Goal: Task Accomplishment & Management: Manage account settings

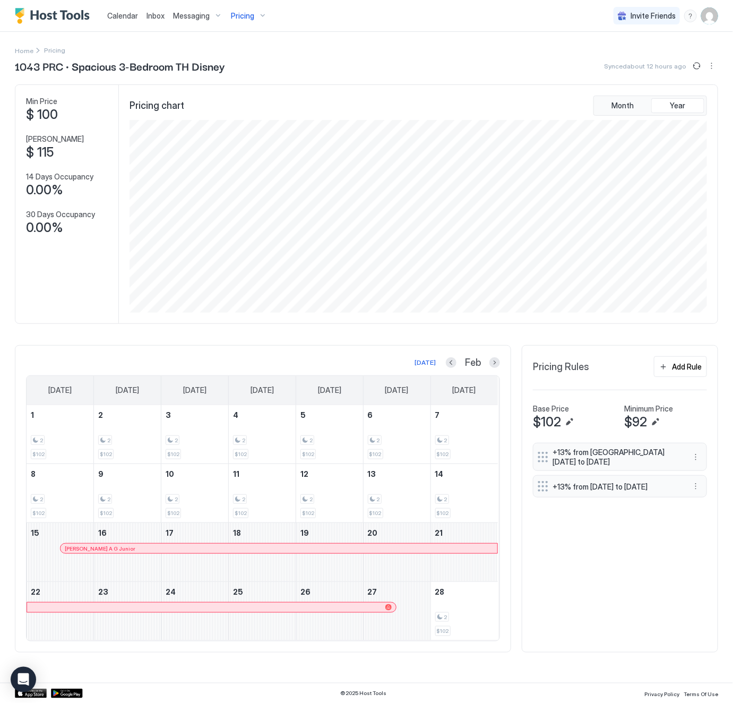
scroll to position [193, 579]
click at [248, 13] on span "Pricing" at bounding box center [242, 16] width 23 height 10
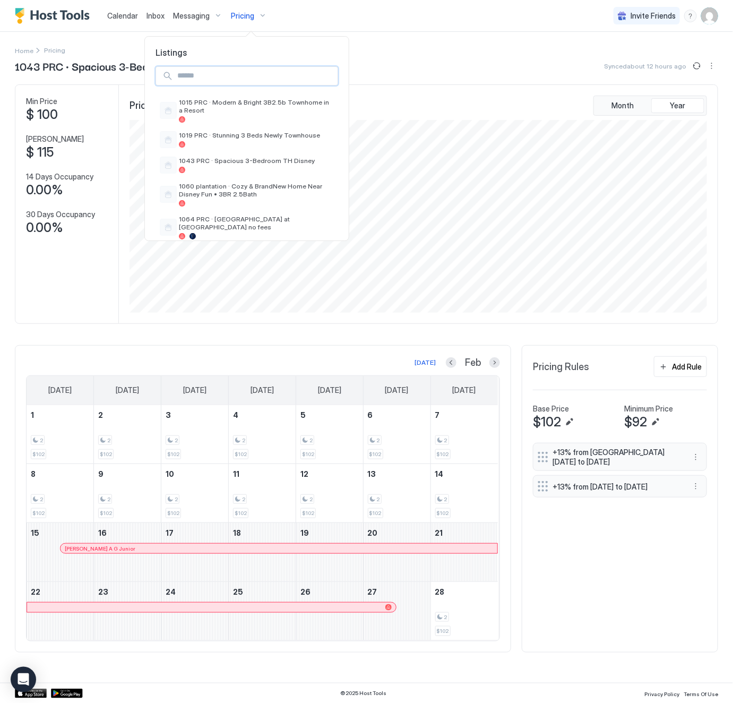
click at [250, 75] on input "Input Field" at bounding box center [255, 76] width 165 height 18
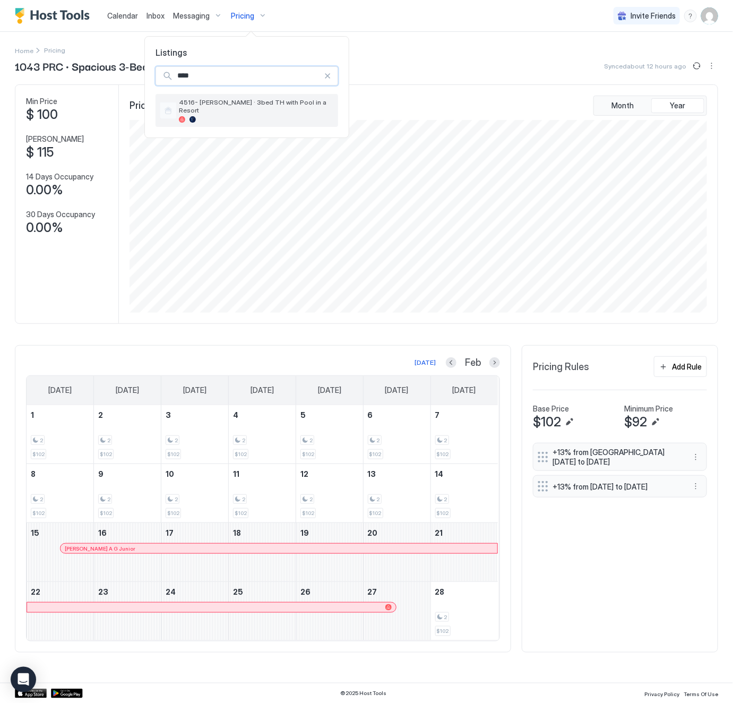
type input "****"
click at [279, 116] on div at bounding box center [256, 119] width 155 height 6
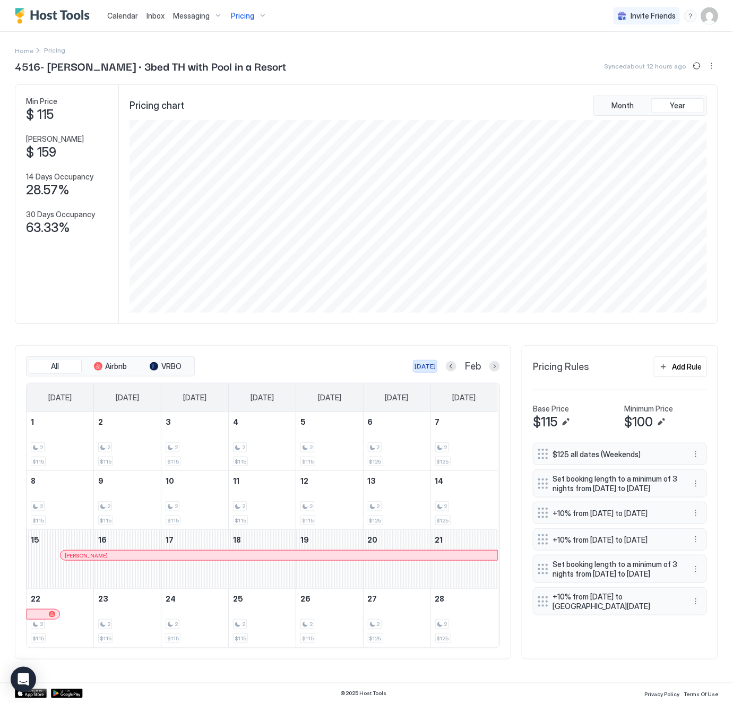
click at [423, 368] on div "[DATE]" at bounding box center [425, 367] width 21 height 10
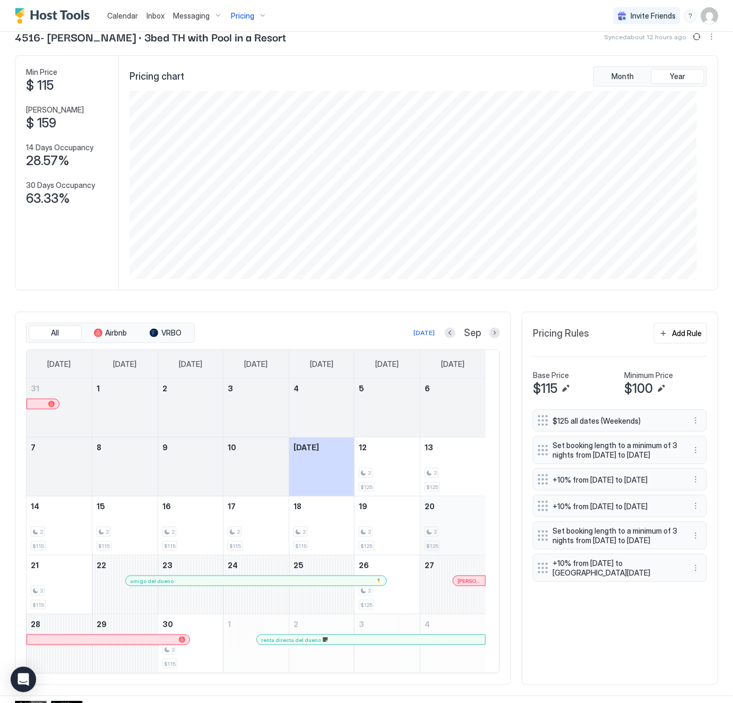
scroll to position [46, 0]
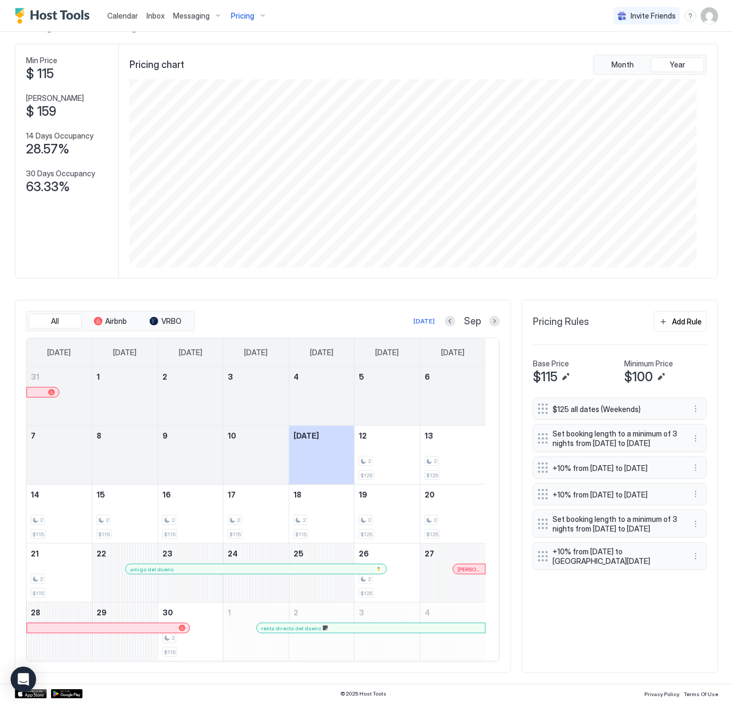
click at [379, 629] on div at bounding box center [378, 628] width 8 height 8
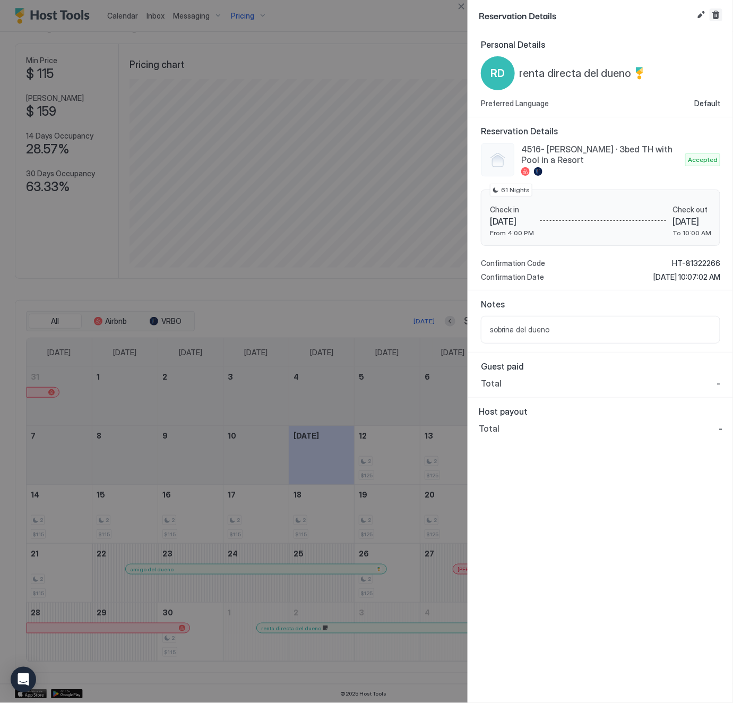
click at [717, 13] on button "Cancel reservation" at bounding box center [716, 14] width 13 height 13
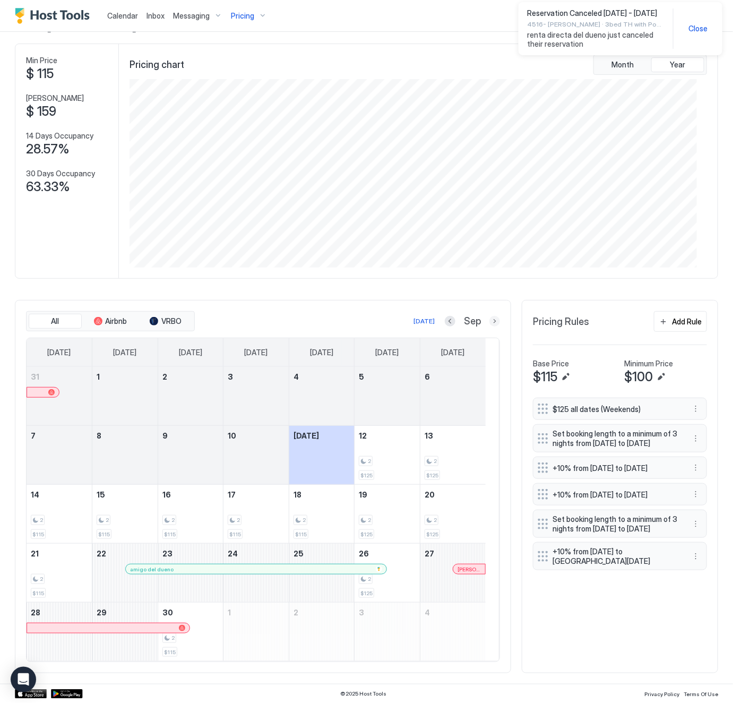
click at [490, 316] on button "Next month" at bounding box center [495, 321] width 11 height 11
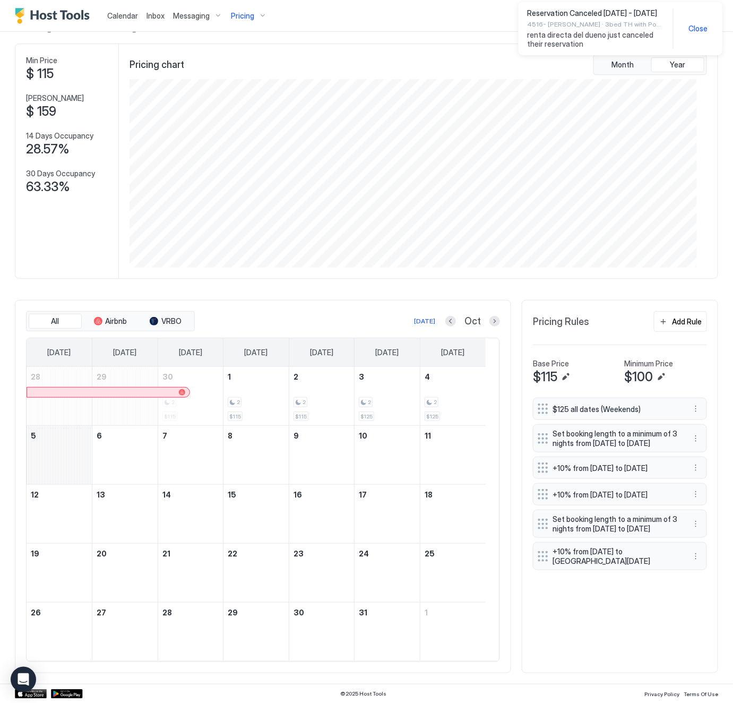
scroll to position [530775, 530396]
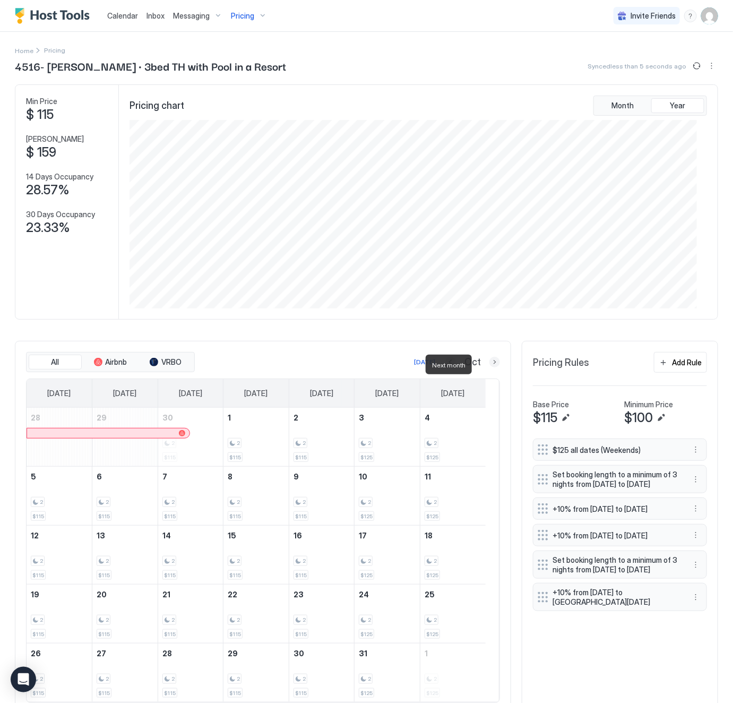
click at [490, 364] on button "Next month" at bounding box center [495, 362] width 11 height 11
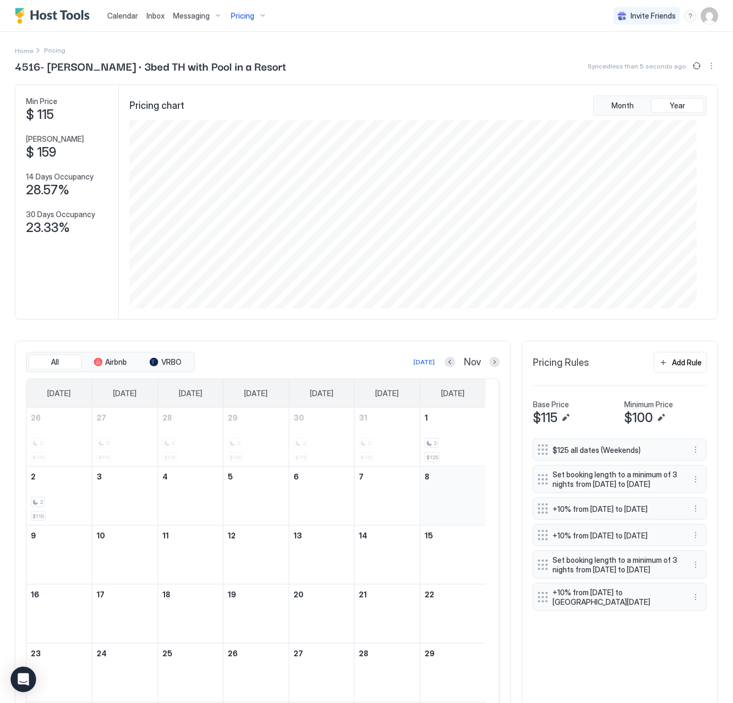
scroll to position [105, 0]
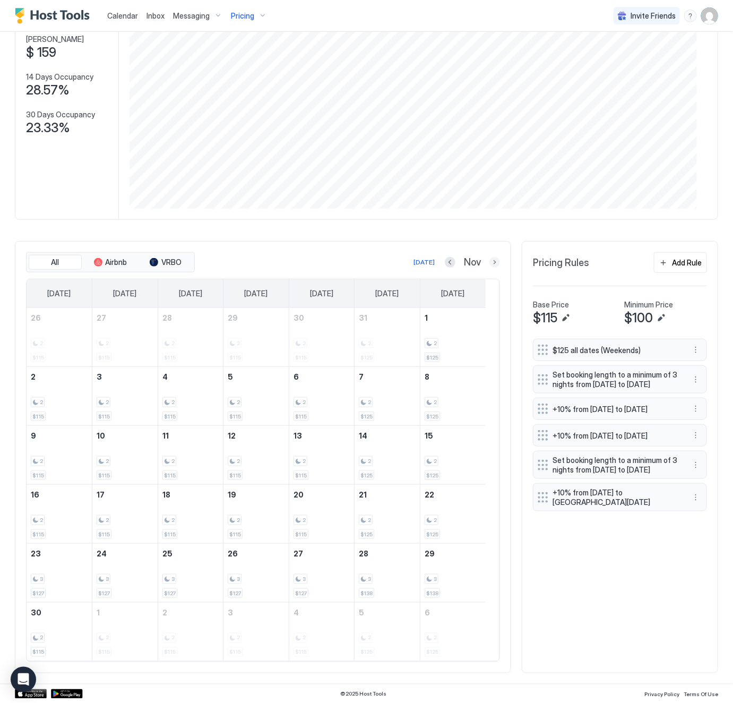
click at [490, 257] on button "Next month" at bounding box center [495, 262] width 11 height 11
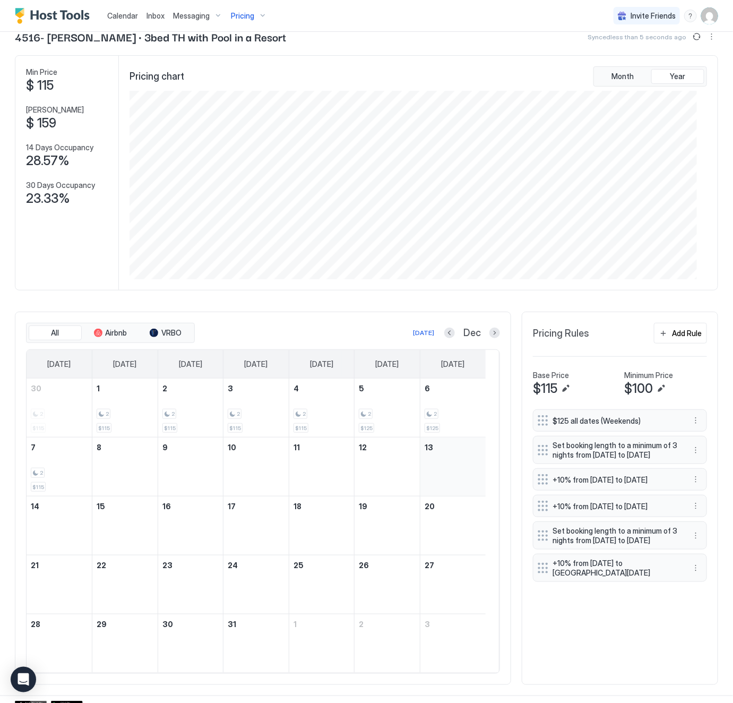
scroll to position [46, 0]
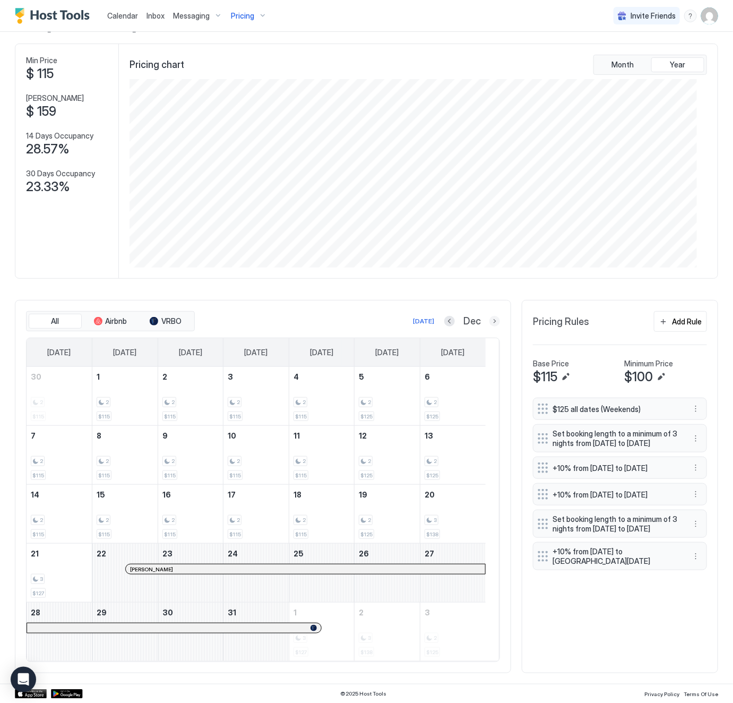
click at [490, 316] on button "Next month" at bounding box center [495, 321] width 11 height 11
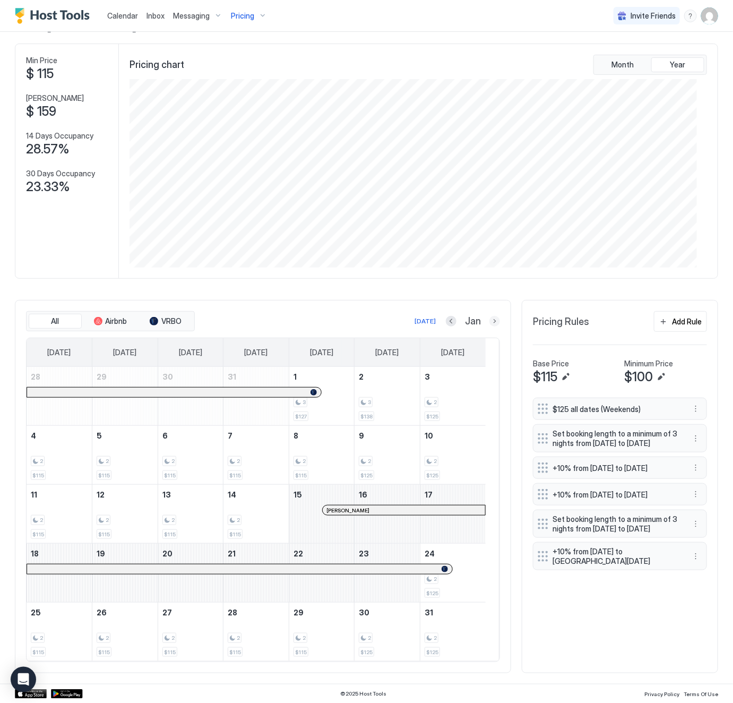
click at [490, 319] on button "Next month" at bounding box center [495, 321] width 11 height 11
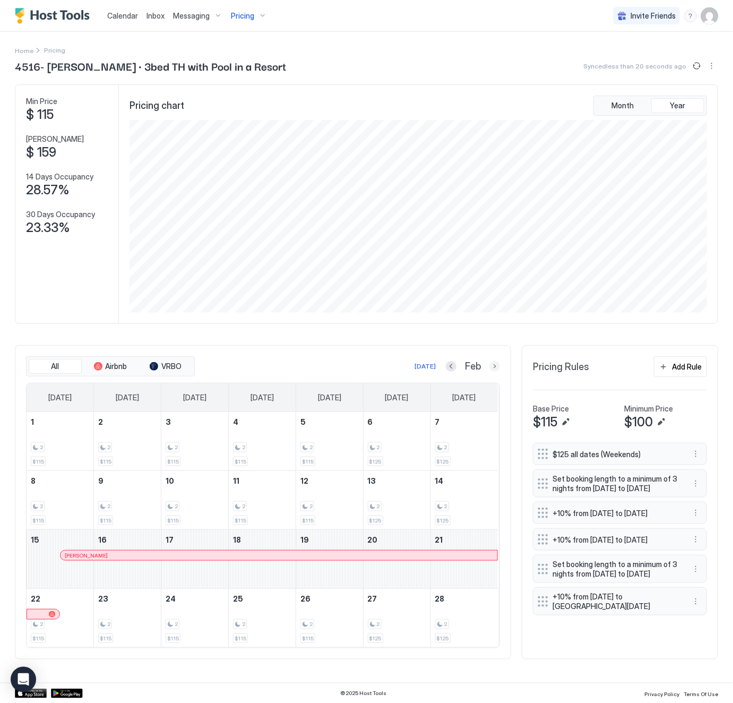
click at [494, 368] on button "Next month" at bounding box center [495, 366] width 11 height 11
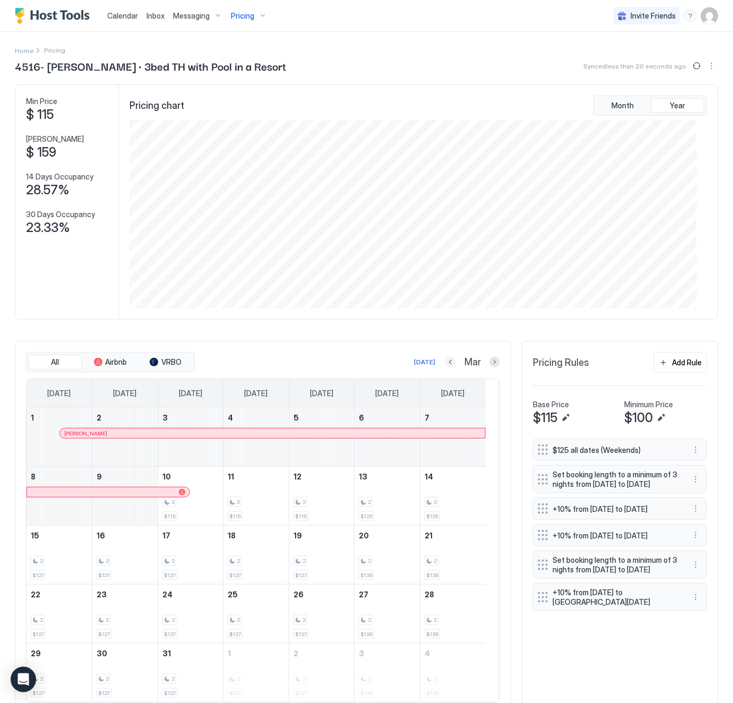
click at [445, 363] on button "Previous month" at bounding box center [450, 362] width 11 height 11
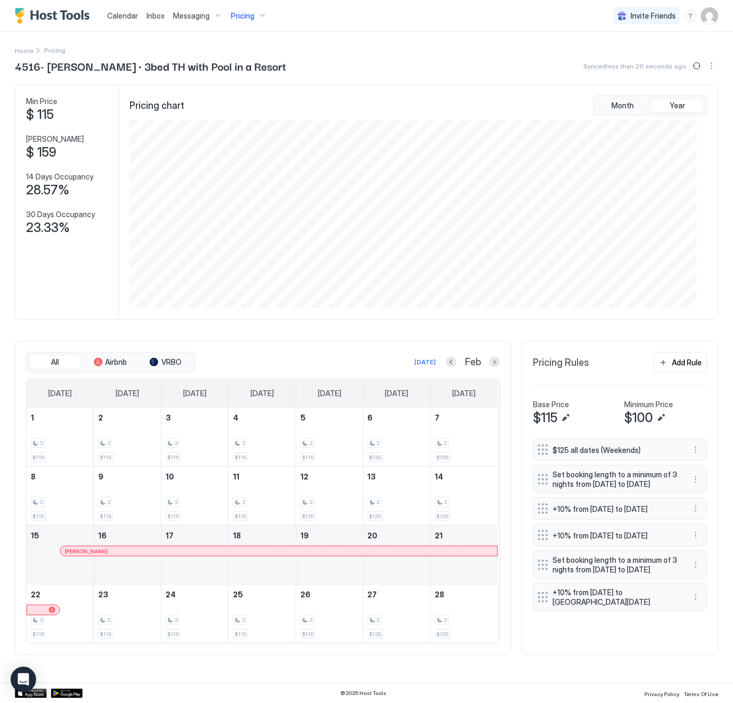
scroll to position [193, 579]
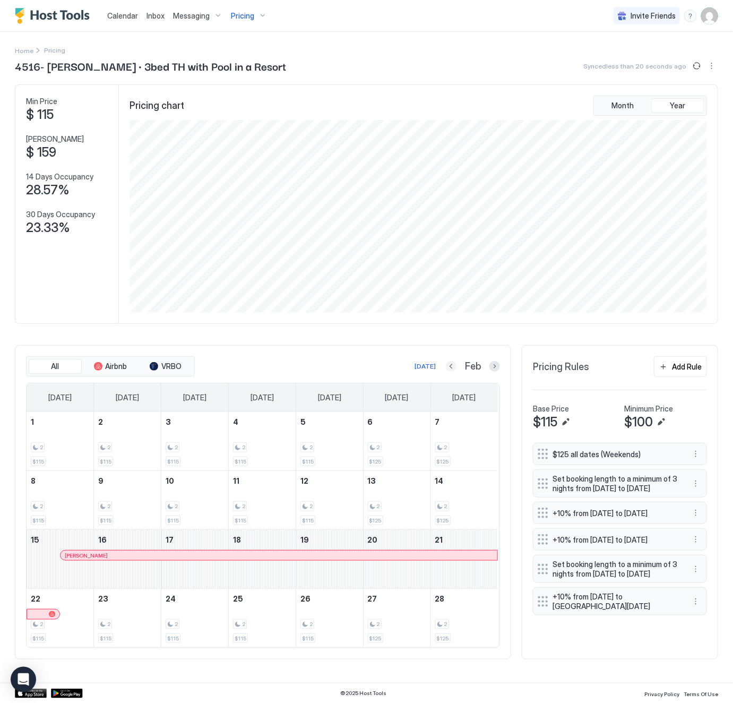
click at [450, 368] on button "Previous month" at bounding box center [451, 366] width 11 height 11
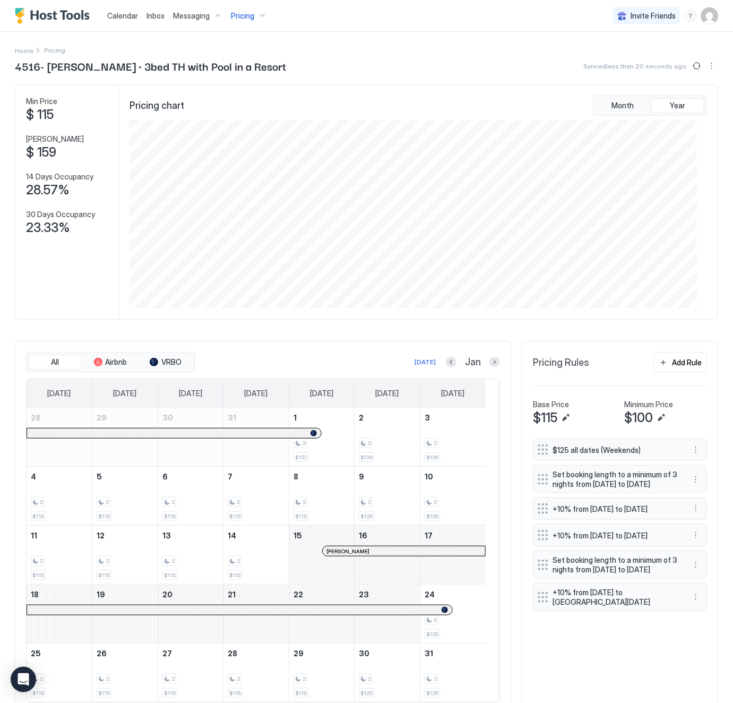
scroll to position [530775, 530396]
click at [446, 365] on button "Previous month" at bounding box center [451, 362] width 11 height 11
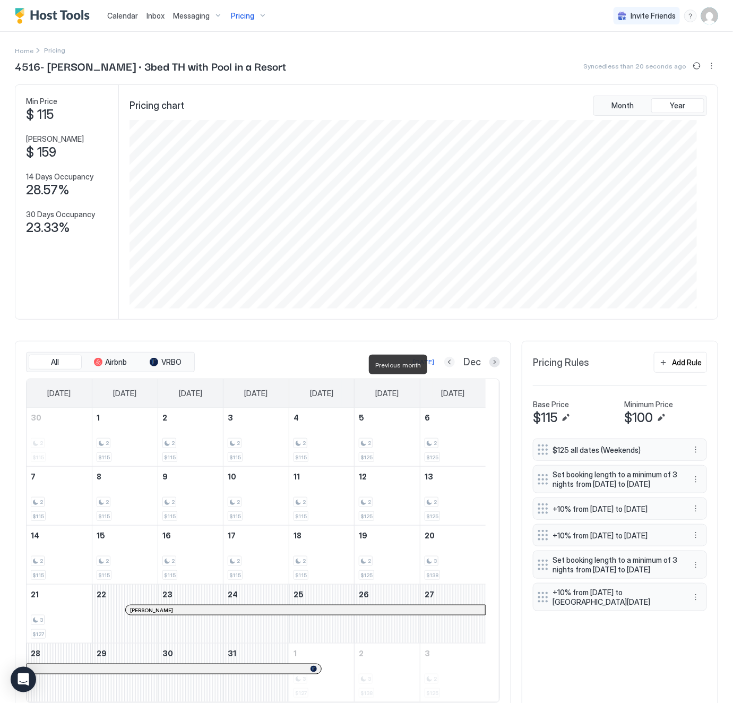
click at [444, 365] on button "Previous month" at bounding box center [449, 362] width 11 height 11
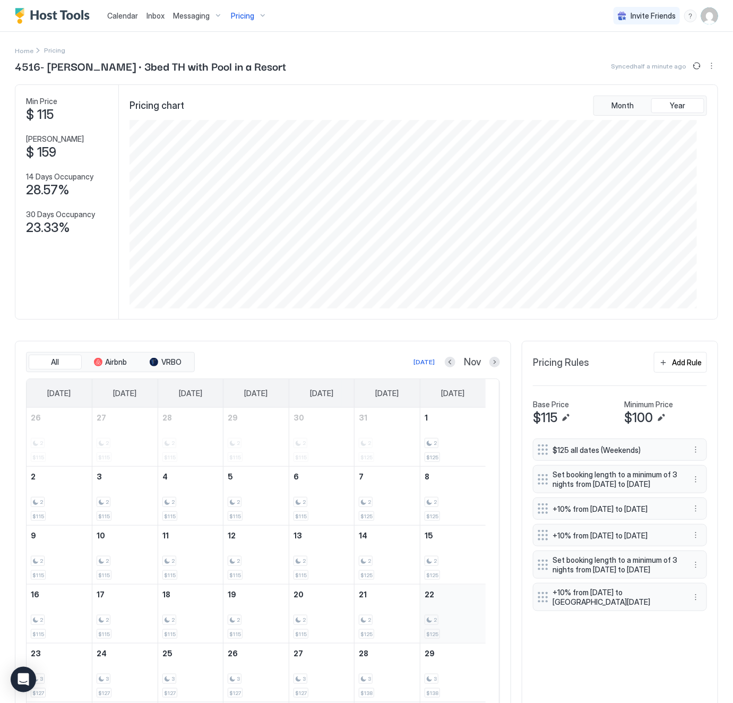
scroll to position [80, 0]
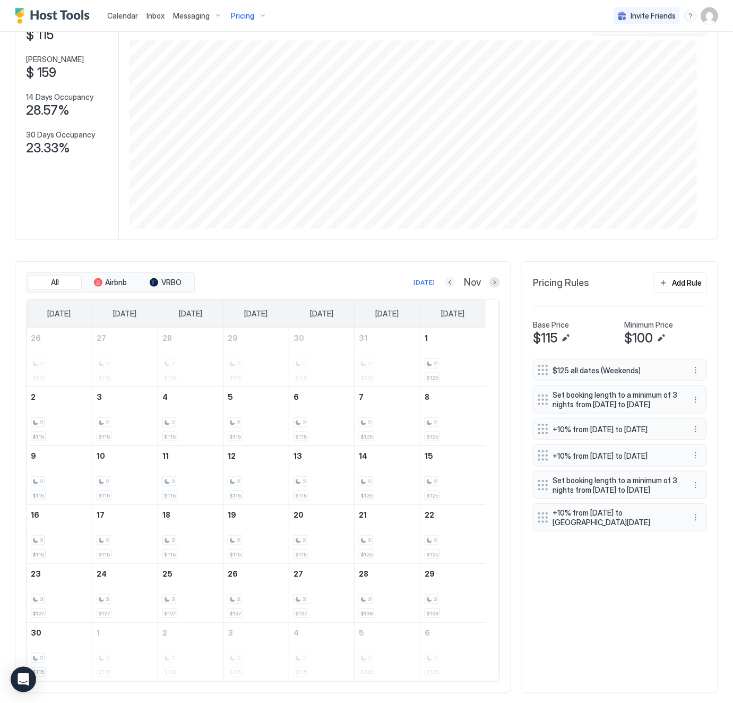
click at [445, 287] on button "Previous month" at bounding box center [450, 282] width 11 height 11
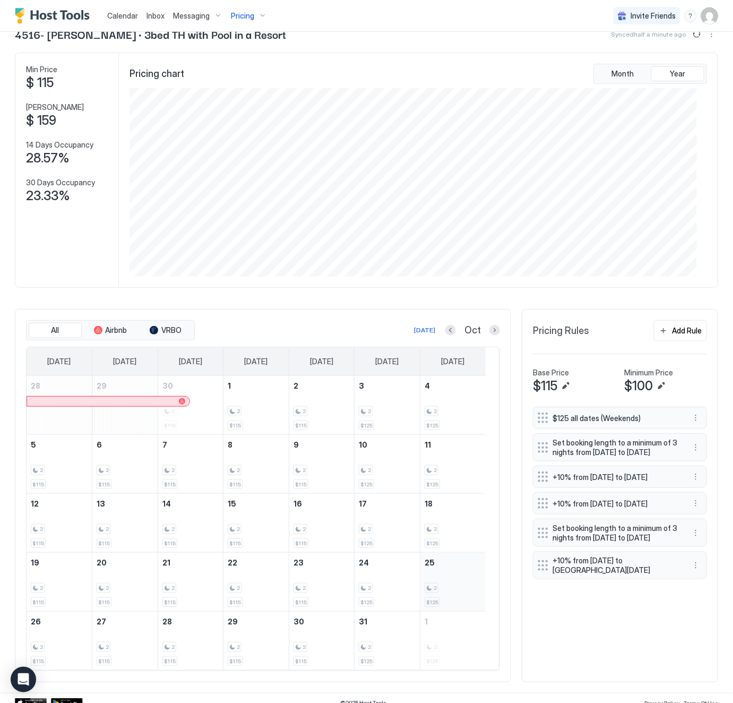
scroll to position [46, 0]
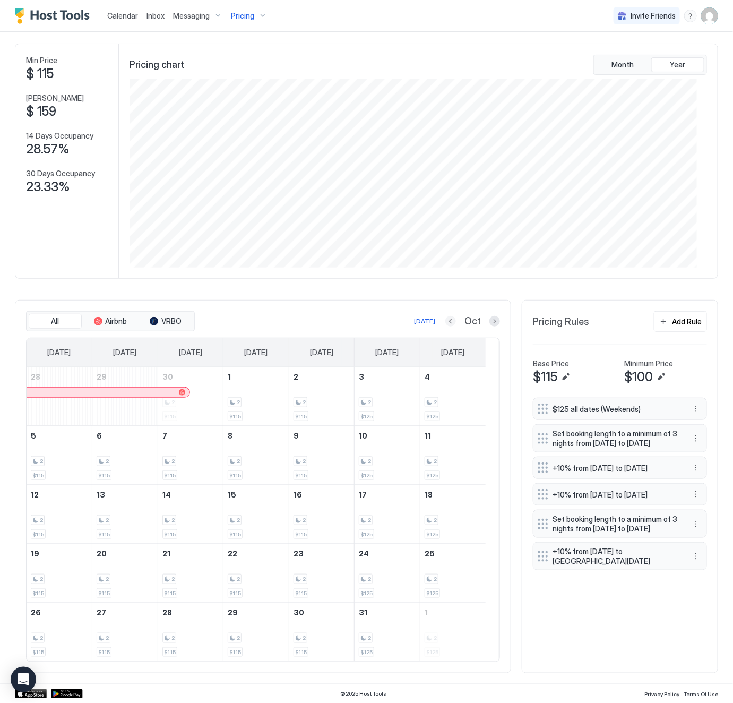
click at [445, 316] on button "Previous month" at bounding box center [450, 321] width 11 height 11
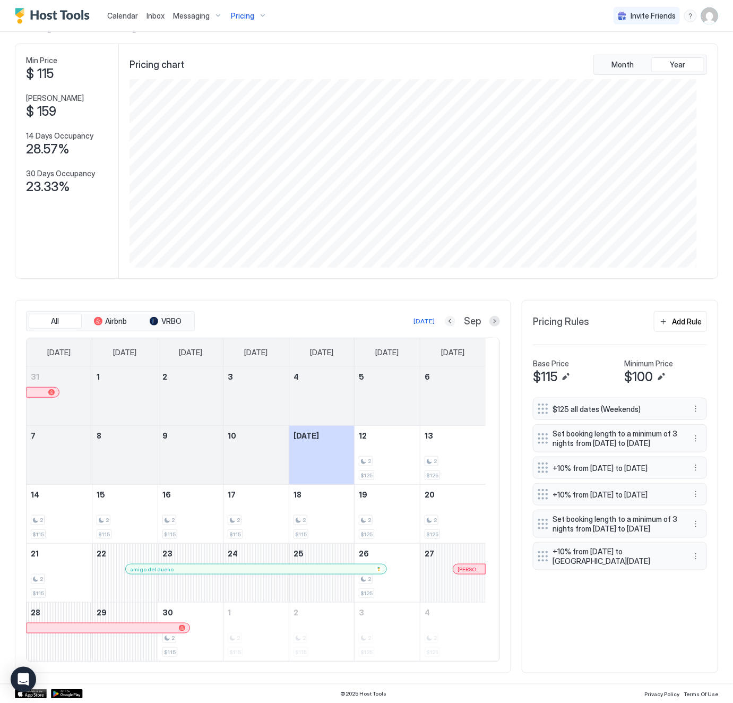
scroll to position [0, 0]
click at [490, 316] on button "Next month" at bounding box center [495, 321] width 11 height 11
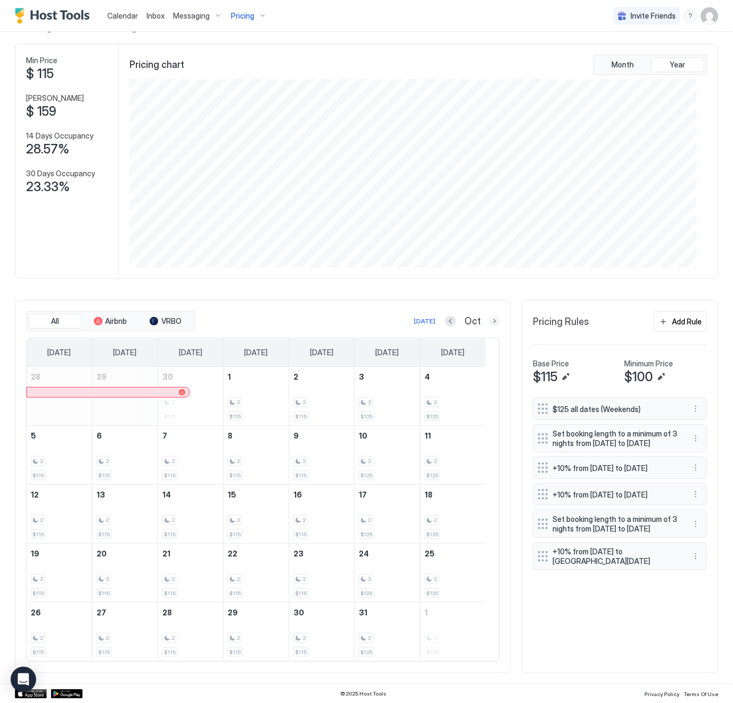
scroll to position [530775, 530396]
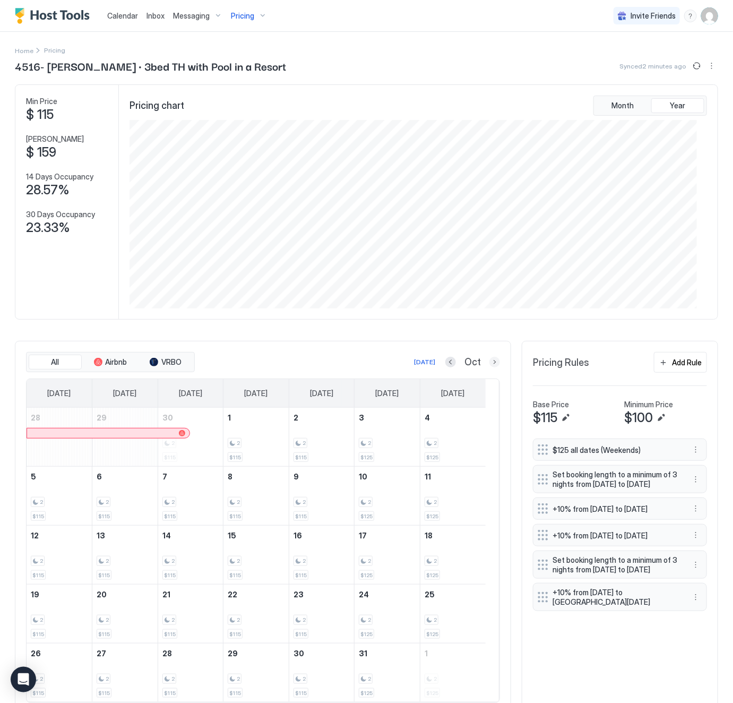
click at [490, 363] on button "Next month" at bounding box center [495, 362] width 11 height 11
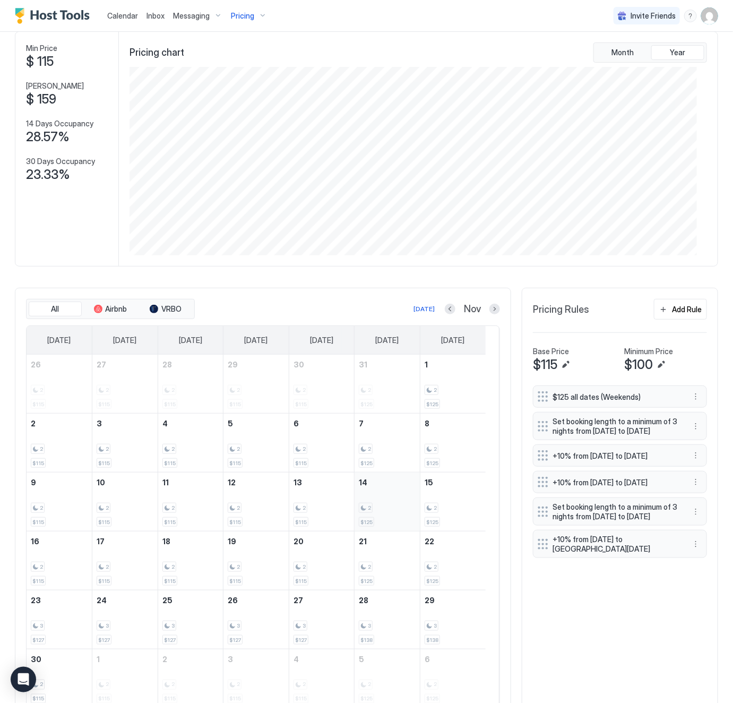
scroll to position [25, 0]
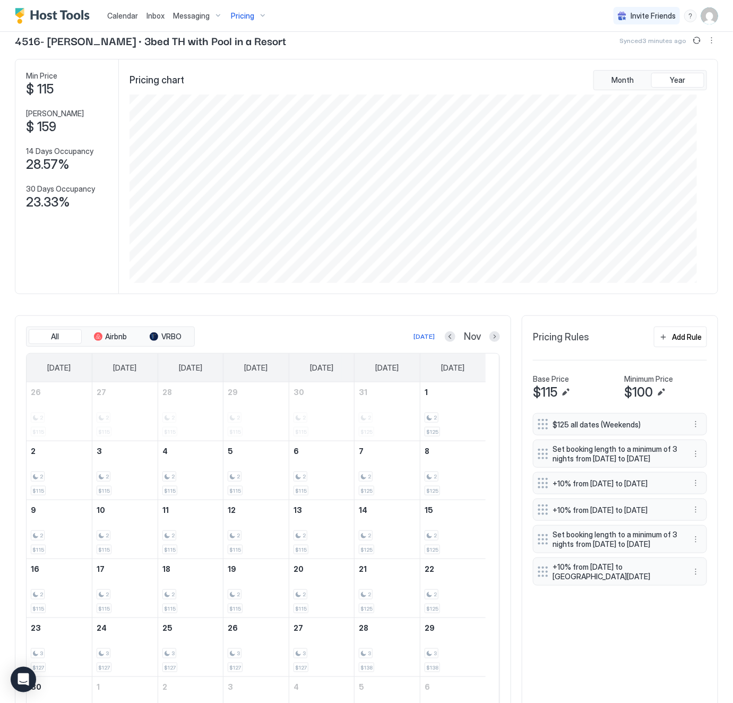
click at [245, 16] on span "Pricing" at bounding box center [242, 16] width 23 height 10
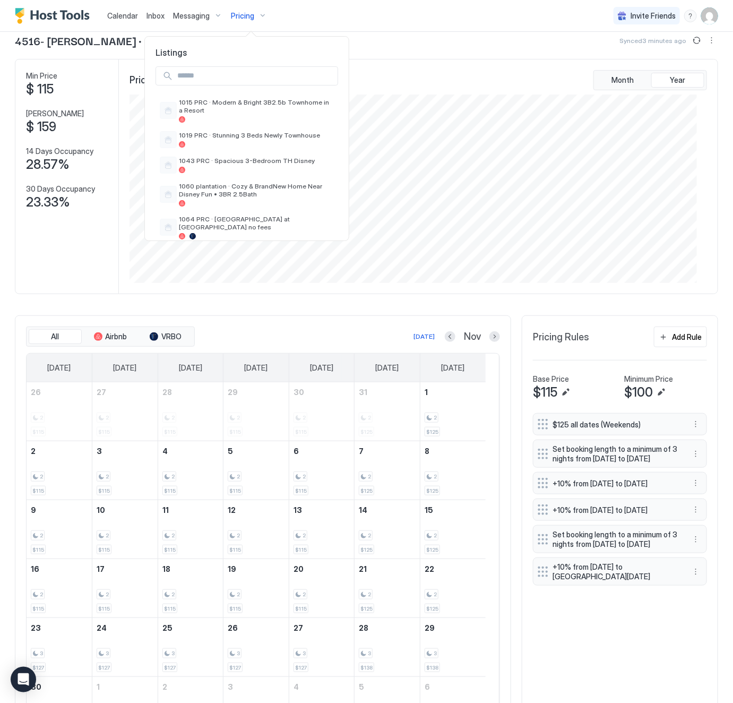
click at [227, 71] on input "Input Field" at bounding box center [255, 76] width 165 height 18
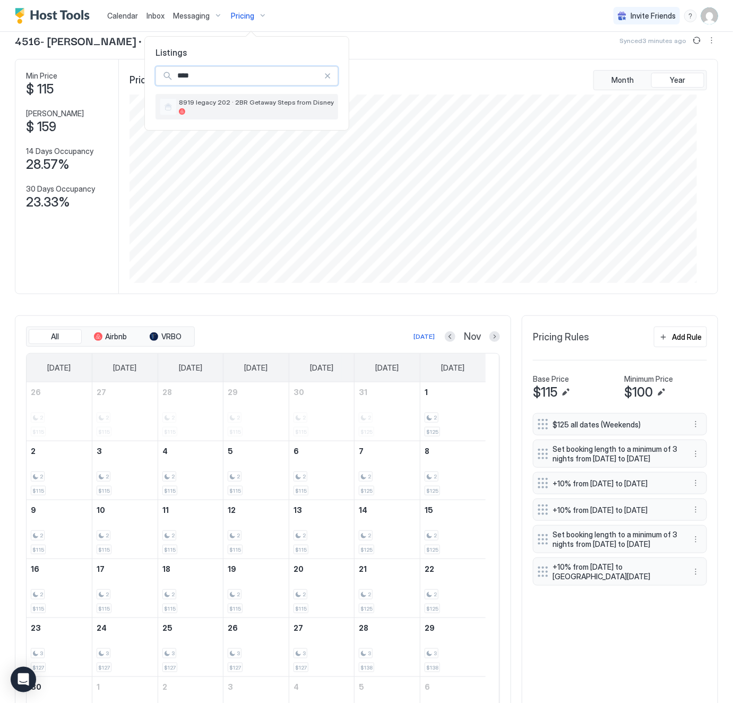
type input "****"
click at [225, 107] on div "8919 legacy 202 · 2BR Getaway Steps from Disney" at bounding box center [256, 106] width 155 height 16
click at [244, 107] on div "8919 legacy 202 · 2BR Getaway Steps from Disney" at bounding box center [256, 106] width 155 height 16
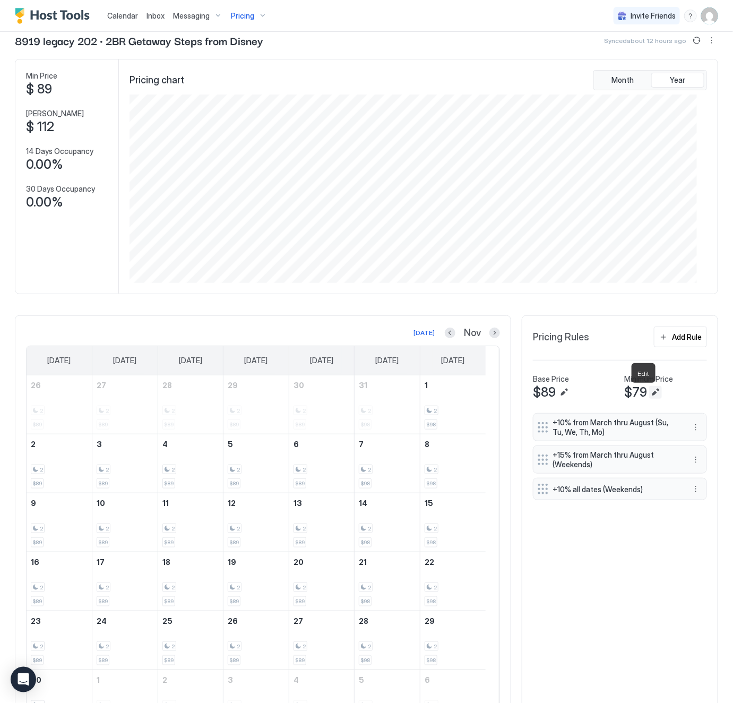
click at [649, 391] on button "Edit" at bounding box center [655, 392] width 13 height 13
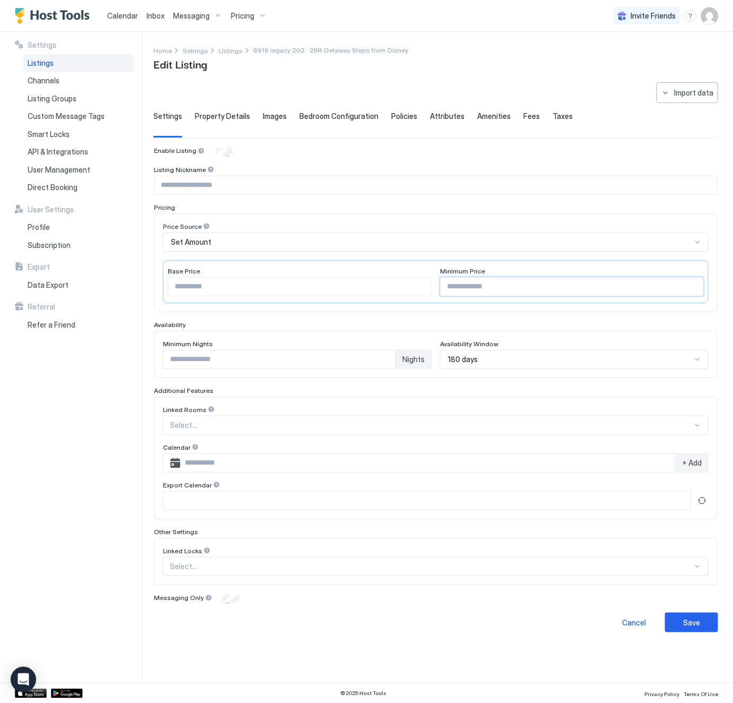
drag, startPoint x: 440, startPoint y: 295, endPoint x: 408, endPoint y: 297, distance: 32.5
click at [408, 297] on div "Base Price ** Minimum Price **" at bounding box center [436, 281] width 546 height 43
type input "**"
click at [689, 628] on div "Save" at bounding box center [691, 622] width 17 height 11
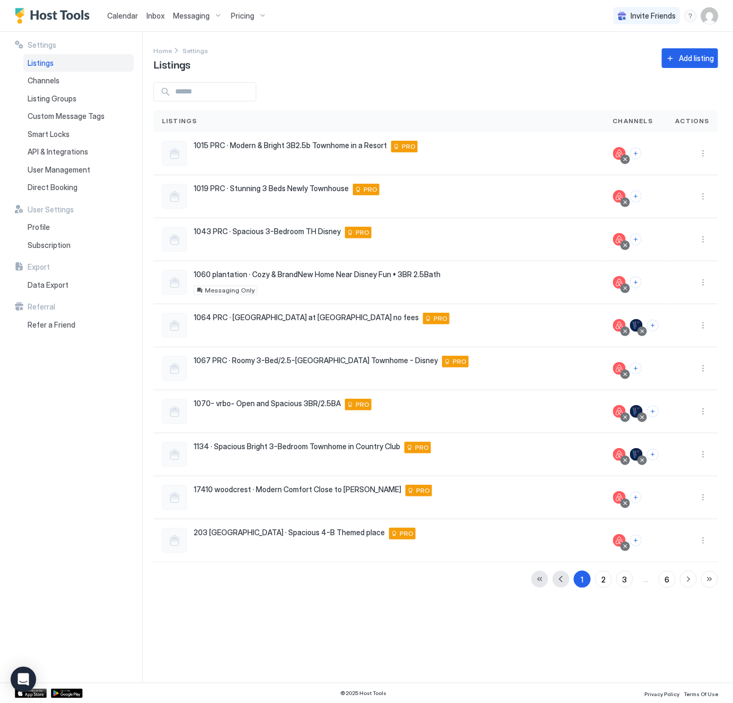
click at [212, 95] on input "Input Field" at bounding box center [213, 92] width 85 height 18
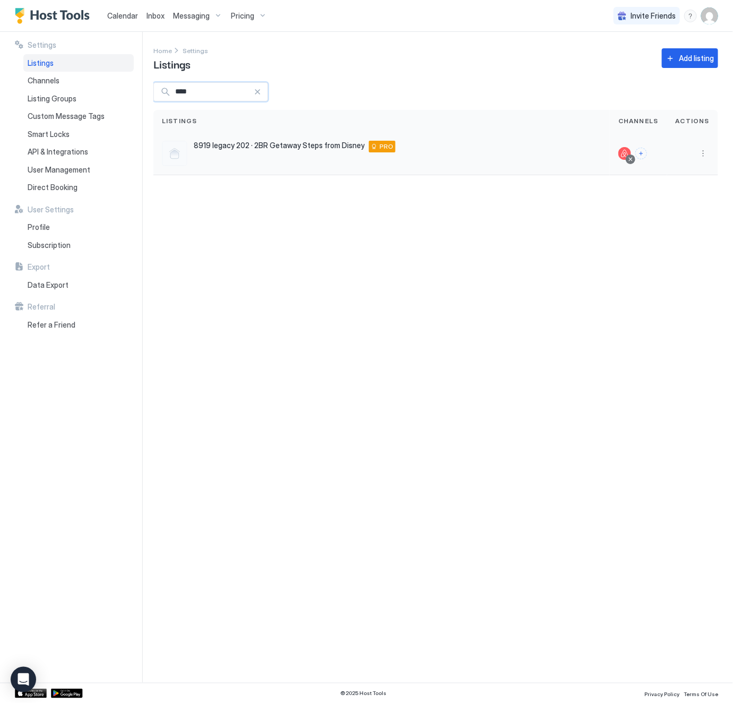
type input "****"
click at [287, 162] on div "8919 legacy 202 · 2BR Getaway Steps from Disney [STREET_ADDRESS] PRO" at bounding box center [382, 153] width 440 height 25
click at [252, 10] on div "Pricing" at bounding box center [249, 16] width 45 height 18
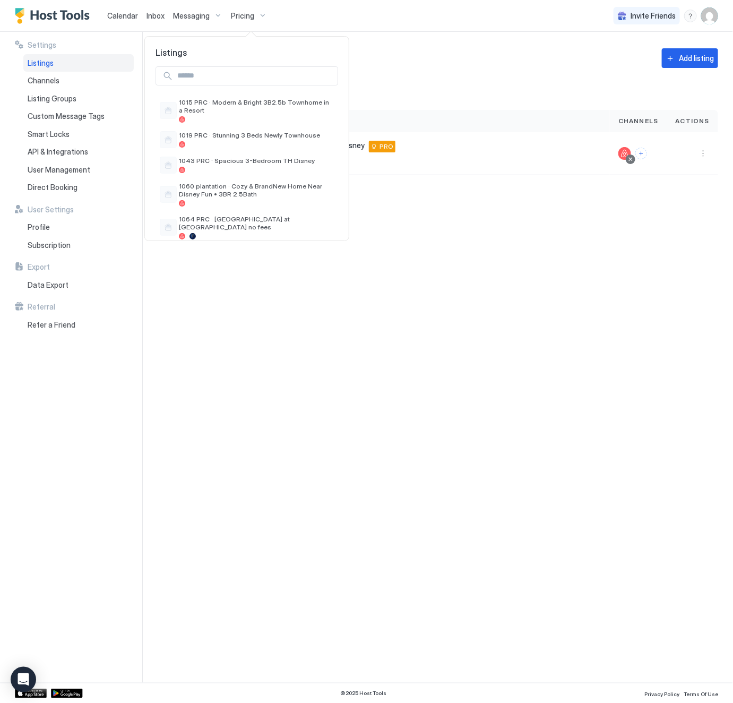
click at [216, 83] on input "Input Field" at bounding box center [255, 76] width 165 height 18
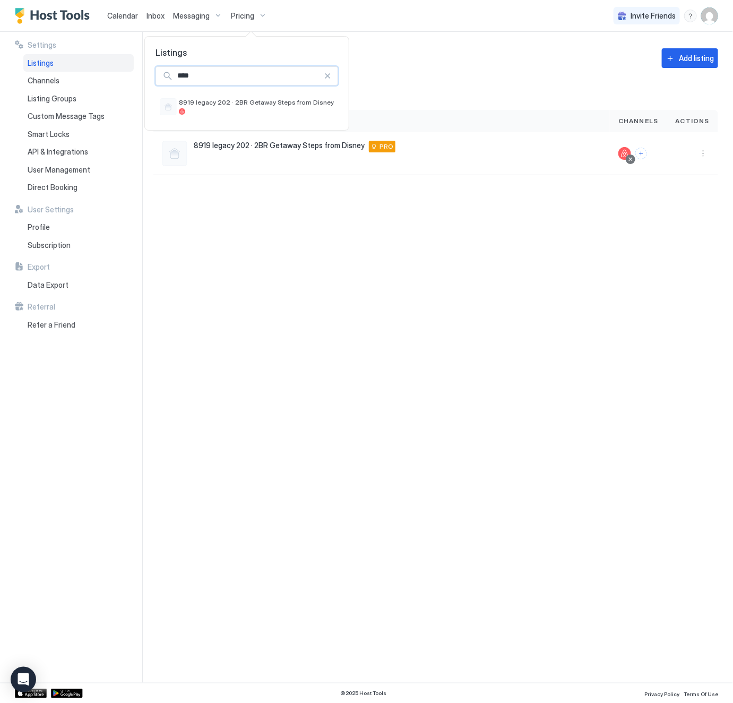
type input "****"
click at [274, 155] on div at bounding box center [366, 351] width 733 height 703
click at [244, 16] on span "Pricing" at bounding box center [242, 16] width 23 height 10
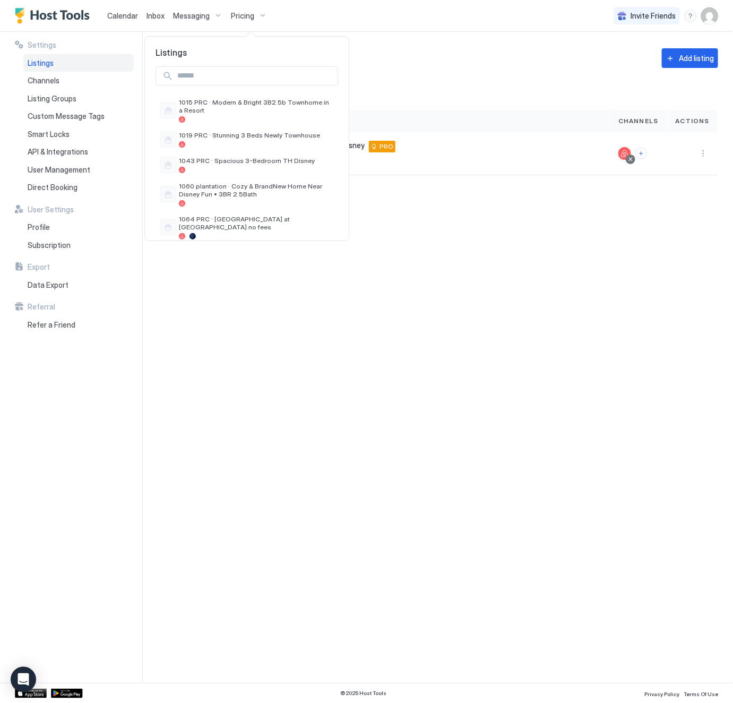
click at [225, 71] on input "Input Field" at bounding box center [255, 76] width 165 height 18
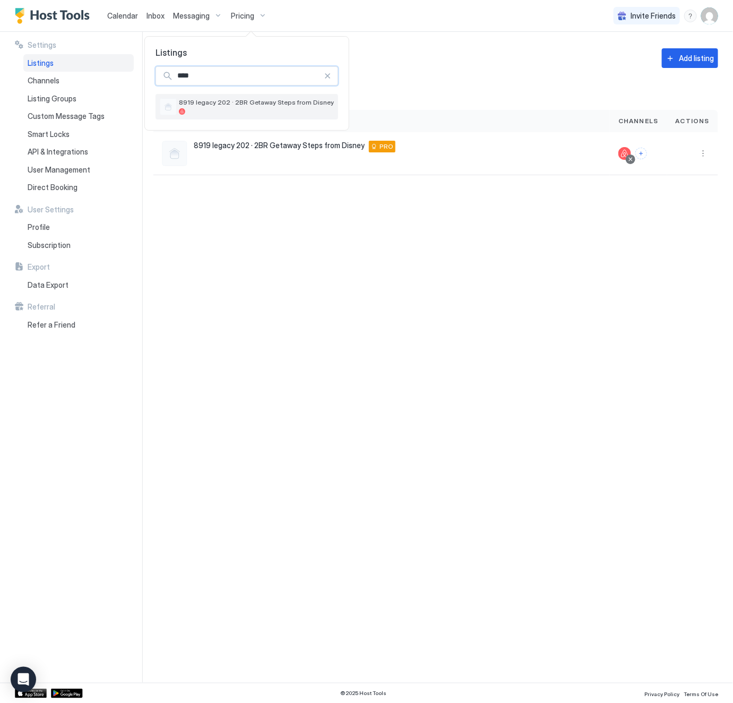
type input "****"
click at [230, 104] on span "8919 legacy 202 · 2BR Getaway Steps from Disney" at bounding box center [256, 102] width 155 height 8
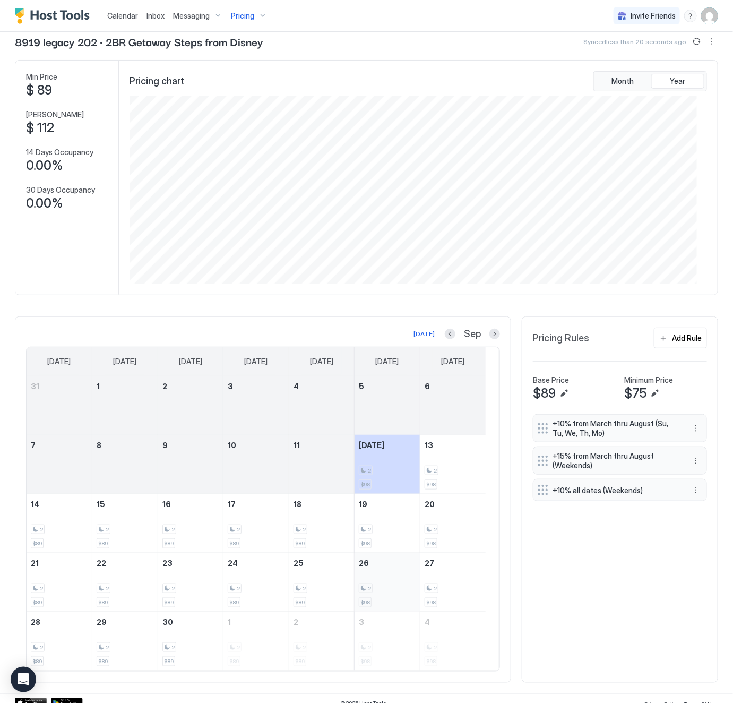
scroll to position [38, 0]
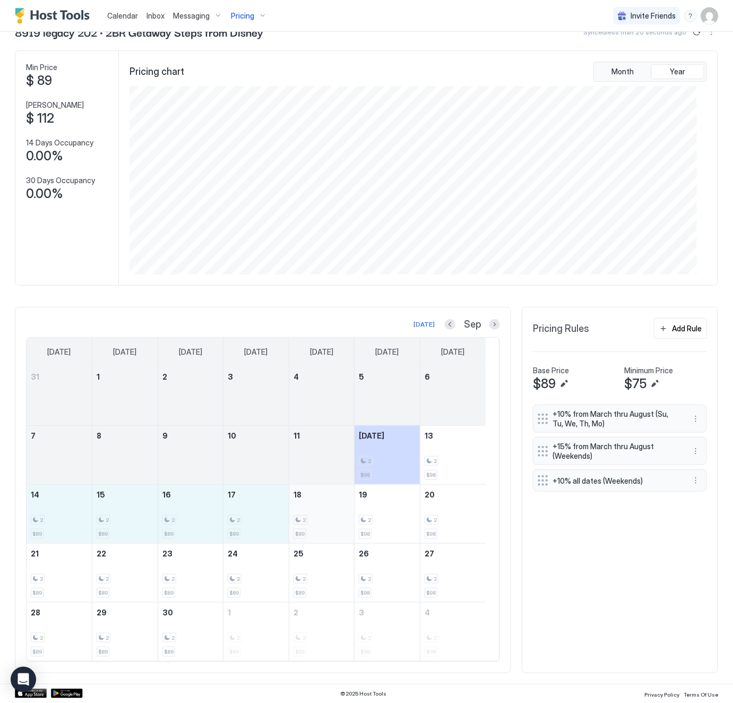
drag, startPoint x: 45, startPoint y: 519, endPoint x: 329, endPoint y: 519, distance: 283.5
click at [329, 519] on tr "14 2 $89 15 2 $89 16 2 $89 17 2 $89 18 2 $89 19 2 $98 20 2 $98" at bounding box center [256, 513] width 459 height 59
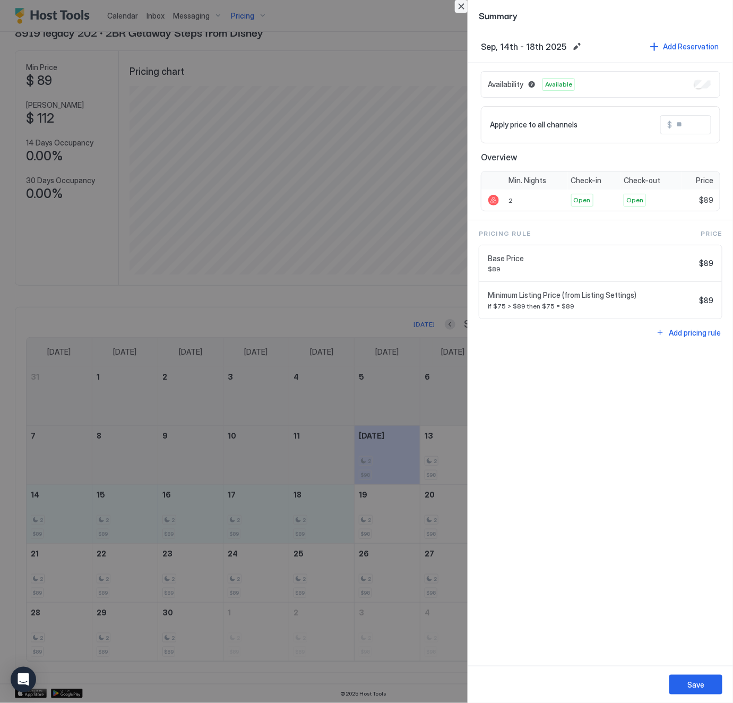
click at [464, 5] on button "Close" at bounding box center [461, 6] width 13 height 13
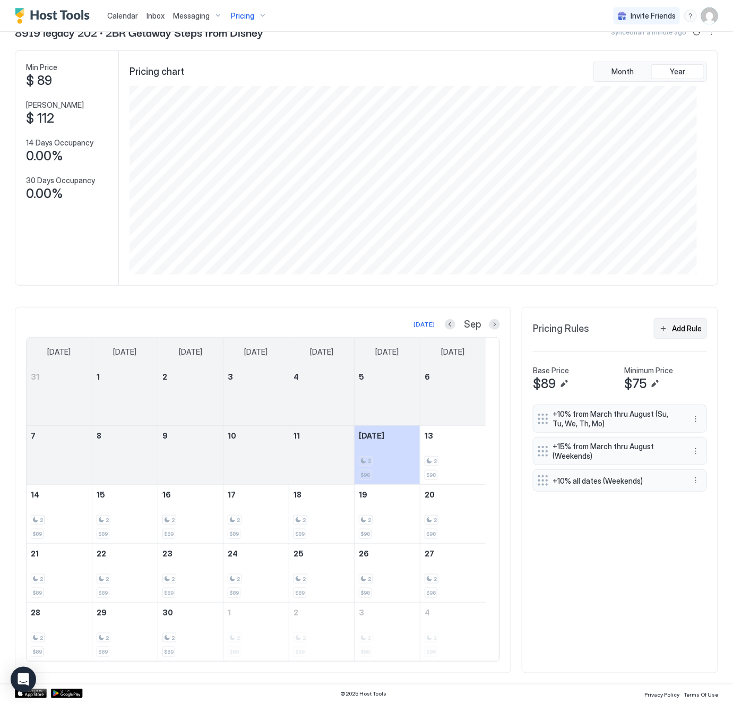
click at [677, 327] on div "Add Rule" at bounding box center [687, 328] width 30 height 11
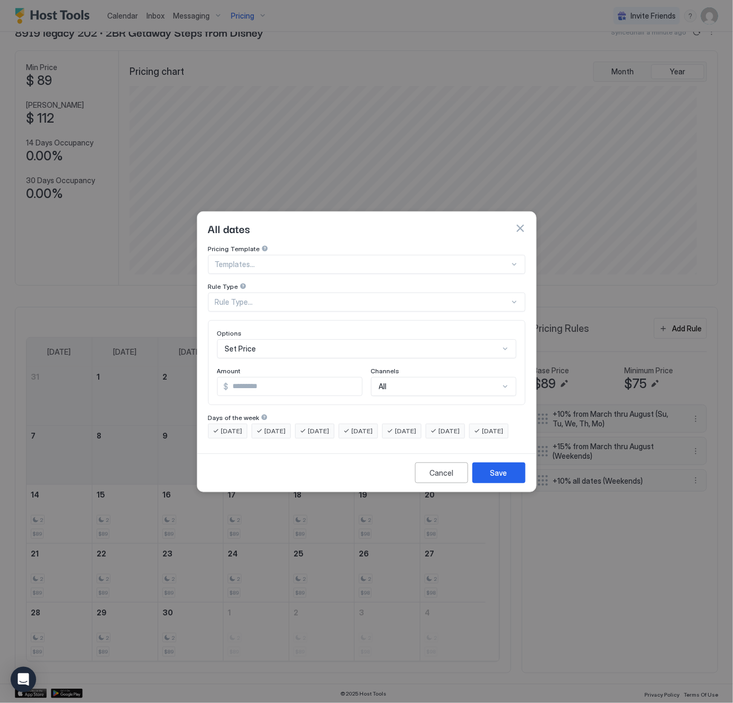
click at [300, 297] on div "Rule Type..." at bounding box center [362, 302] width 295 height 10
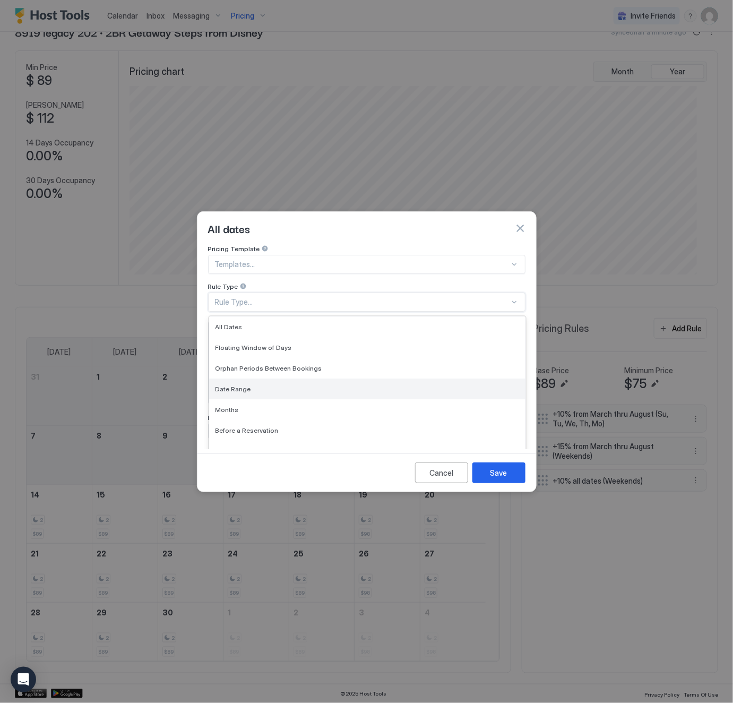
click at [286, 385] on div "Date Range" at bounding box center [368, 389] width 304 height 8
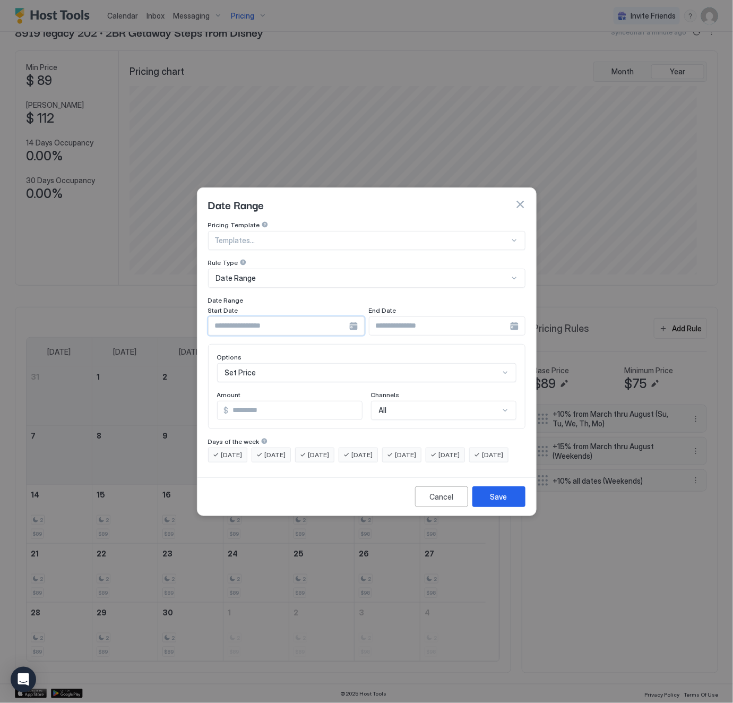
click at [278, 317] on input "Input Field" at bounding box center [279, 326] width 141 height 18
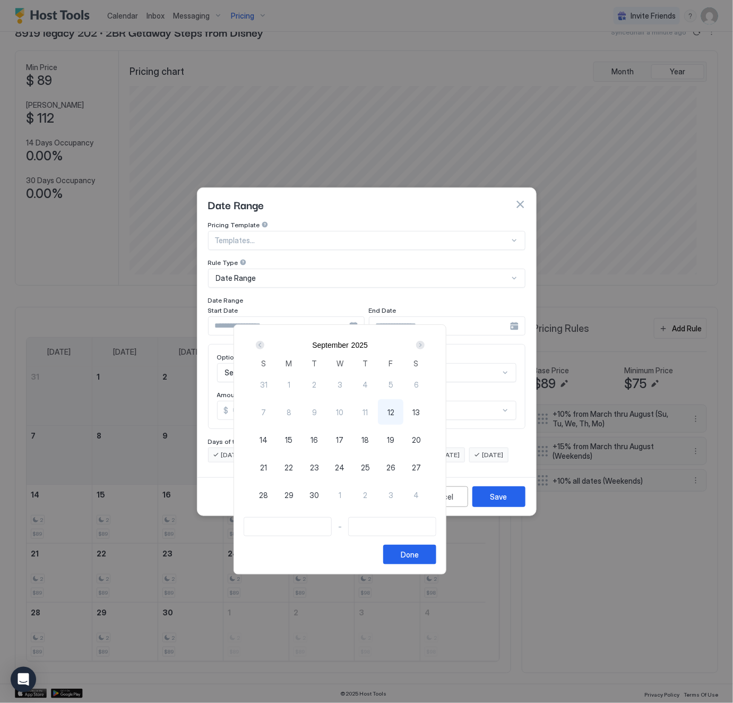
click at [395, 411] on span "12" at bounding box center [391, 412] width 7 height 11
type input "**********"
click at [515, 314] on div at bounding box center [366, 351] width 733 height 703
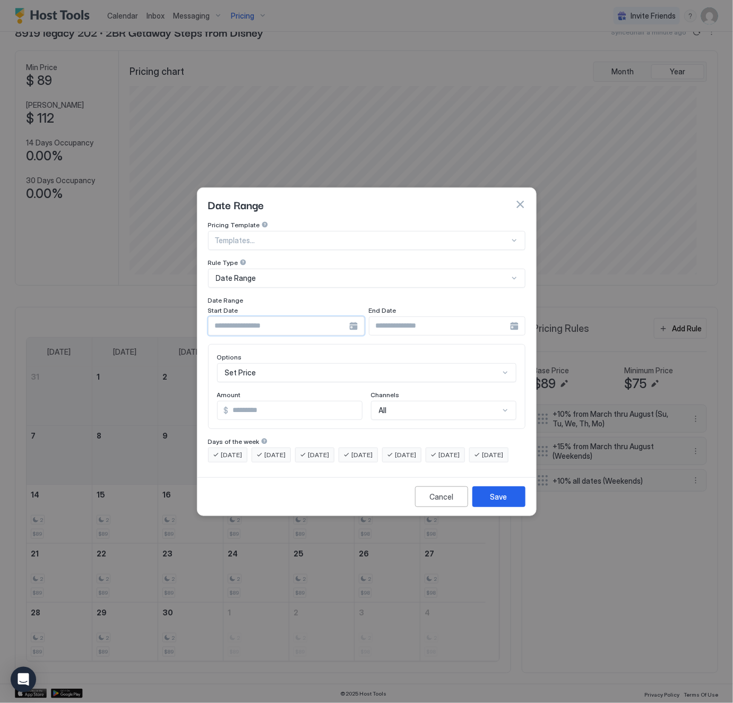
click at [249, 317] on input "Input Field" at bounding box center [279, 326] width 141 height 18
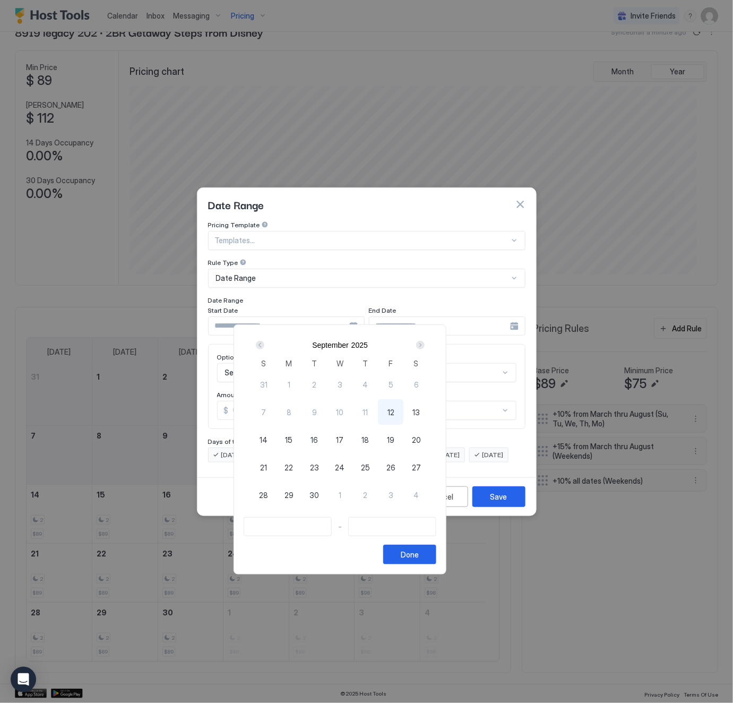
click at [395, 409] on span "12" at bounding box center [391, 412] width 7 height 11
type input "**********"
click at [425, 343] on div "Next" at bounding box center [420, 345] width 8 height 8
click at [425, 346] on div "Next" at bounding box center [420, 345] width 8 height 8
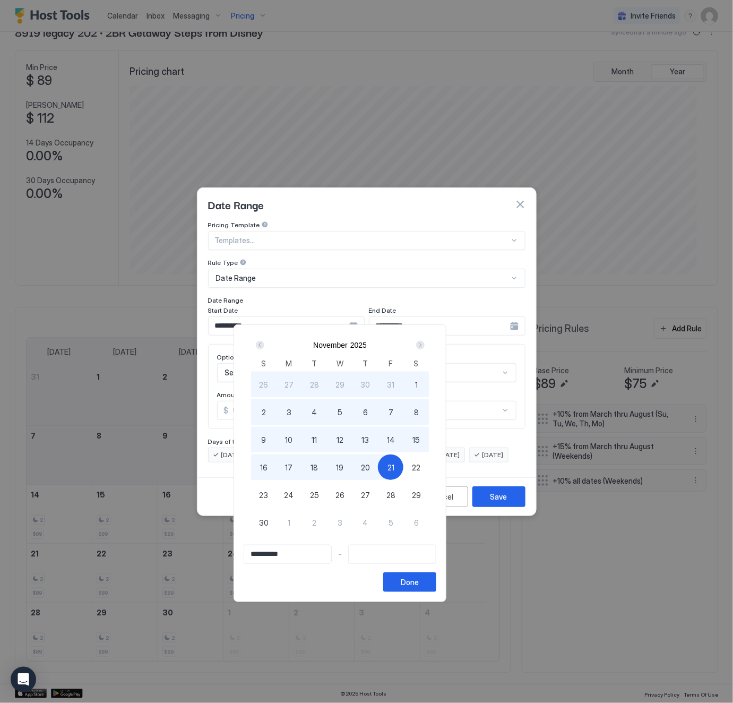
type input "**********"
click at [420, 439] on span "15" at bounding box center [416, 439] width 7 height 11
type input "**********"
click at [419, 585] on div "Done" at bounding box center [410, 582] width 18 height 11
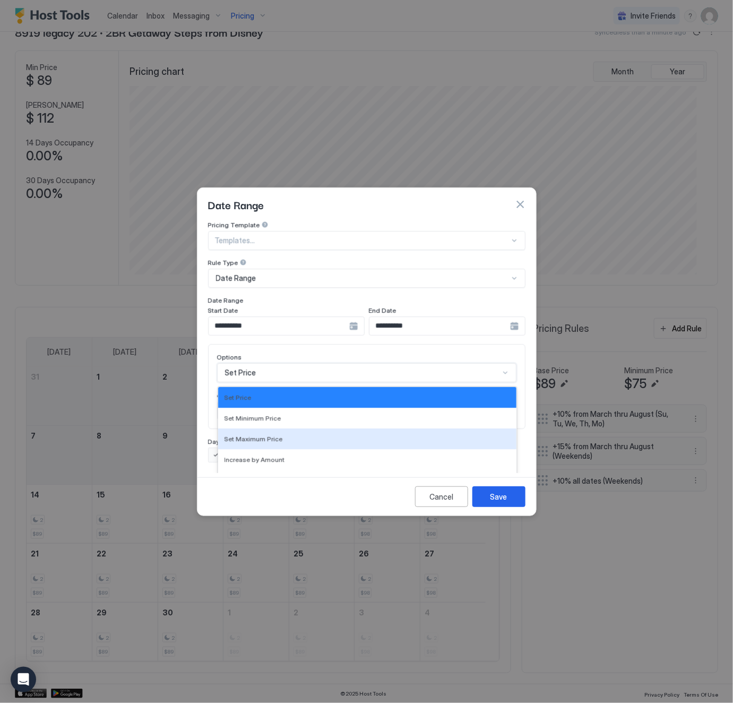
scroll to position [53, 0]
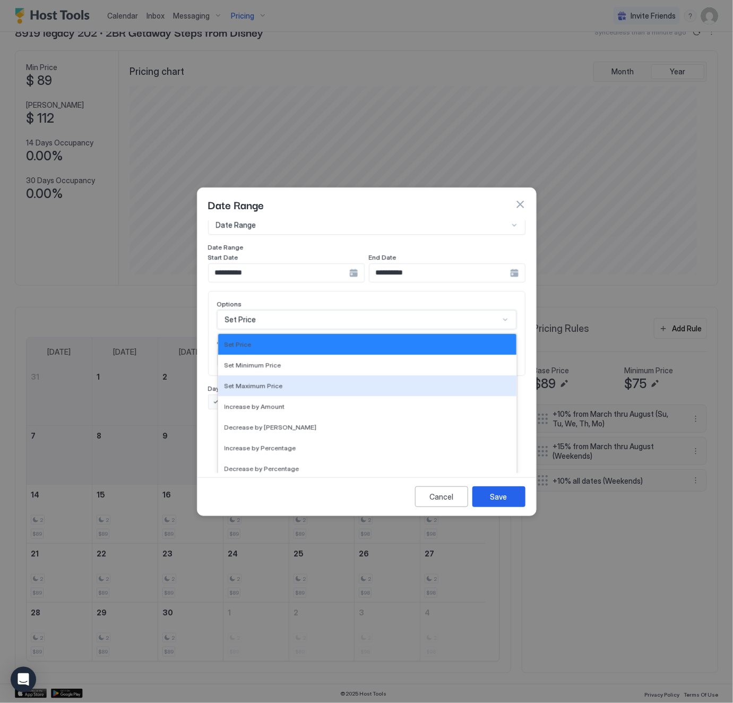
click at [290, 329] on div "17 results available. Use Up and Down to choose options, press Enter to select …" at bounding box center [366, 319] width 299 height 19
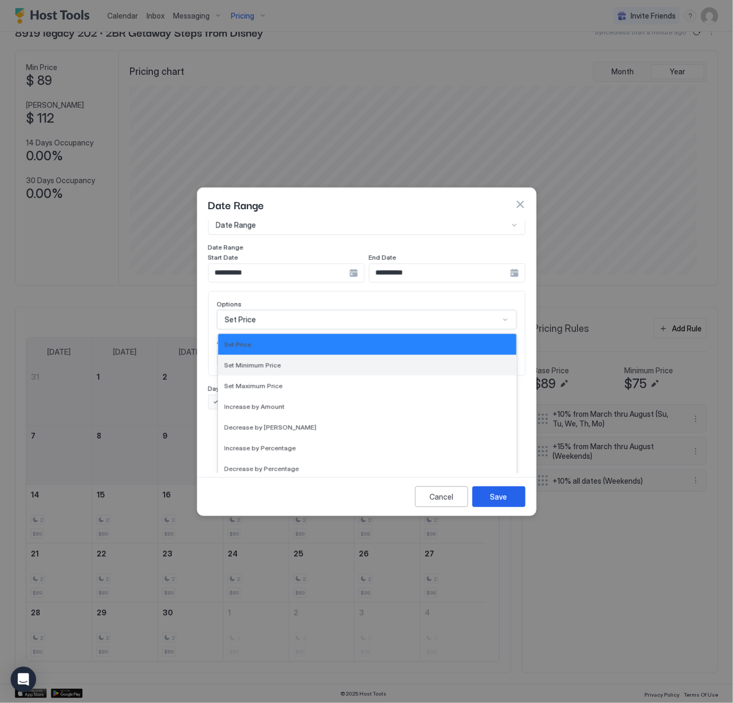
click at [290, 361] on div "Set Minimum Price" at bounding box center [368, 365] width 286 height 8
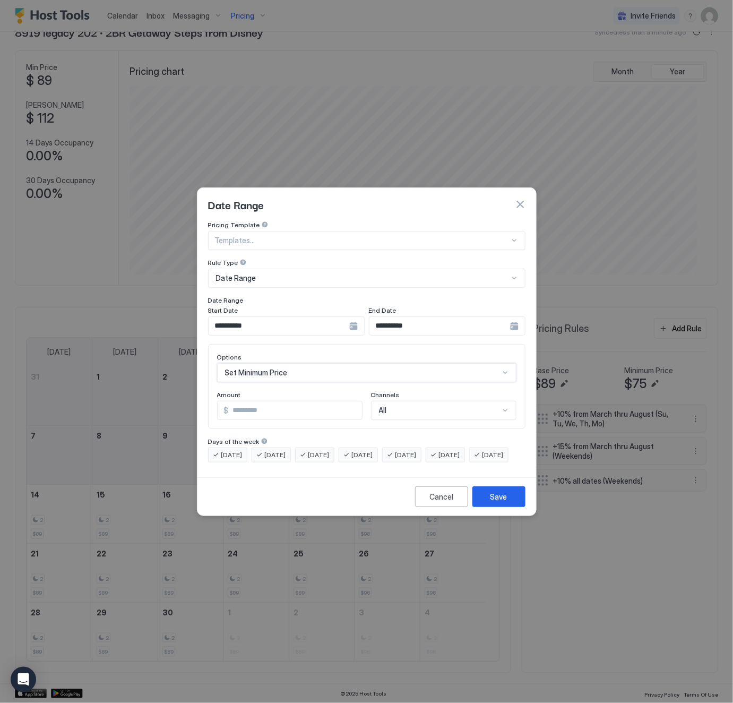
click at [417, 448] on div "[DATE]" at bounding box center [401, 455] width 39 height 15
click at [460, 450] on span "[DATE]" at bounding box center [449, 455] width 21 height 10
click at [505, 502] on div "Save" at bounding box center [499, 496] width 17 height 11
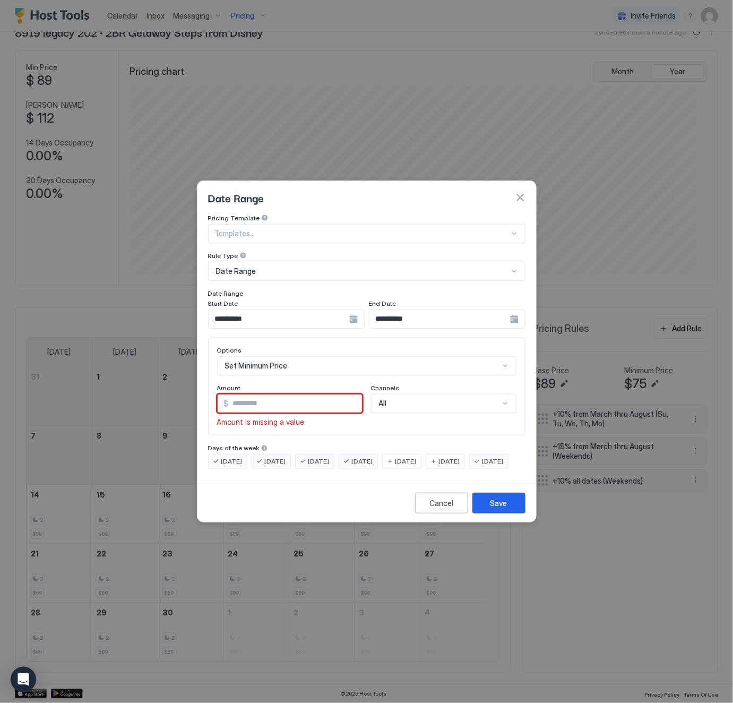
drag, startPoint x: 276, startPoint y: 395, endPoint x: 220, endPoint y: 400, distance: 56.5
click at [220, 400] on div "$ *" at bounding box center [289, 403] width 145 height 19
type input "**"
click at [505, 509] on div "Save" at bounding box center [499, 503] width 17 height 11
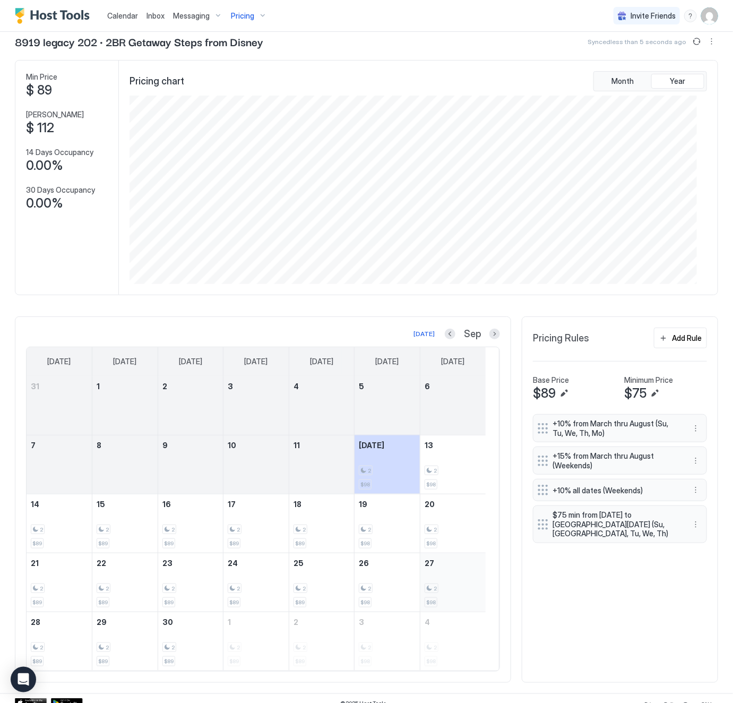
scroll to position [38, 0]
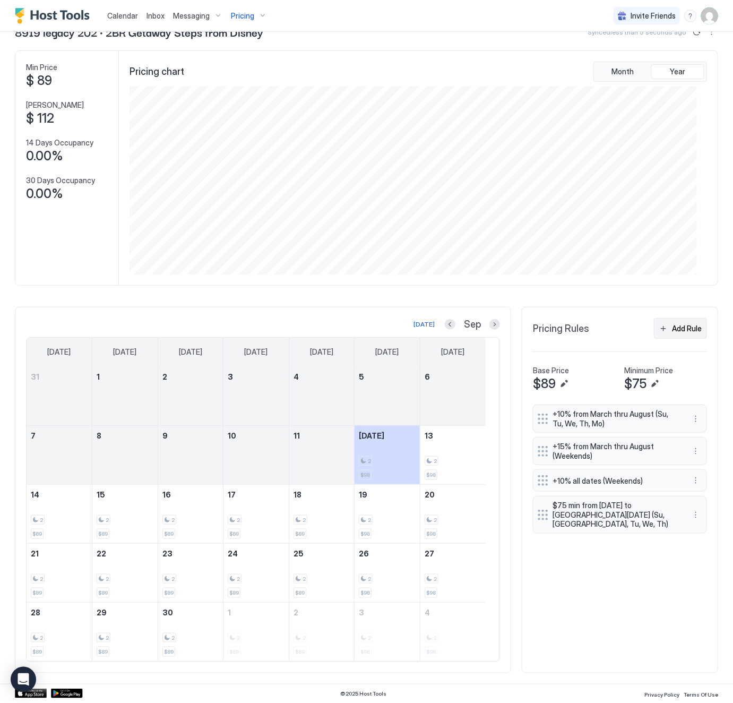
click at [672, 323] on div "Add Rule" at bounding box center [687, 328] width 30 height 11
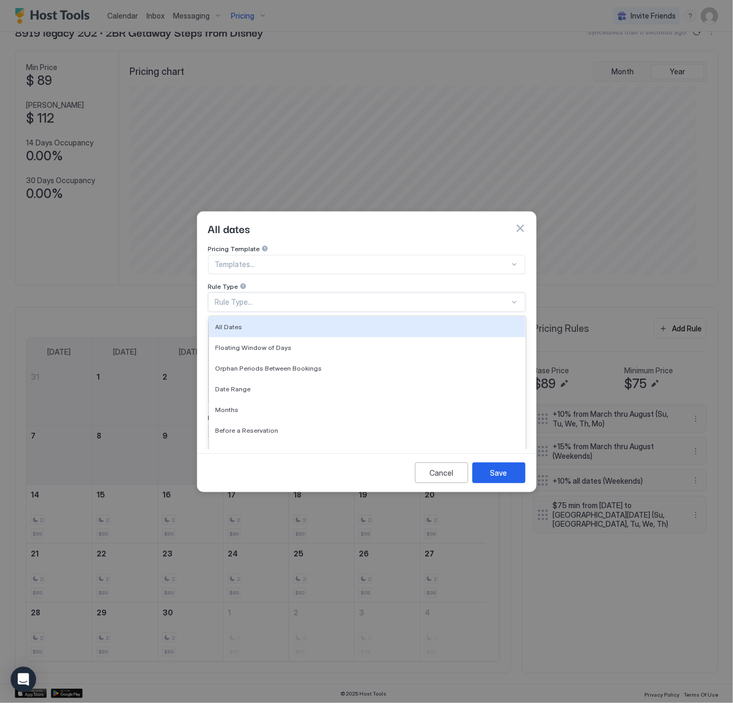
click at [274, 297] on div "Rule Type..." at bounding box center [362, 302] width 295 height 10
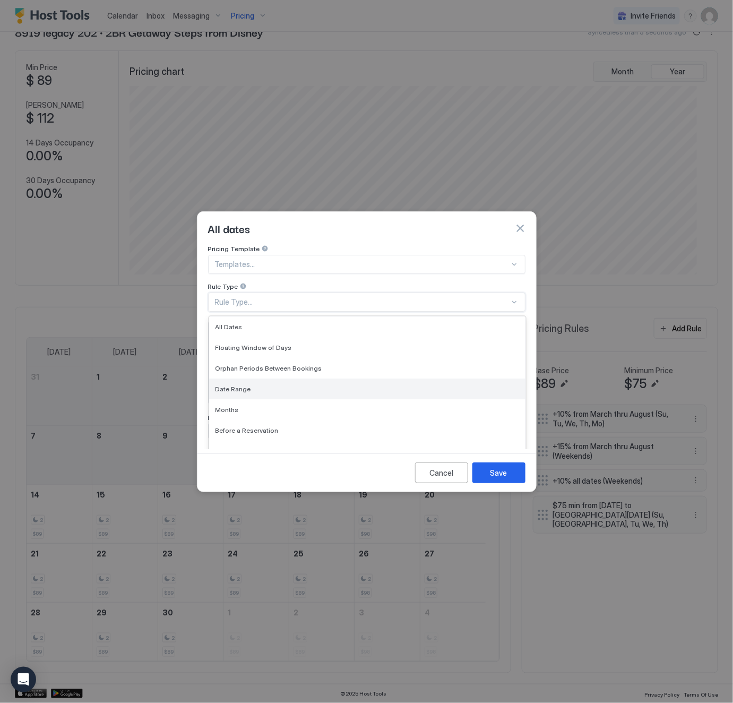
click at [256, 385] on div "Date Range" at bounding box center [368, 389] width 304 height 8
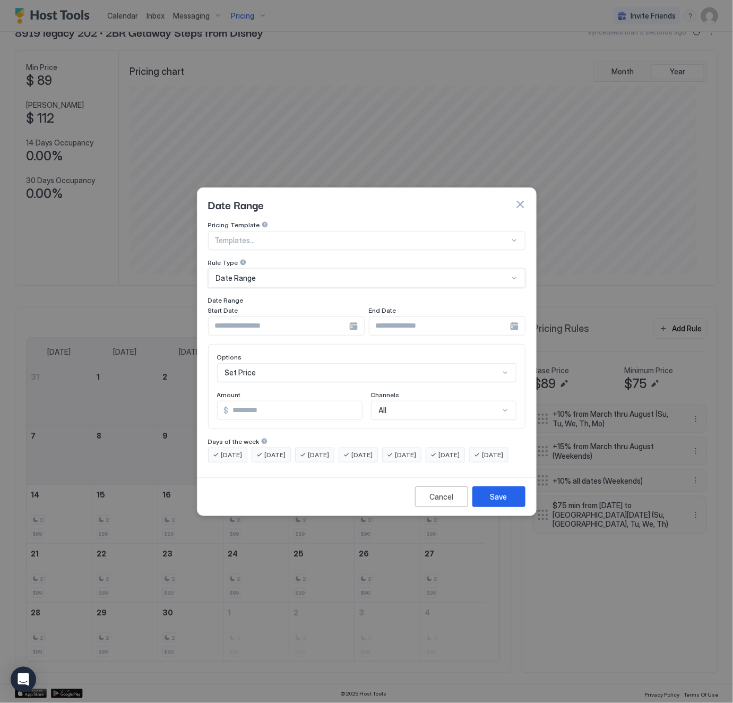
click at [297, 317] on input "Input Field" at bounding box center [279, 326] width 141 height 18
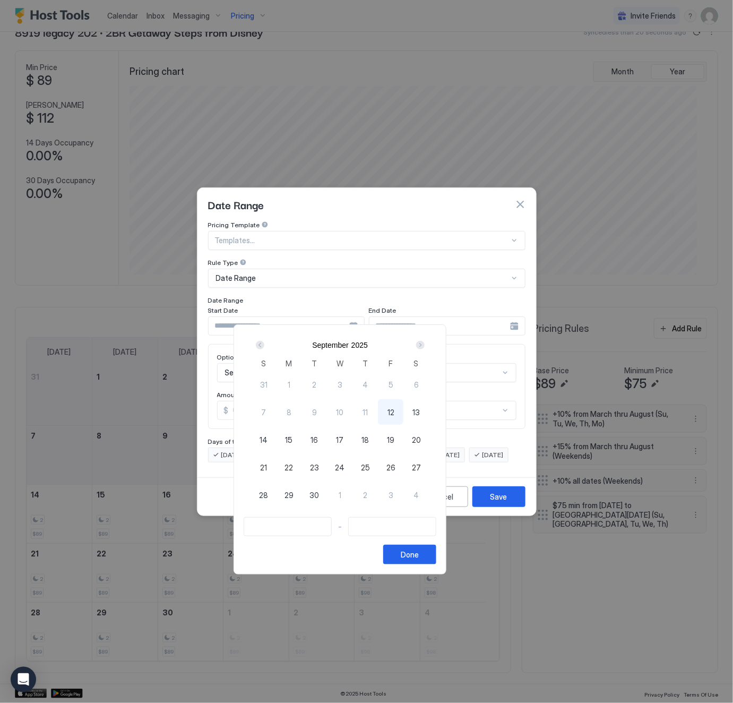
click at [395, 411] on span "12" at bounding box center [391, 412] width 7 height 11
type input "**********"
click at [427, 340] on div "Next" at bounding box center [420, 345] width 13 height 13
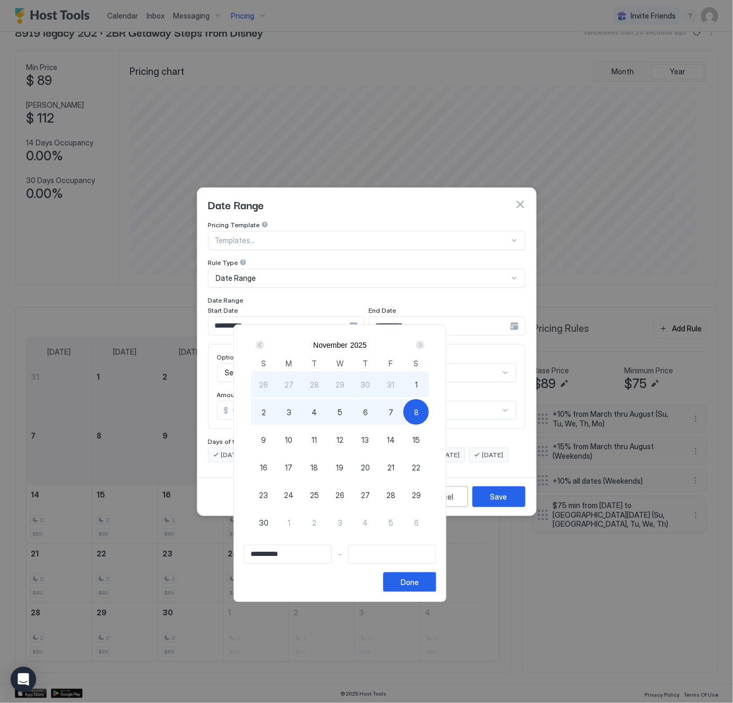
type input "**********"
click at [420, 440] on span "15" at bounding box center [416, 439] width 7 height 11
type input "**********"
click at [419, 582] on div "Done" at bounding box center [410, 582] width 18 height 11
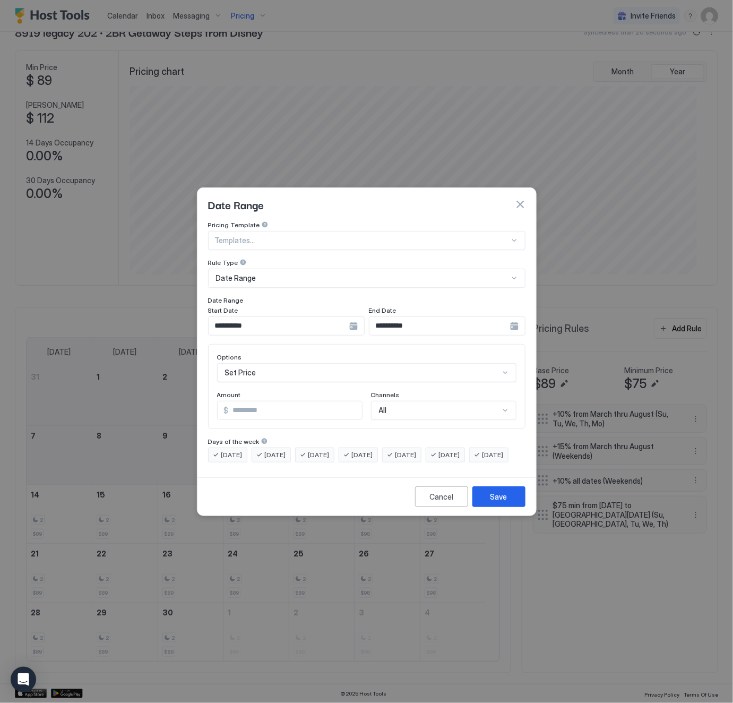
click at [299, 365] on div "Set Price" at bounding box center [366, 372] width 299 height 19
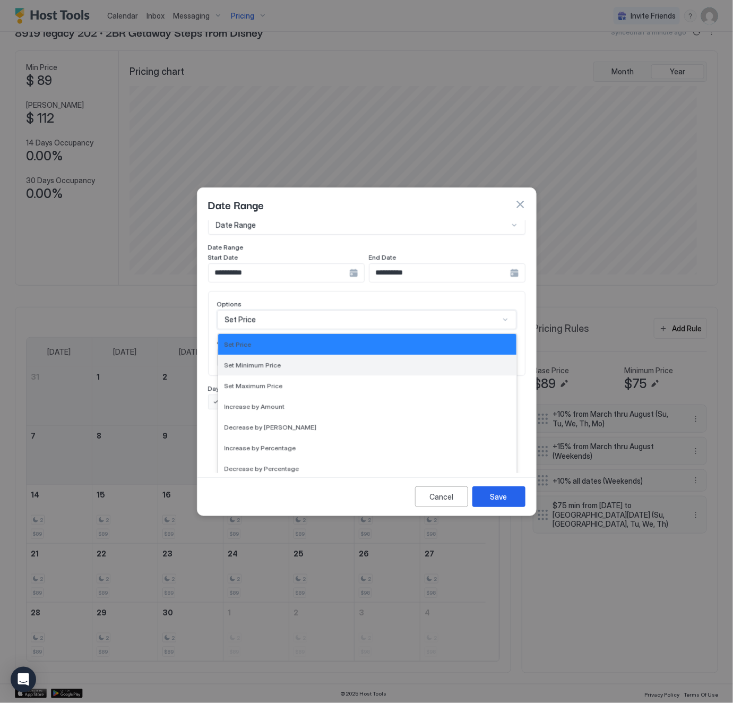
click at [299, 361] on div "Set Minimum Price" at bounding box center [368, 365] width 286 height 8
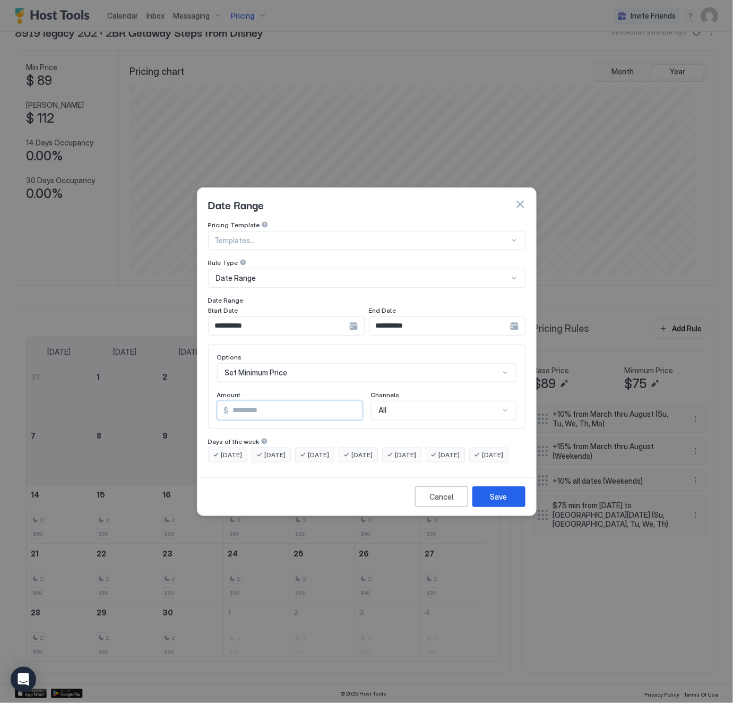
drag, startPoint x: 261, startPoint y: 403, endPoint x: 233, endPoint y: 405, distance: 28.7
click at [233, 405] on input "*" at bounding box center [295, 410] width 133 height 18
type input "**"
click at [237, 450] on span "[DATE]" at bounding box center [231, 455] width 21 height 10
click at [483, 460] on span "[DATE]" at bounding box center [493, 455] width 21 height 10
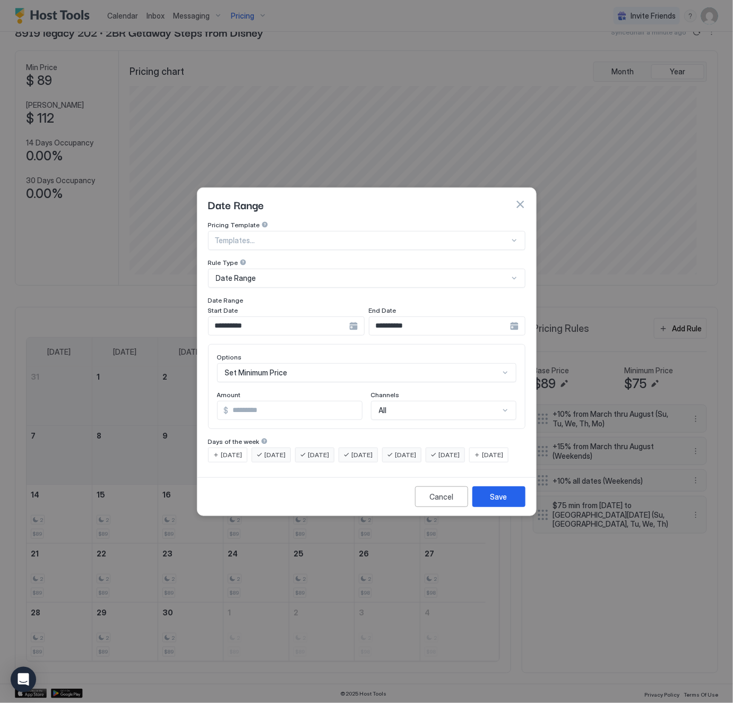
drag, startPoint x: 269, startPoint y: 446, endPoint x: 287, endPoint y: 443, distance: 17.7
click at [270, 450] on span "[DATE]" at bounding box center [275, 455] width 21 height 10
click at [314, 450] on span "[DATE]" at bounding box center [318, 455] width 21 height 10
click at [373, 450] on span "[DATE]" at bounding box center [362, 455] width 21 height 10
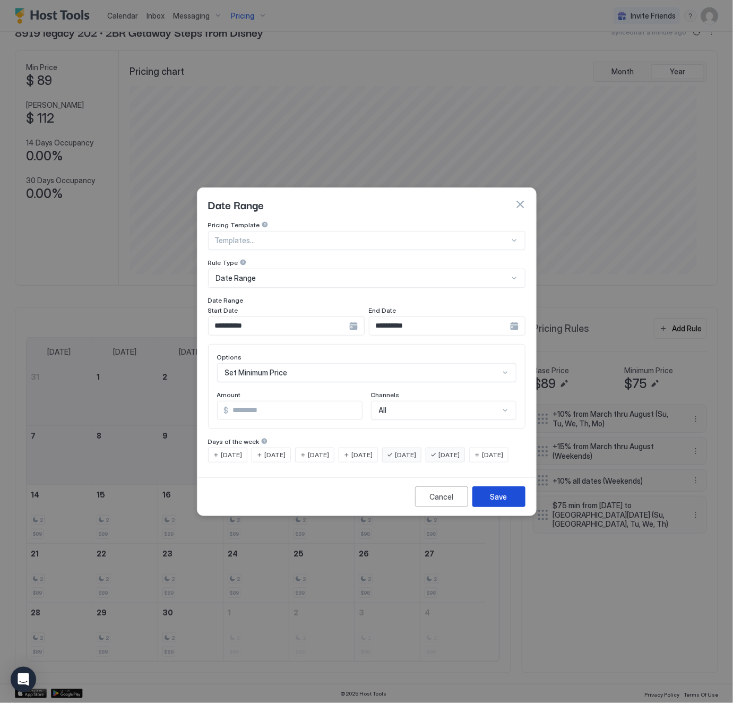
click at [493, 502] on div "Save" at bounding box center [499, 496] width 17 height 11
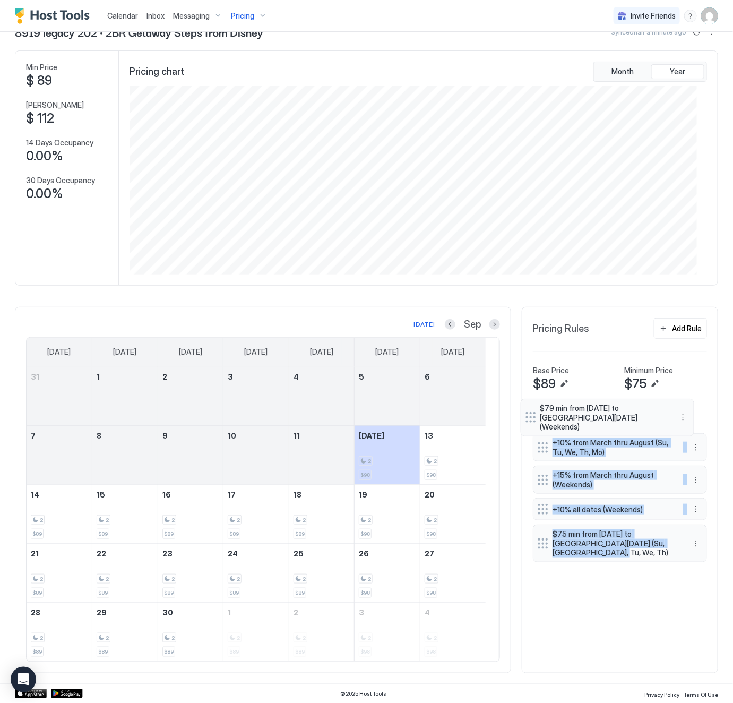
drag, startPoint x: 529, startPoint y: 548, endPoint x: 528, endPoint y: 409, distance: 139.1
click at [533, 409] on div "+10% from March thru August (Su, Tu, We, Th, Mo) +15% from March thru August (W…" at bounding box center [620, 490] width 174 height 170
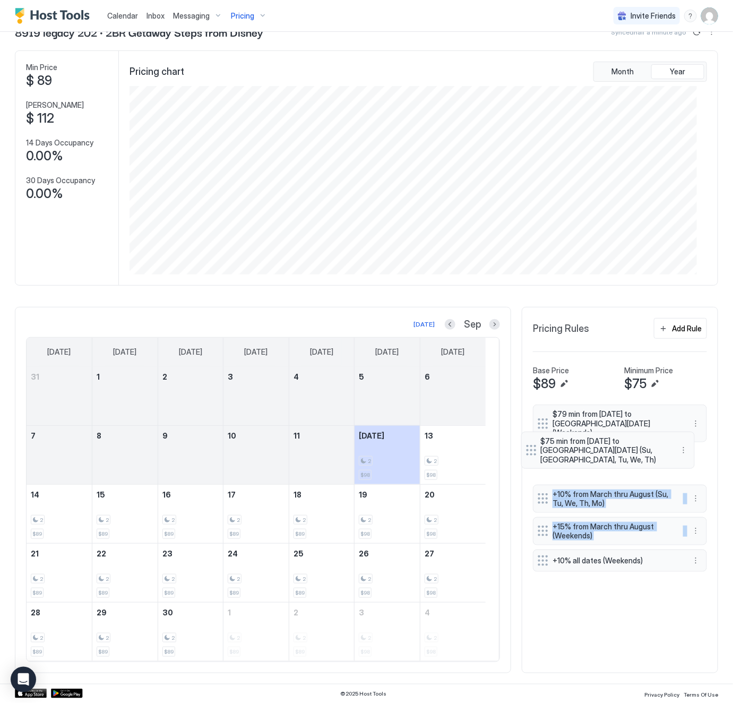
drag, startPoint x: 529, startPoint y: 547, endPoint x: 529, endPoint y: 450, distance: 97.2
click at [533, 450] on div "$79 min from [DATE] to [GEOGRAPHIC_DATA][DATE] (Weekends) +10% from March thru …" at bounding box center [620, 490] width 174 height 170
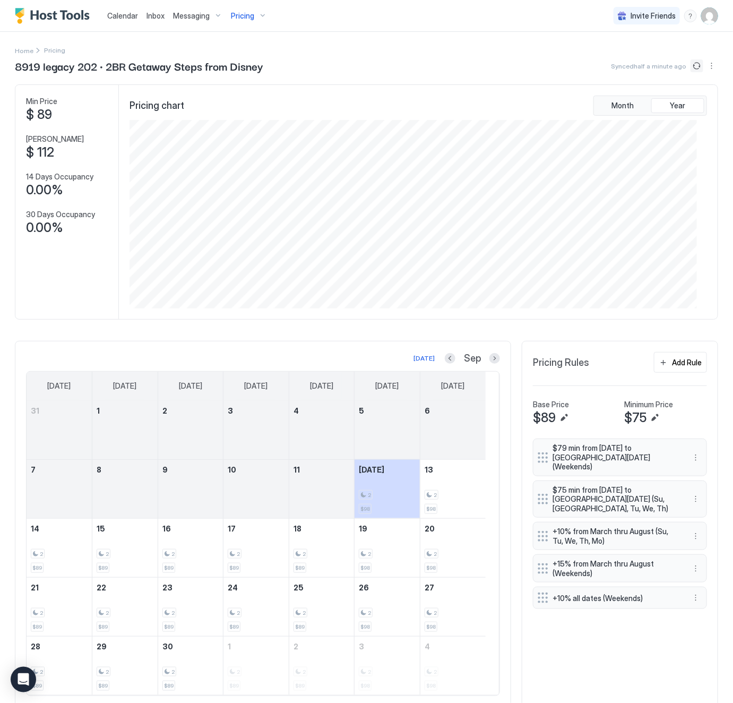
click at [691, 64] on button "Sync prices" at bounding box center [697, 65] width 13 height 13
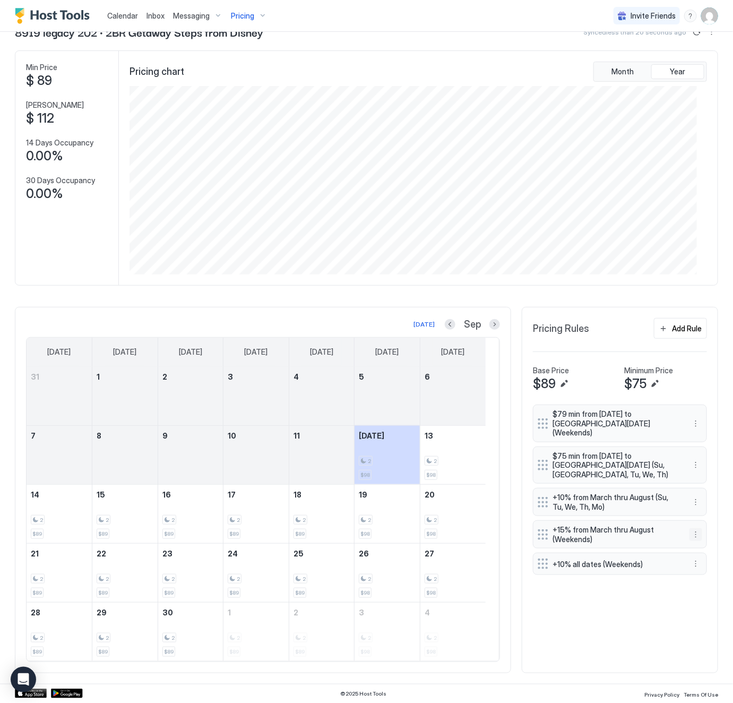
click at [690, 528] on button "More options" at bounding box center [696, 534] width 13 height 13
click at [696, 574] on span "Delete" at bounding box center [704, 574] width 20 height 8
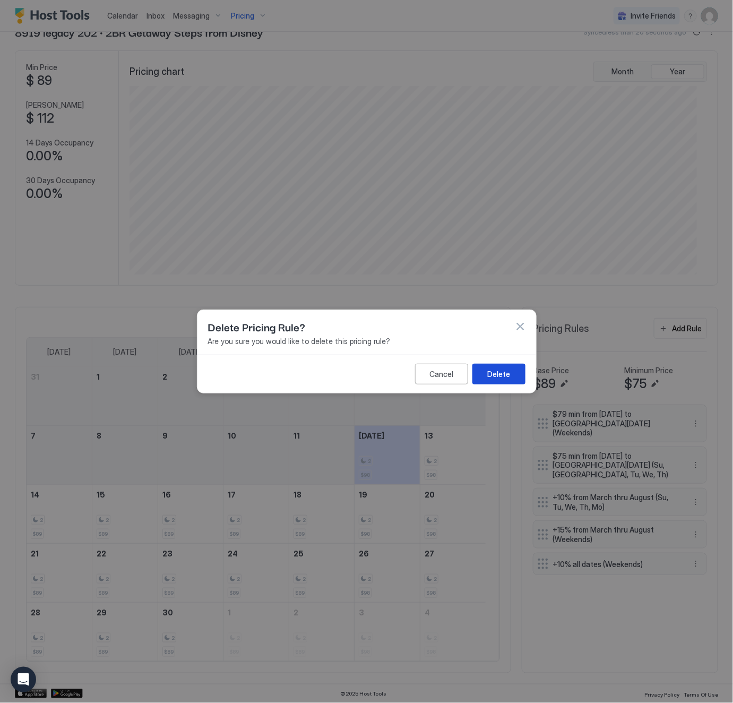
click at [507, 373] on div "Delete" at bounding box center [498, 373] width 23 height 11
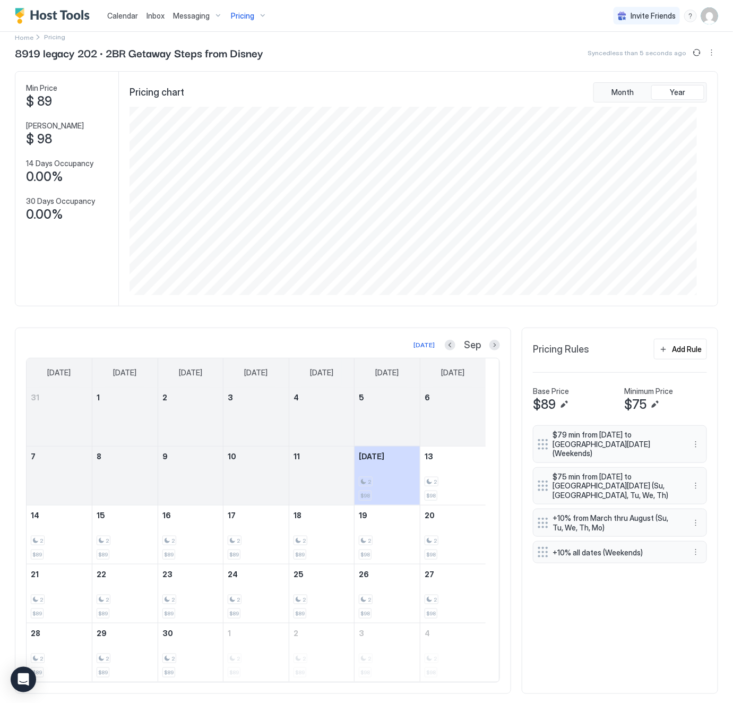
scroll to position [0, 0]
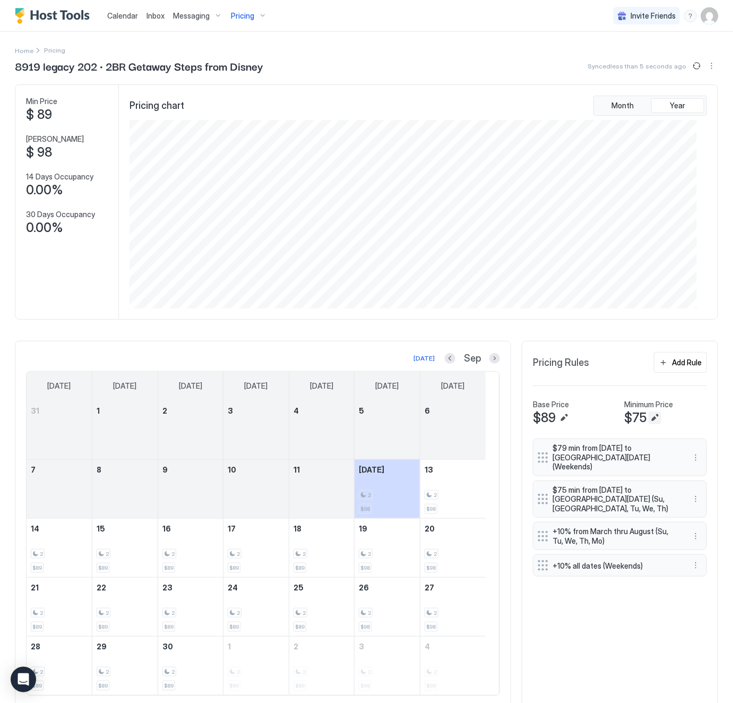
click at [649, 421] on button "Edit" at bounding box center [655, 417] width 13 height 13
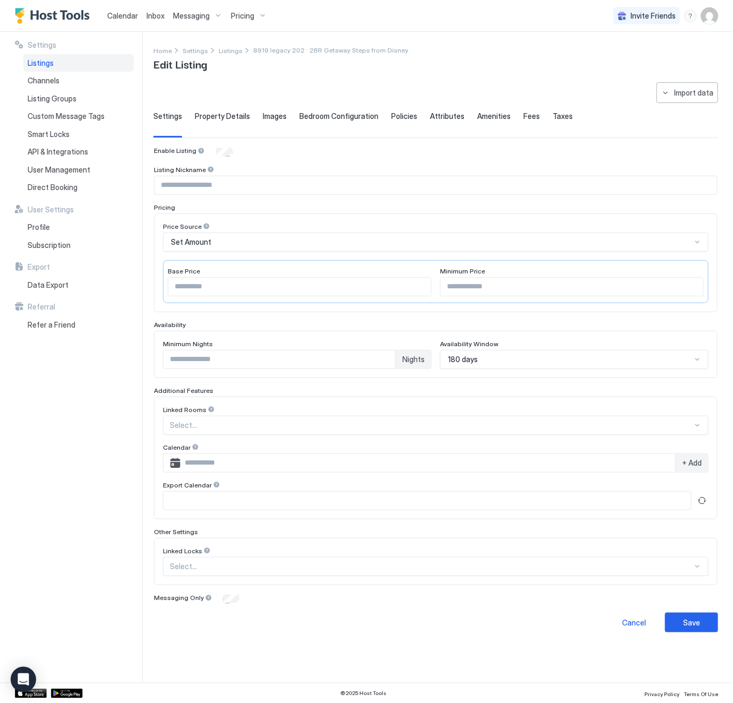
type input "**"
click at [693, 628] on div "Save" at bounding box center [691, 622] width 17 height 11
click at [690, 628] on div "Save" at bounding box center [691, 622] width 17 height 11
click at [695, 625] on div "Save" at bounding box center [691, 622] width 17 height 11
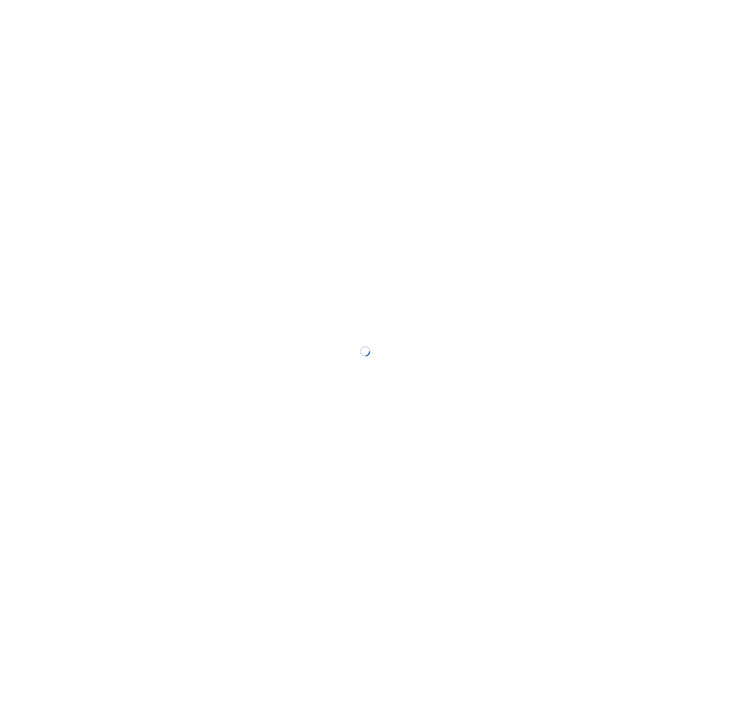
click at [435, 193] on div at bounding box center [366, 351] width 733 height 703
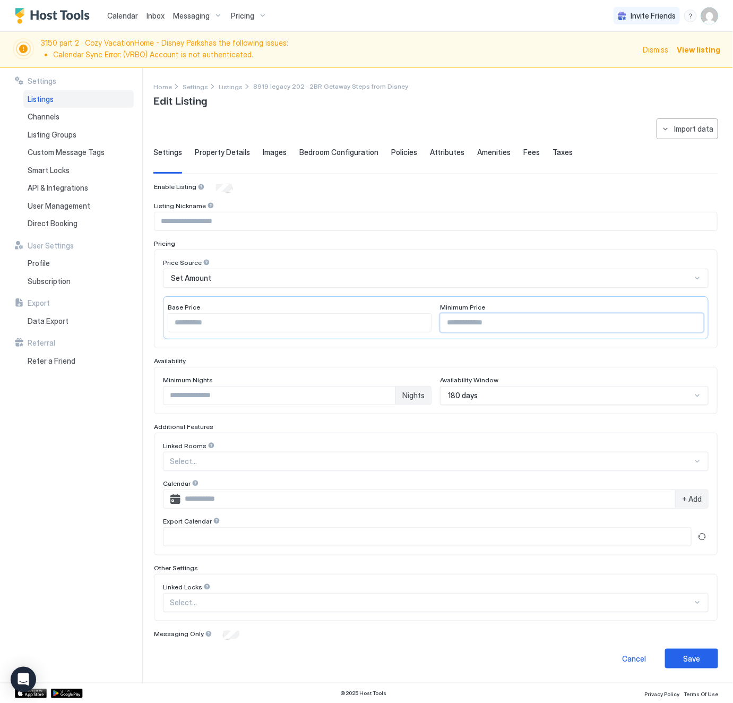
click at [508, 325] on input "**" at bounding box center [572, 323] width 263 height 18
type input "**"
click at [683, 663] on div "Save" at bounding box center [691, 658] width 17 height 11
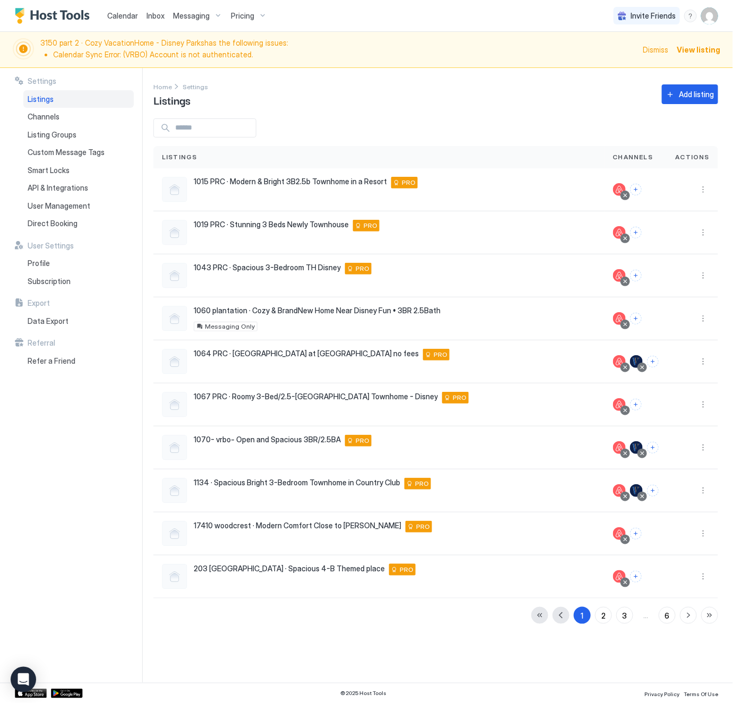
click at [244, 15] on span "Pricing" at bounding box center [242, 16] width 23 height 10
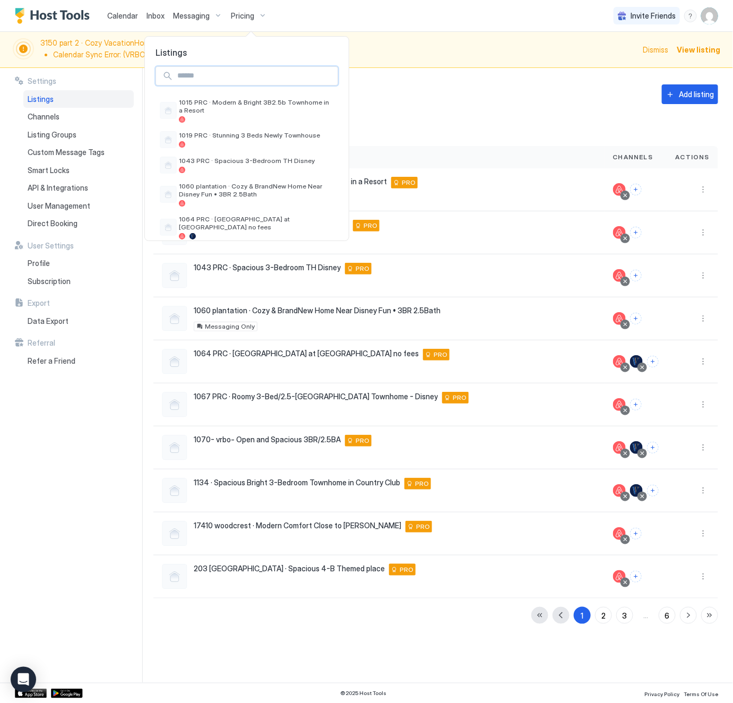
click at [241, 76] on input "Input Field" at bounding box center [255, 76] width 165 height 18
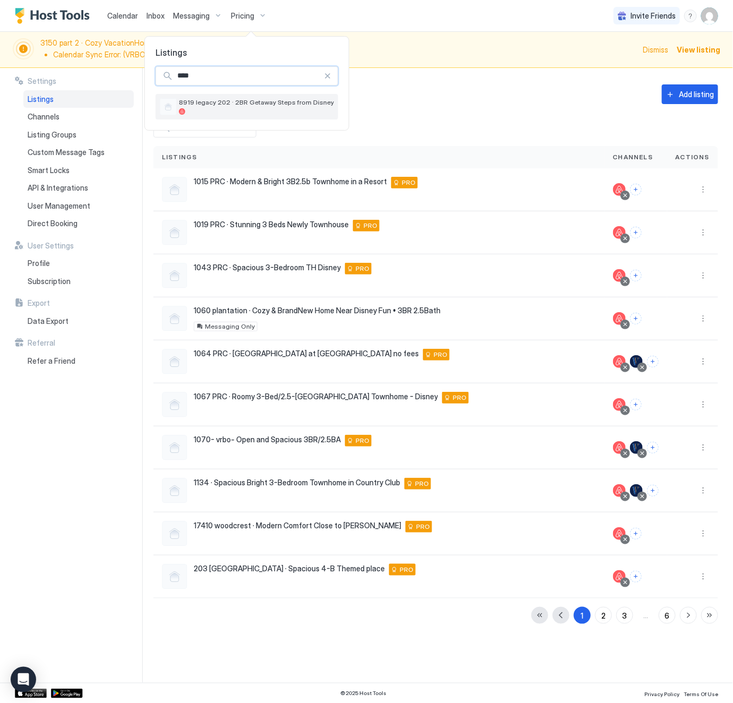
type input "****"
click at [255, 105] on span "8919 legacy 202 · 2BR Getaway Steps from Disney" at bounding box center [256, 102] width 155 height 8
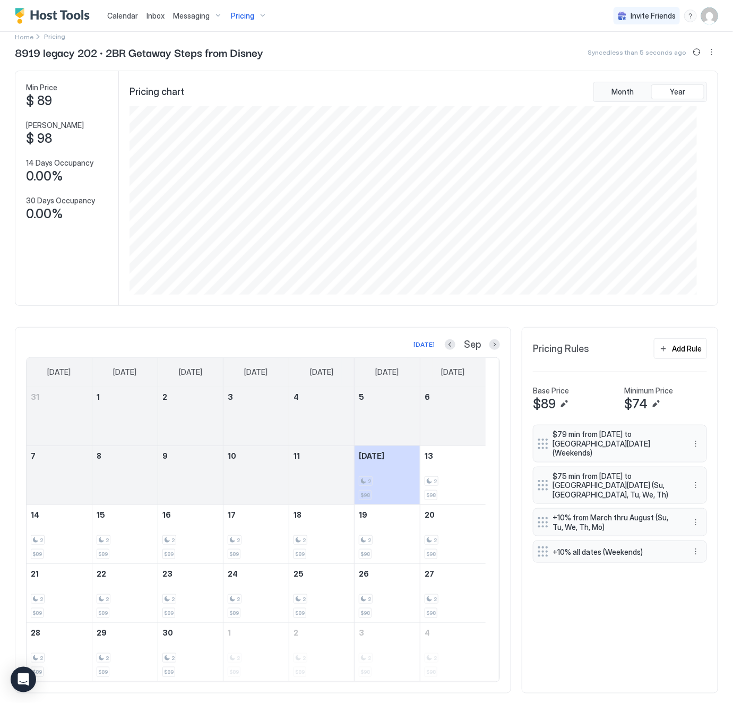
scroll to position [75, 0]
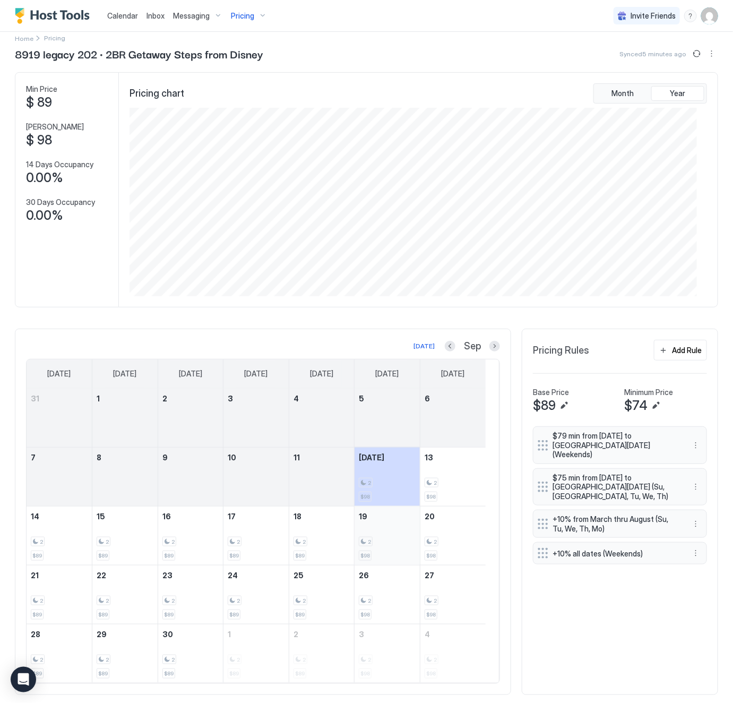
scroll to position [75, 0]
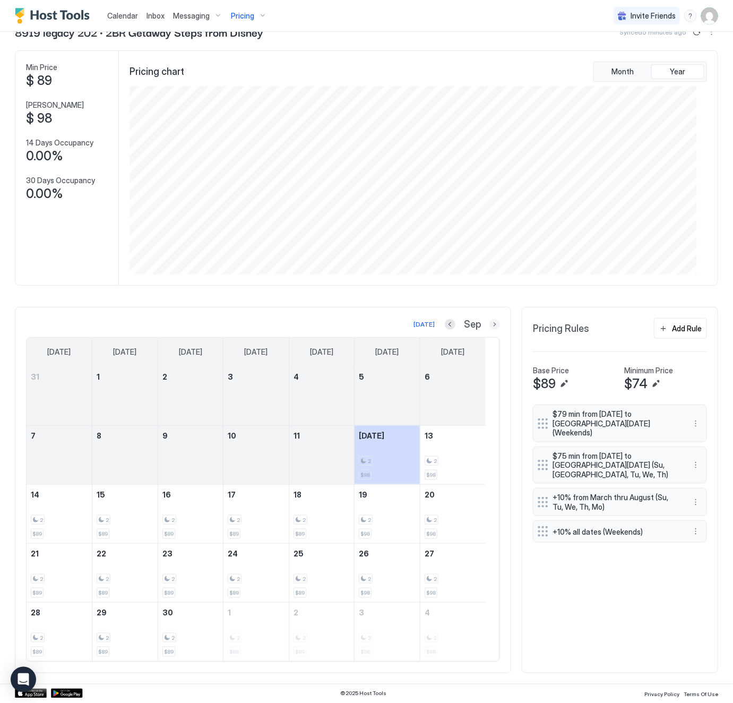
click at [490, 321] on button "Next month" at bounding box center [495, 324] width 11 height 11
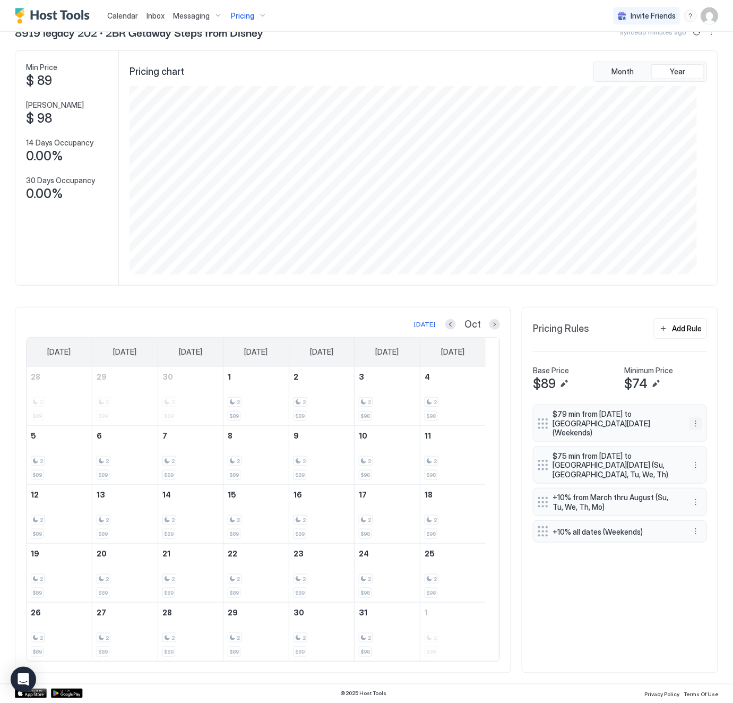
click at [690, 418] on button "More options" at bounding box center [696, 423] width 13 height 13
click at [704, 469] on span "Delete" at bounding box center [704, 466] width 20 height 8
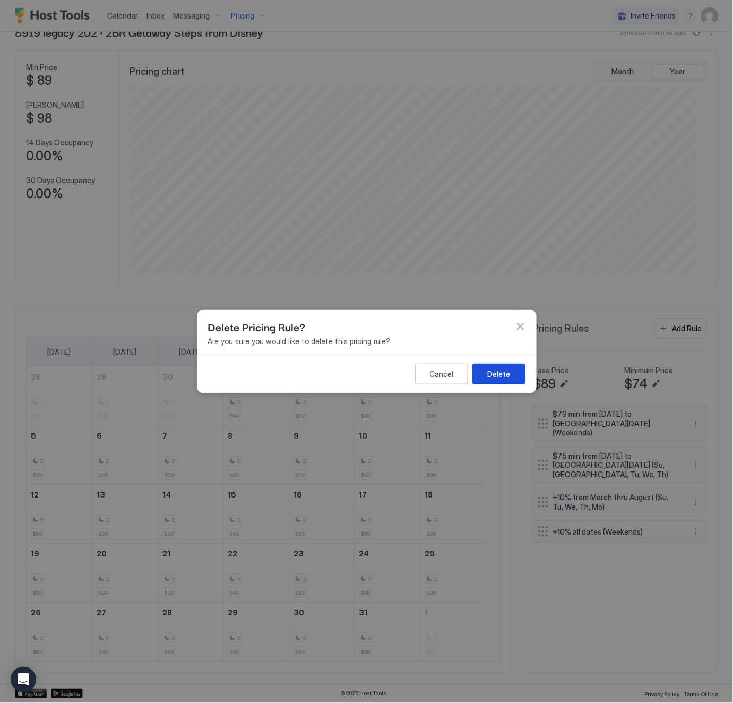
click at [500, 370] on div "Delete" at bounding box center [498, 373] width 23 height 11
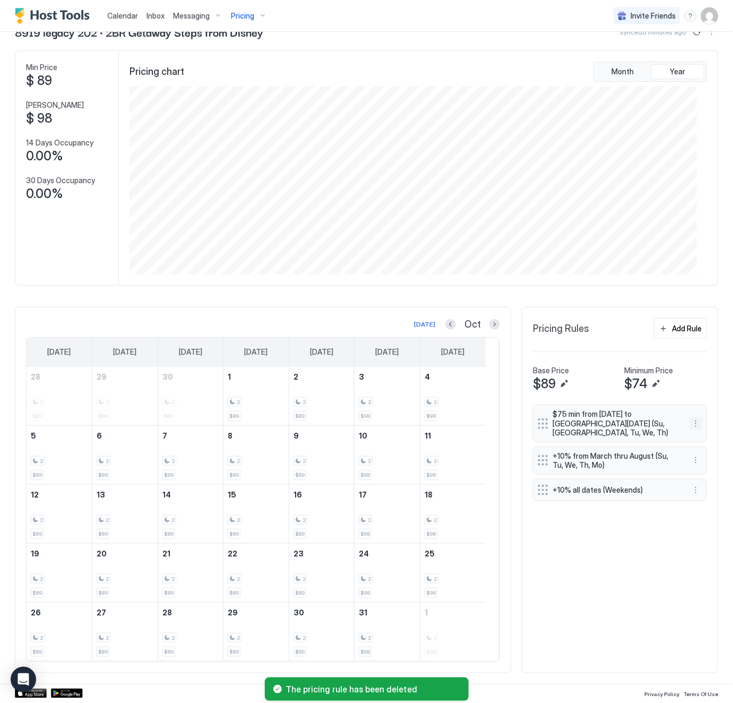
click at [690, 421] on button "More options" at bounding box center [696, 423] width 13 height 13
click at [703, 473] on span "Delete" at bounding box center [704, 470] width 20 height 8
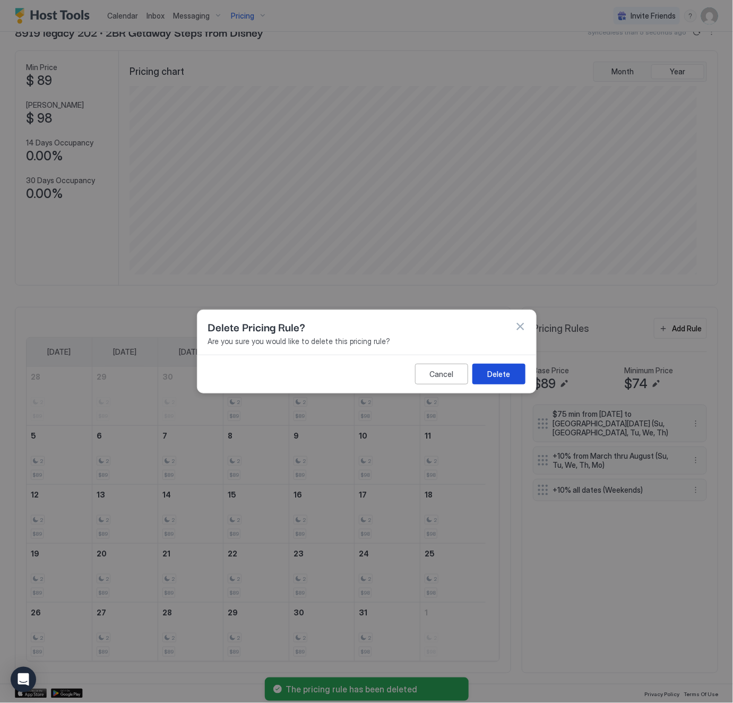
click at [483, 368] on button "Delete" at bounding box center [499, 374] width 53 height 21
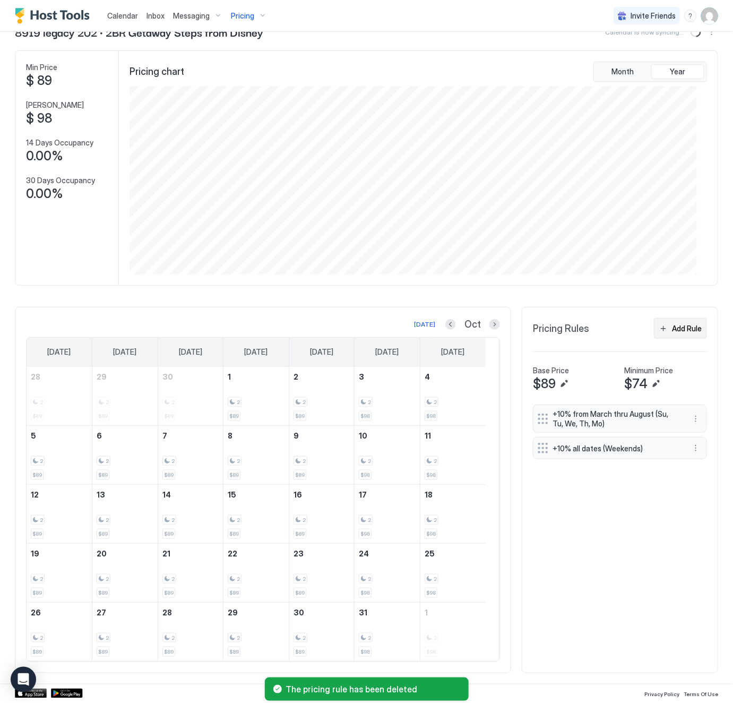
click at [672, 328] on div "Add Rule" at bounding box center [687, 328] width 30 height 11
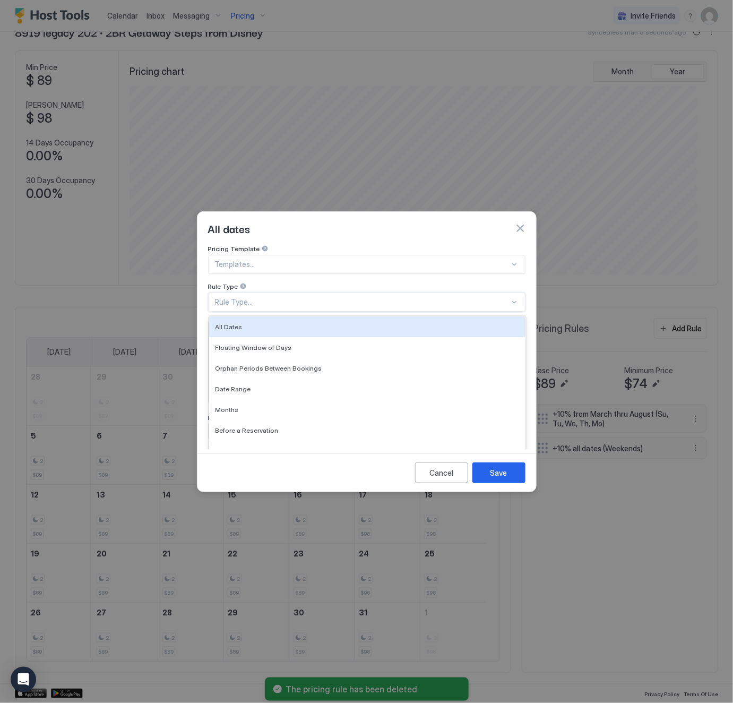
click at [297, 297] on div "Rule Type..." at bounding box center [362, 302] width 295 height 10
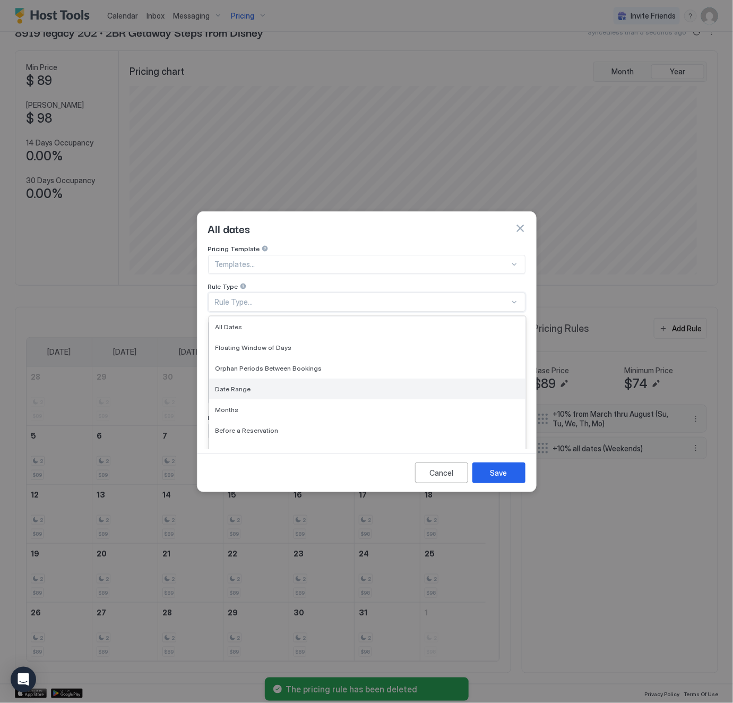
click at [290, 385] on div "Date Range" at bounding box center [368, 389] width 304 height 8
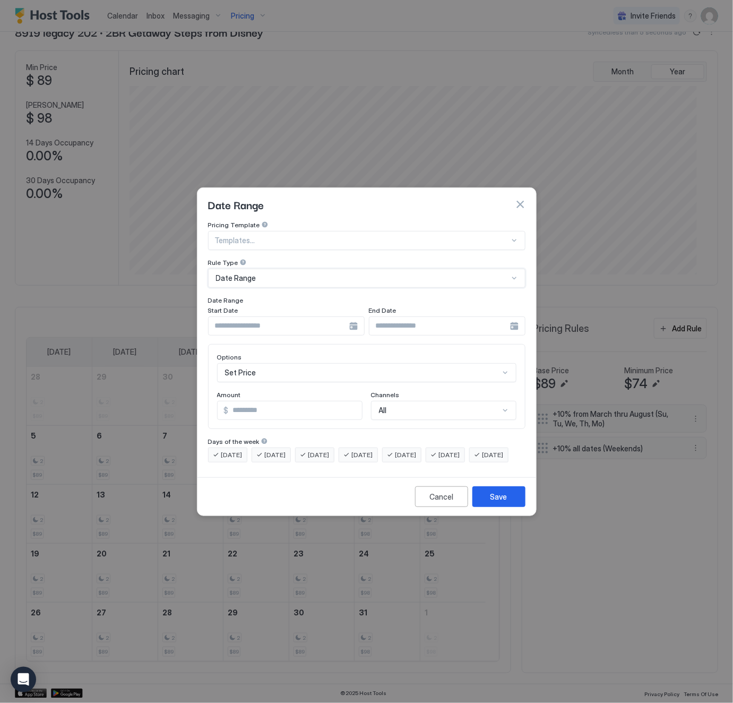
click at [354, 316] on div at bounding box center [286, 325] width 157 height 19
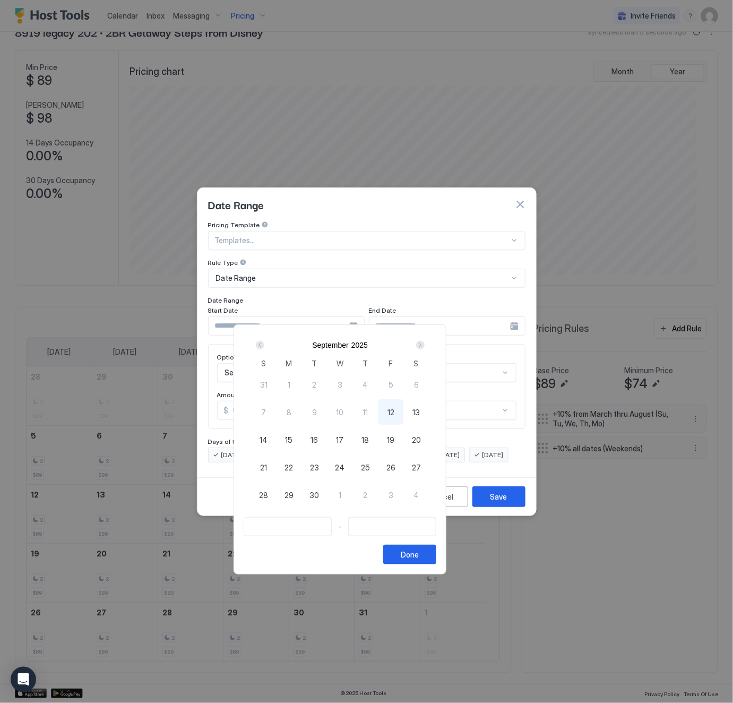
click at [395, 408] on span "12" at bounding box center [391, 412] width 7 height 11
type input "**********"
click at [425, 342] on div "Next" at bounding box center [420, 345] width 8 height 8
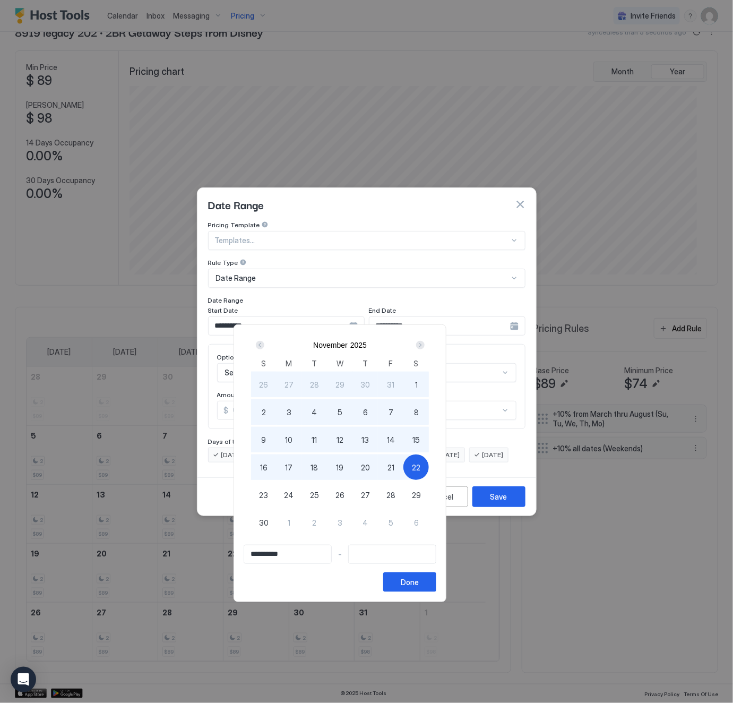
type input "**********"
click at [420, 440] on span "15" at bounding box center [416, 439] width 7 height 11
type input "**********"
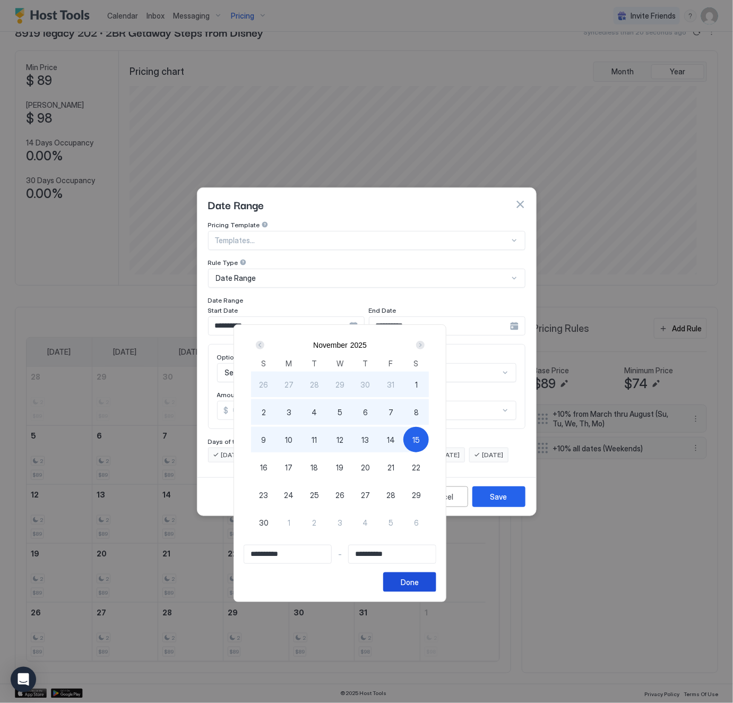
click at [419, 579] on div "Done" at bounding box center [410, 582] width 18 height 11
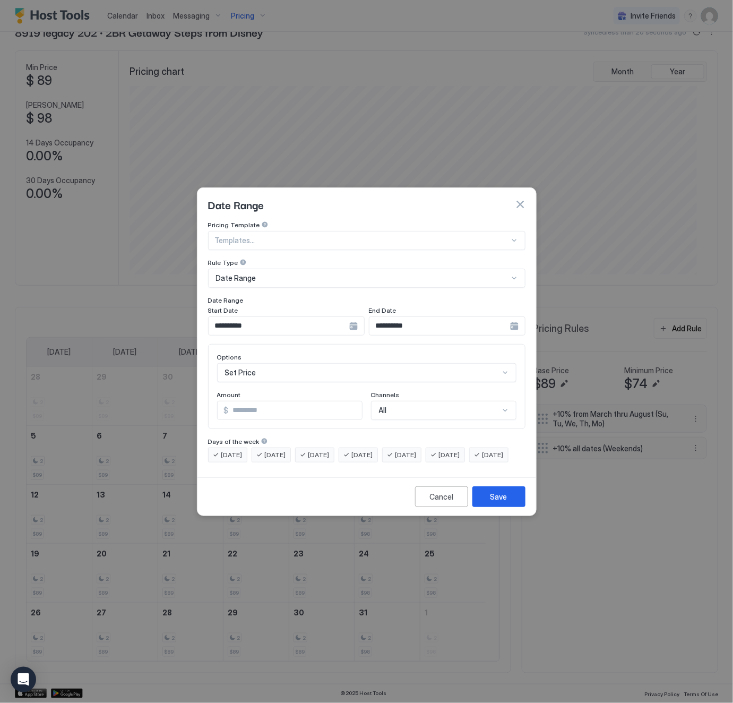
click at [286, 364] on div "Set Price" at bounding box center [366, 372] width 299 height 19
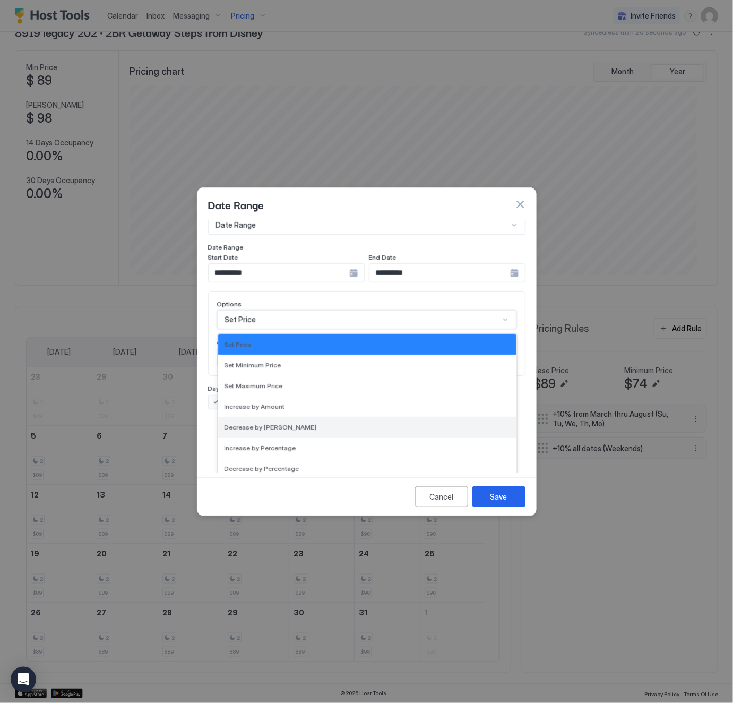
click at [290, 423] on div "Decrease by [PERSON_NAME]" at bounding box center [368, 427] width 286 height 8
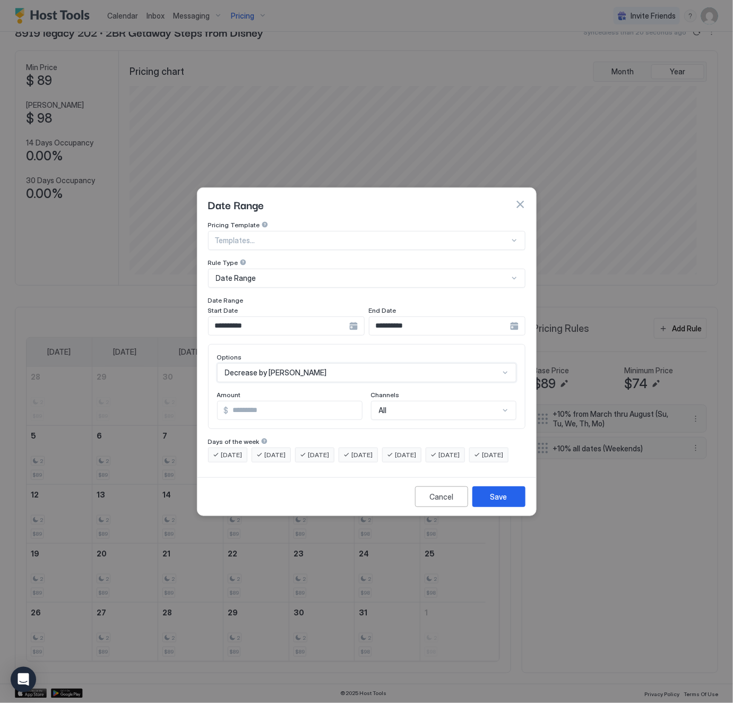
click at [315, 363] on div "option Decrease by Amount, selected. Decrease by Amount" at bounding box center [366, 372] width 299 height 19
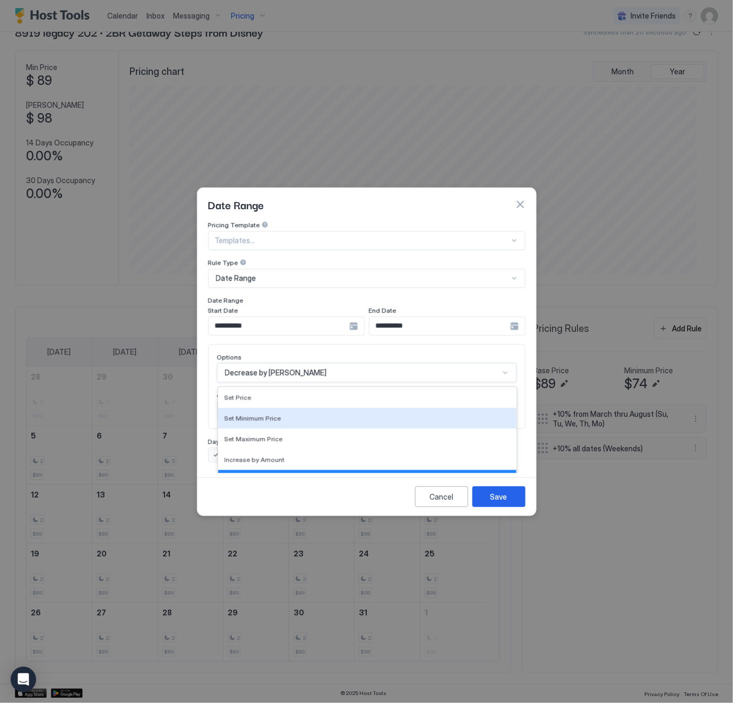
scroll to position [53, 0]
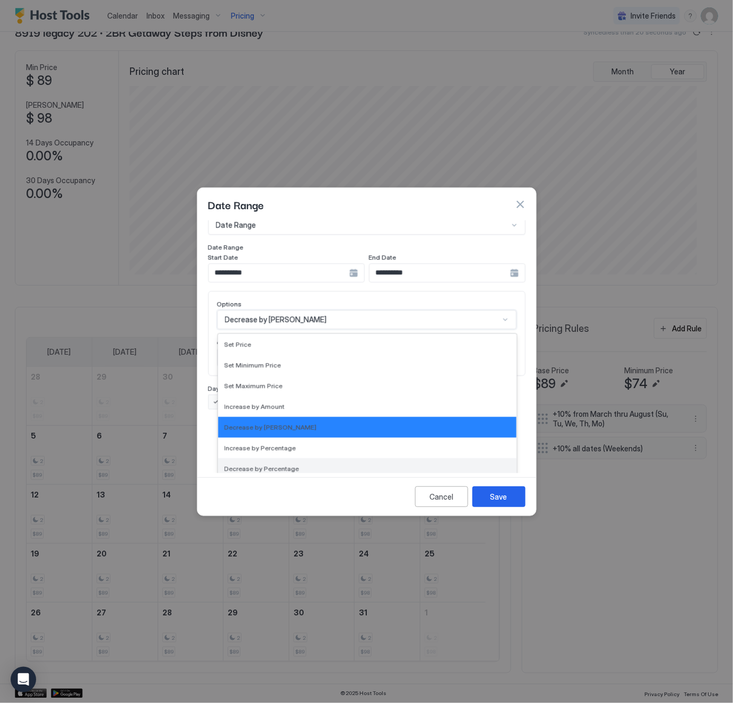
click at [312, 465] on div "Decrease by Percentage" at bounding box center [368, 469] width 286 height 8
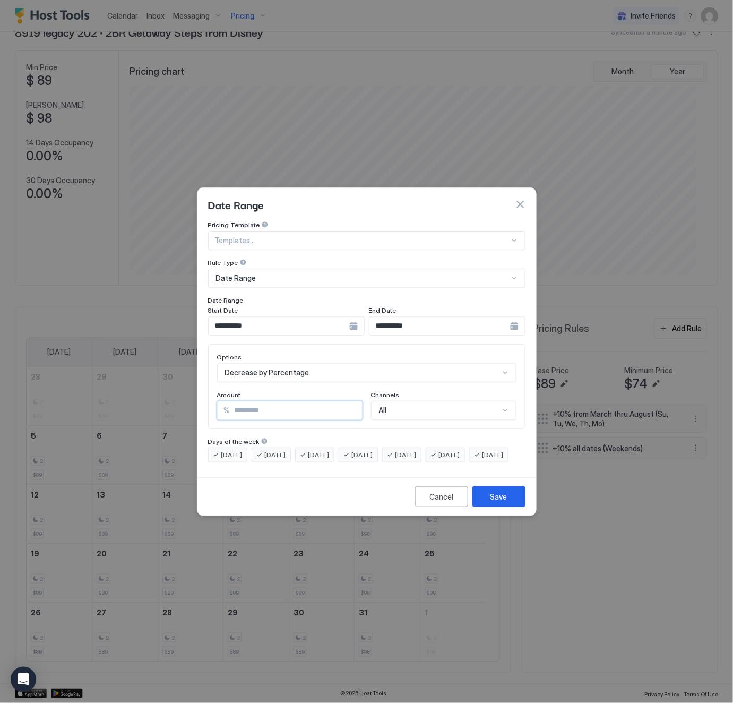
drag, startPoint x: 255, startPoint y: 402, endPoint x: 235, endPoint y: 398, distance: 20.5
click at [235, 401] on input "*" at bounding box center [296, 410] width 132 height 18
type input "**"
click at [502, 502] on div "Save" at bounding box center [499, 496] width 17 height 11
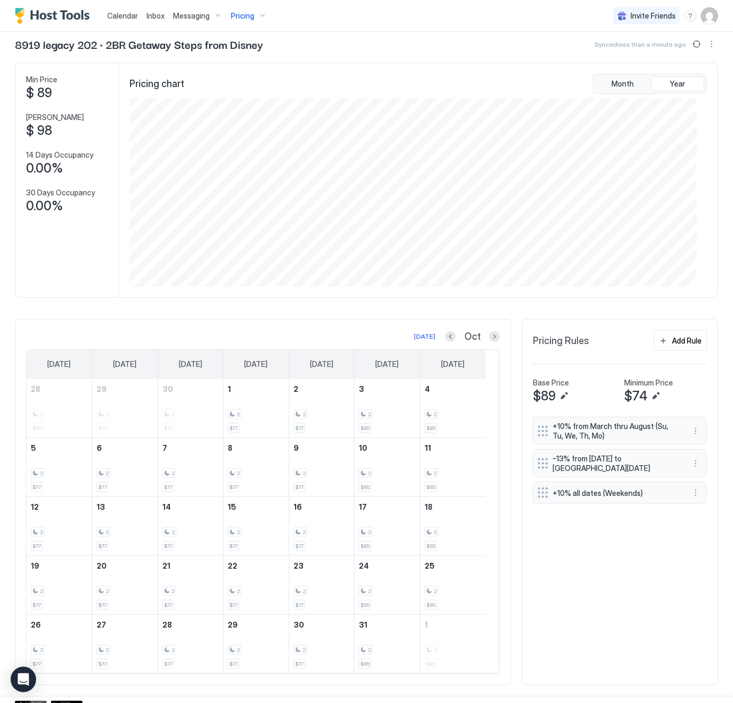
scroll to position [75, 0]
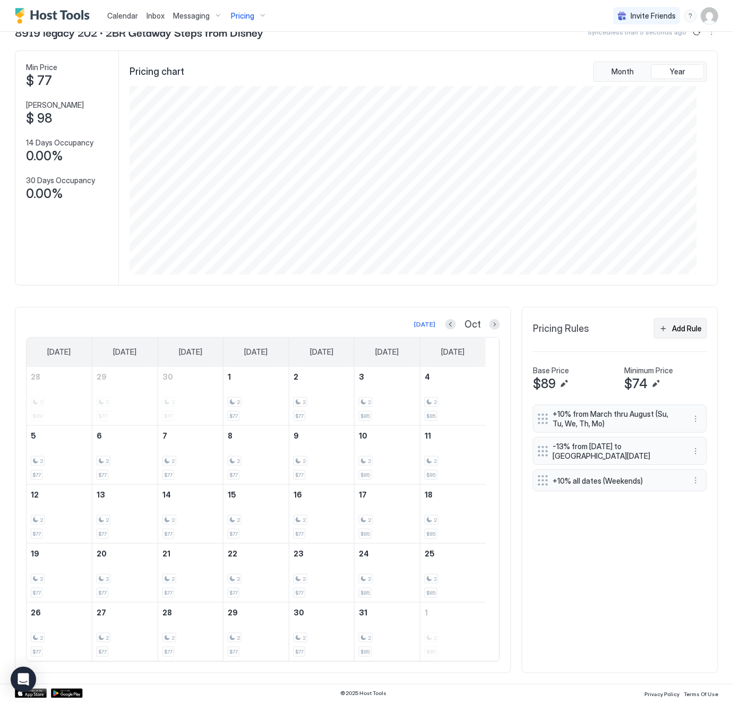
click at [681, 325] on div "Add Rule" at bounding box center [687, 328] width 30 height 11
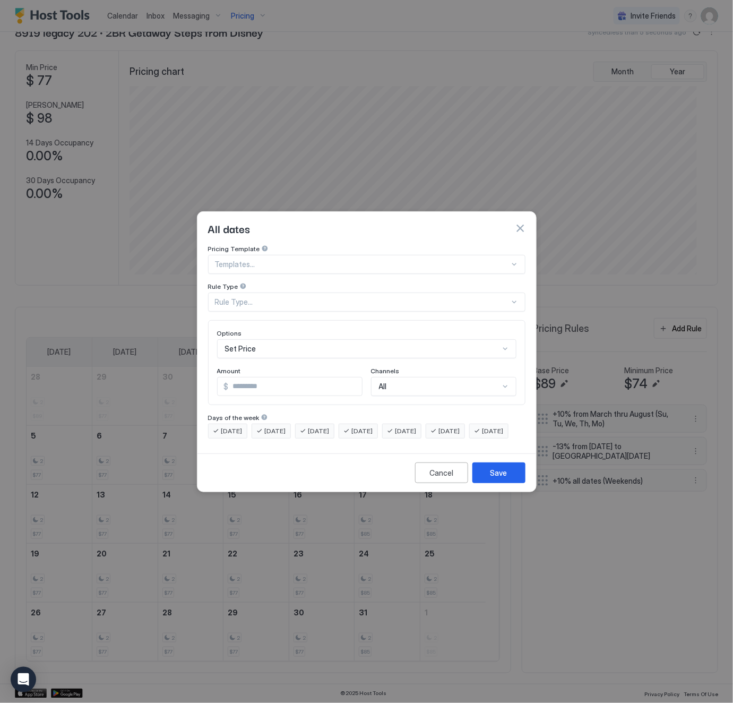
click at [330, 343] on div "Set Price" at bounding box center [366, 348] width 299 height 19
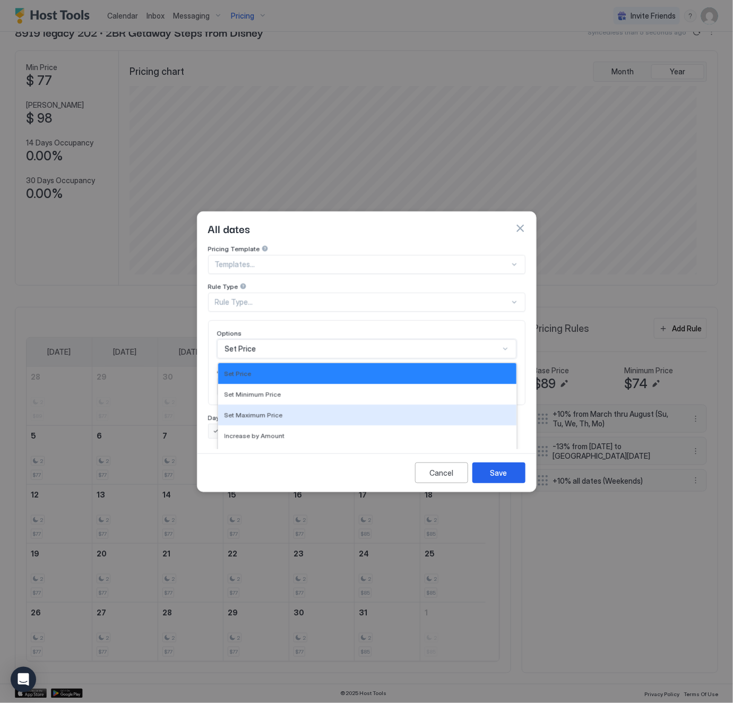
scroll to position [53, 0]
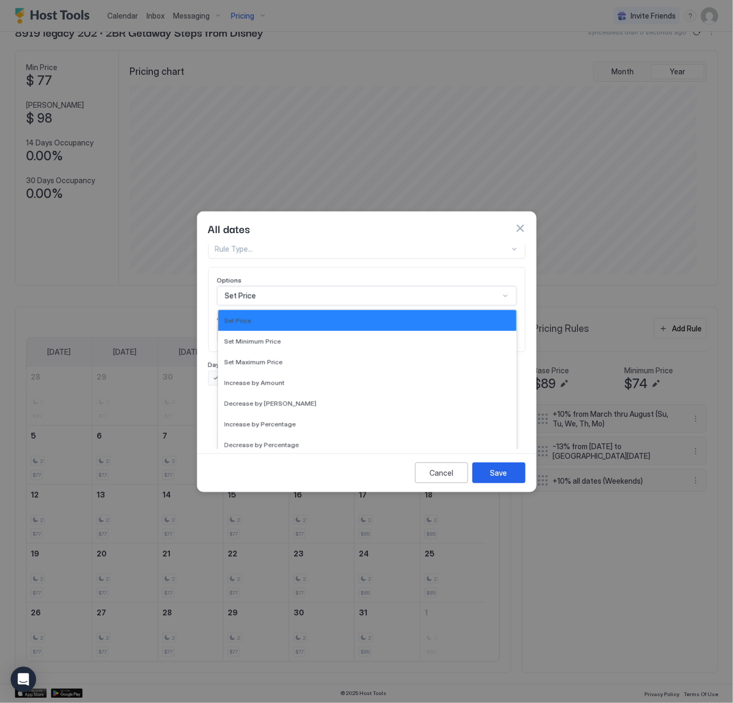
click at [366, 244] on div "Pricing Template Templates... Rule Type Rule Type..." at bounding box center [367, 225] width 318 height 67
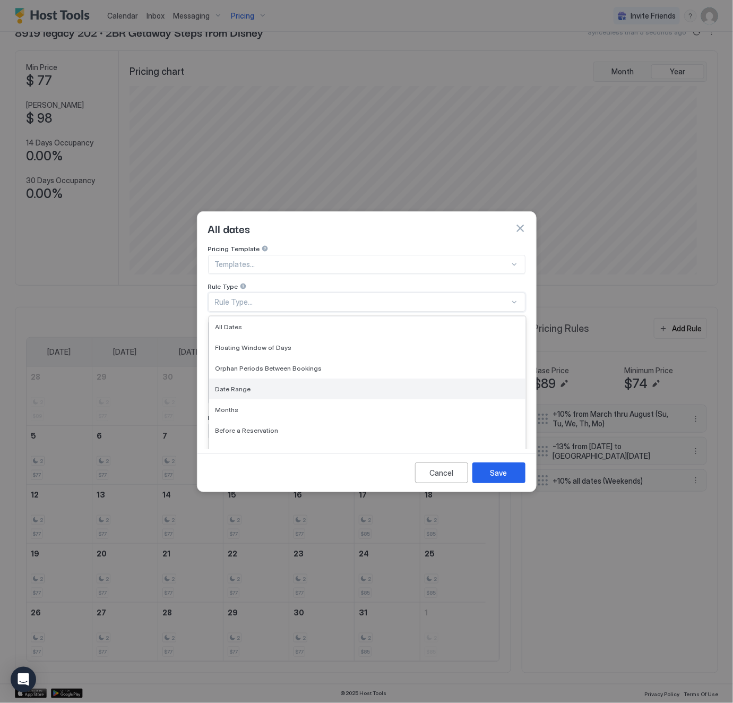
click at [260, 385] on div "Date Range" at bounding box center [368, 389] width 304 height 8
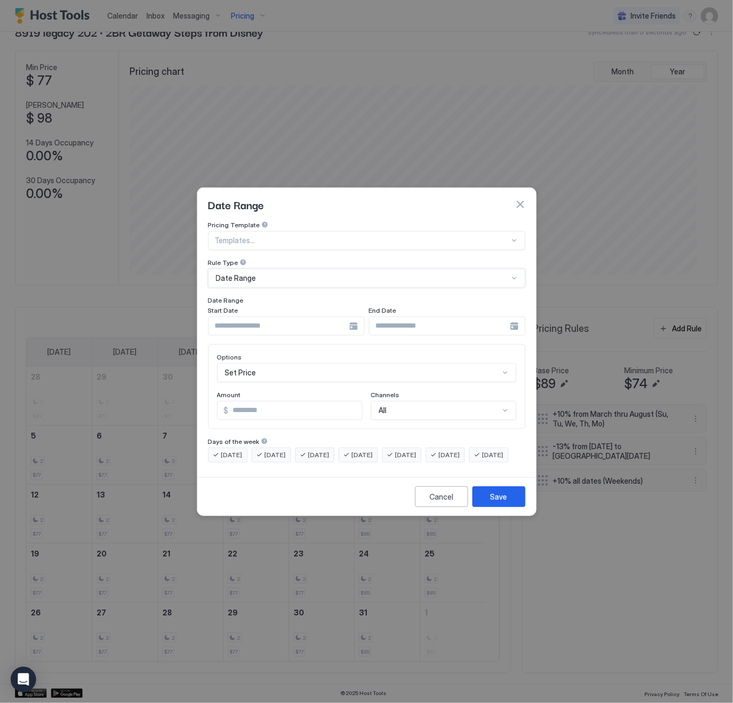
click at [356, 316] on div at bounding box center [286, 325] width 157 height 19
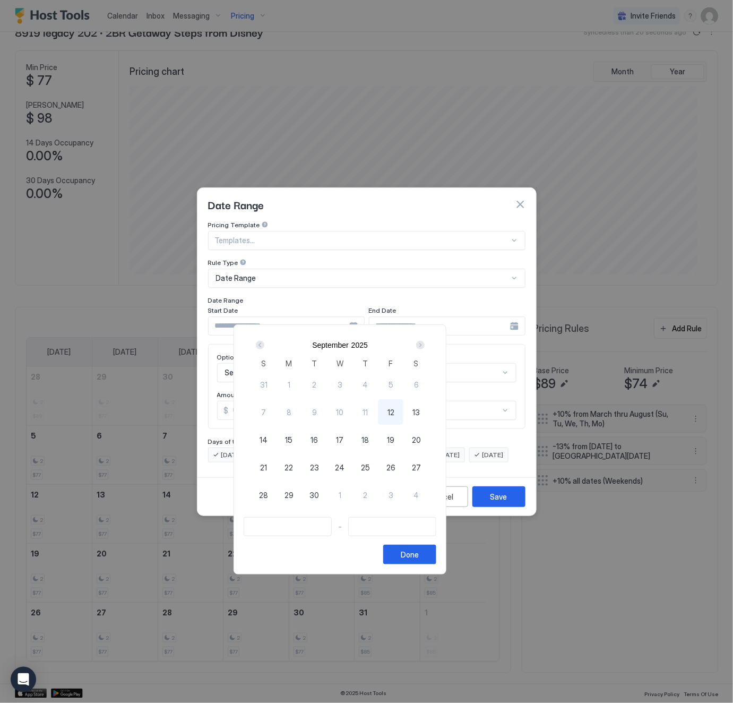
click at [395, 413] on span "12" at bounding box center [391, 412] width 7 height 11
type input "**********"
click at [425, 341] on div "Next" at bounding box center [420, 345] width 8 height 8
click at [425, 344] on div "Next" at bounding box center [420, 345] width 8 height 8
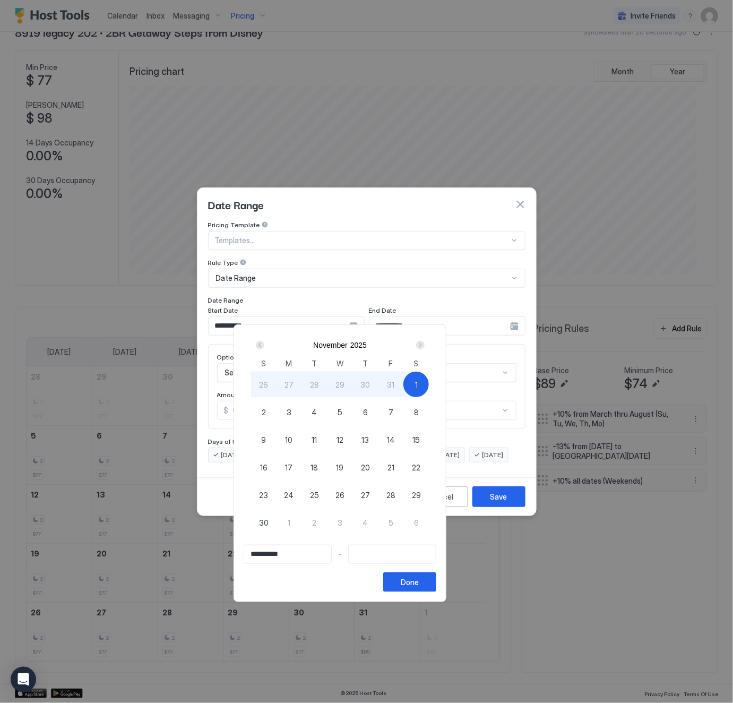
type input "**********"
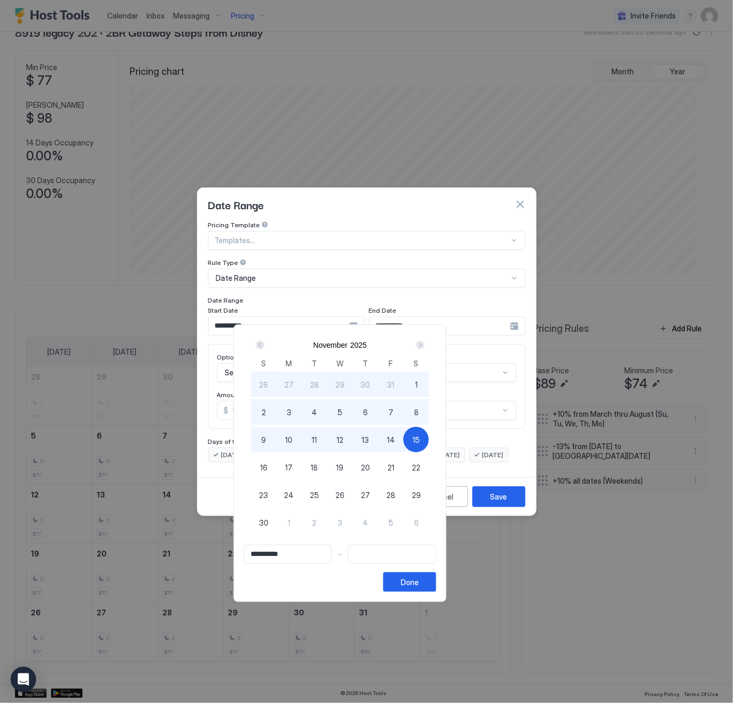
click at [420, 440] on span "15" at bounding box center [416, 439] width 7 height 11
type input "**********"
click at [419, 582] on div "Done" at bounding box center [410, 582] width 18 height 11
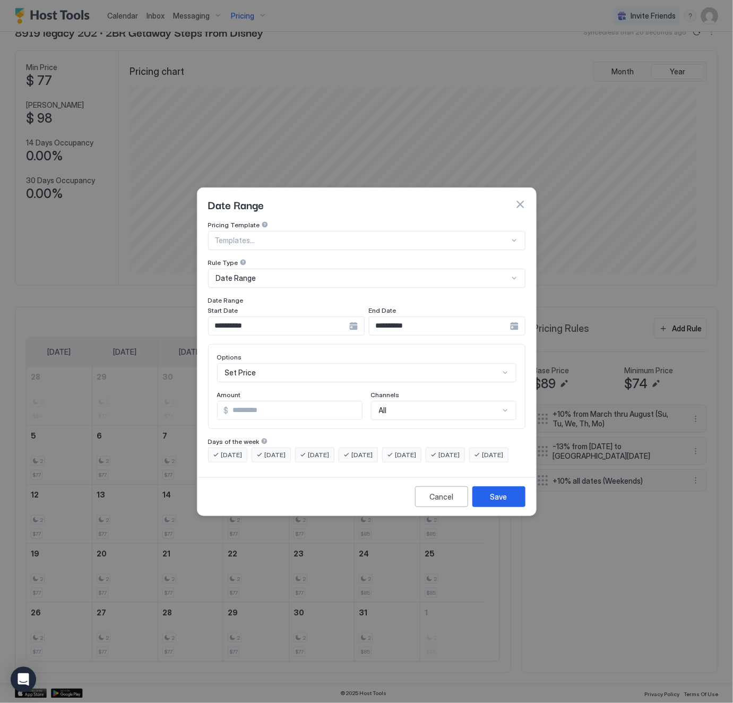
click at [302, 365] on div "Set Price" at bounding box center [366, 372] width 299 height 19
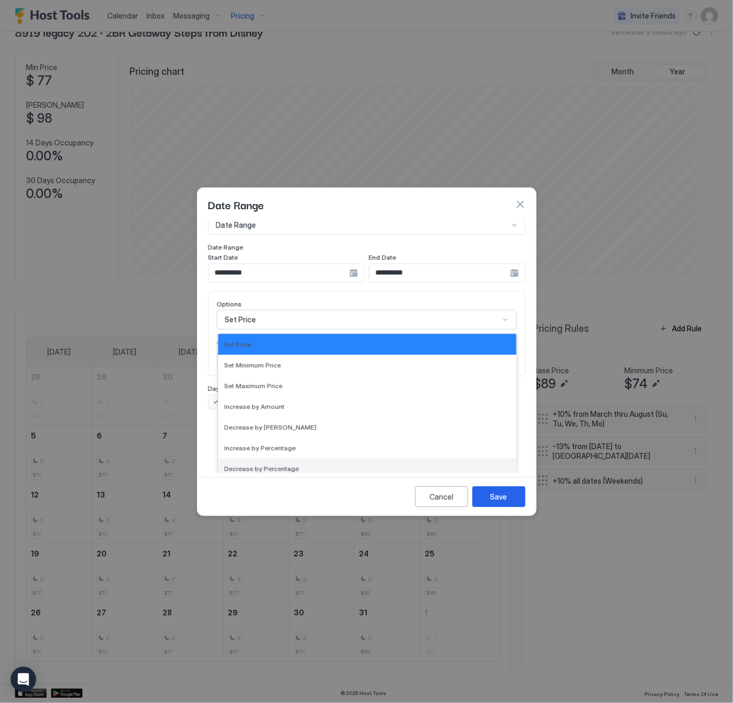
click at [302, 465] on div "Decrease by Percentage" at bounding box center [368, 469] width 286 height 8
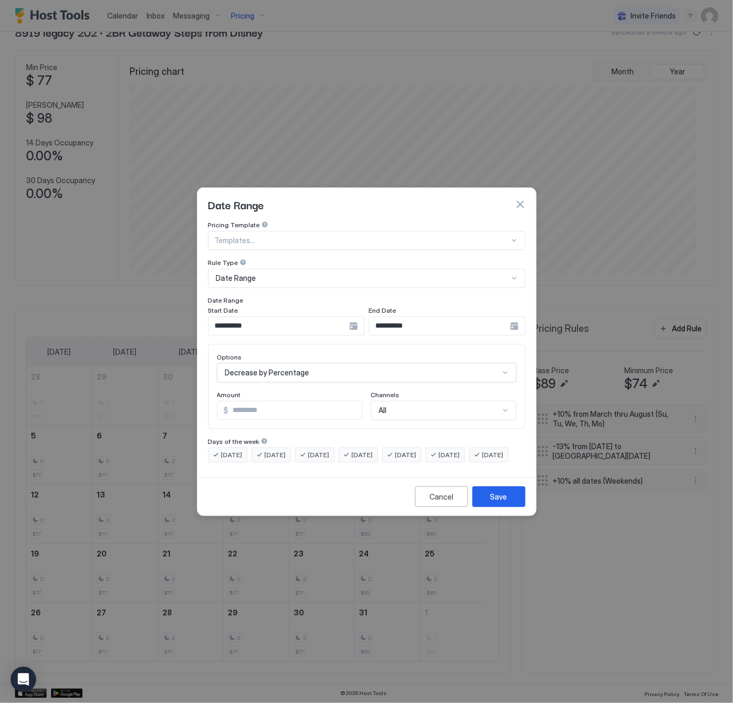
scroll to position [0, 0]
drag, startPoint x: 282, startPoint y: 400, endPoint x: 227, endPoint y: 401, distance: 55.2
click at [228, 401] on div "% *" at bounding box center [289, 410] width 145 height 19
type input "**"
click at [234, 450] on span "[DATE]" at bounding box center [231, 455] width 21 height 10
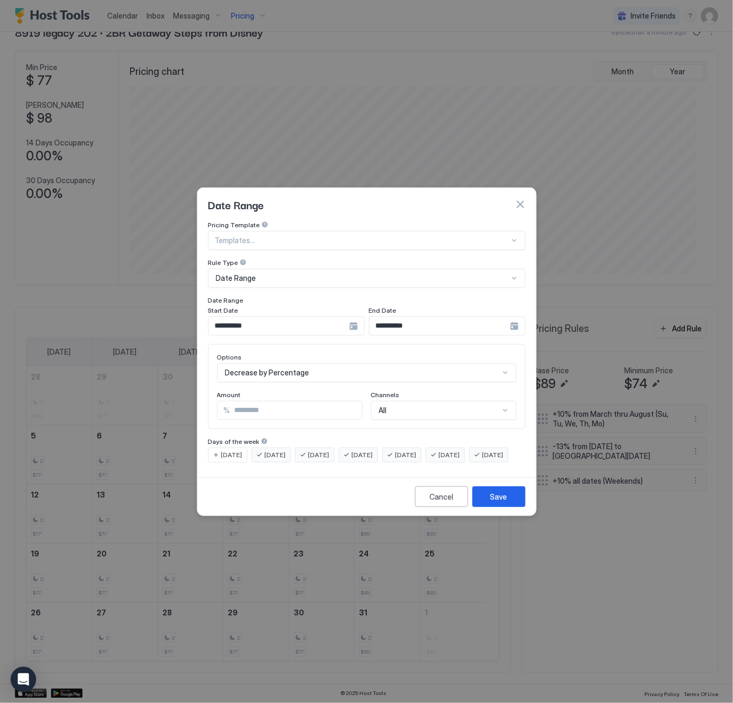
click at [271, 450] on span "[DATE]" at bounding box center [275, 455] width 21 height 10
click at [323, 450] on span "[DATE]" at bounding box center [318, 455] width 21 height 10
click at [373, 450] on span "[DATE]" at bounding box center [362, 455] width 21 height 10
click at [483, 460] on span "[DATE]" at bounding box center [493, 455] width 21 height 10
click at [507, 502] on div "Save" at bounding box center [499, 496] width 17 height 11
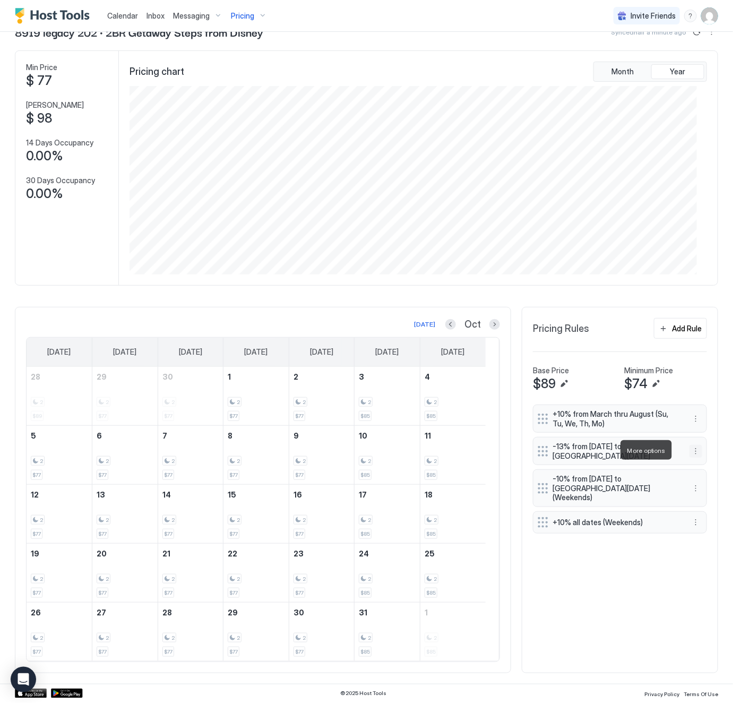
click at [690, 450] on button "More options" at bounding box center [696, 451] width 13 height 13
click at [692, 464] on div "Edit" at bounding box center [693, 465] width 23 height 8
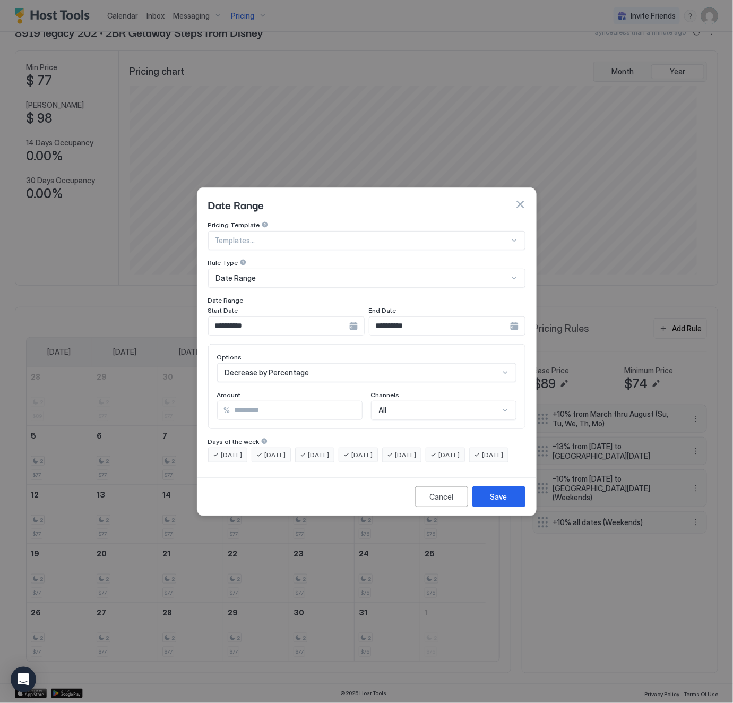
click at [417, 450] on span "[DATE]" at bounding box center [406, 455] width 21 height 10
click at [460, 450] on span "[DATE]" at bounding box center [449, 455] width 21 height 10
click at [501, 502] on div "Save" at bounding box center [499, 496] width 17 height 11
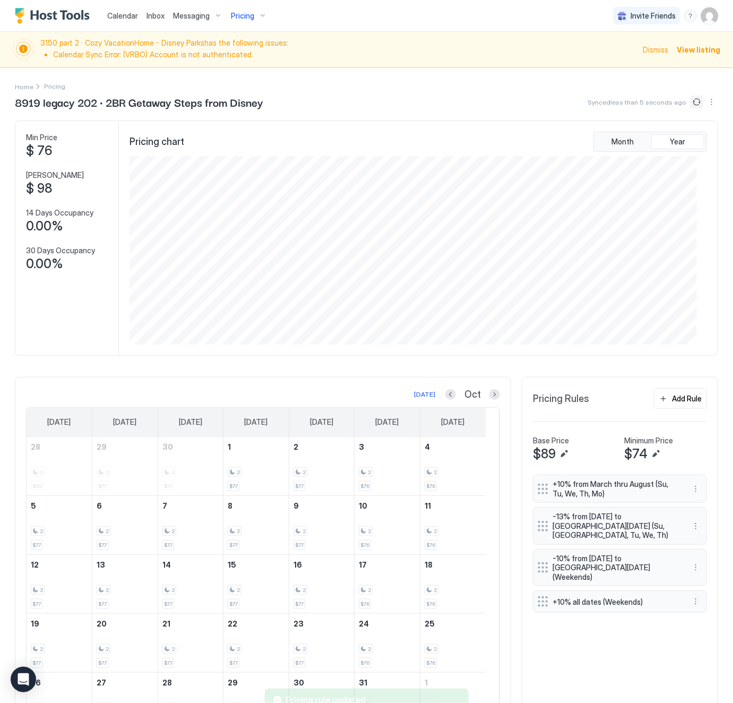
click at [691, 101] on button "Sync prices" at bounding box center [697, 102] width 13 height 13
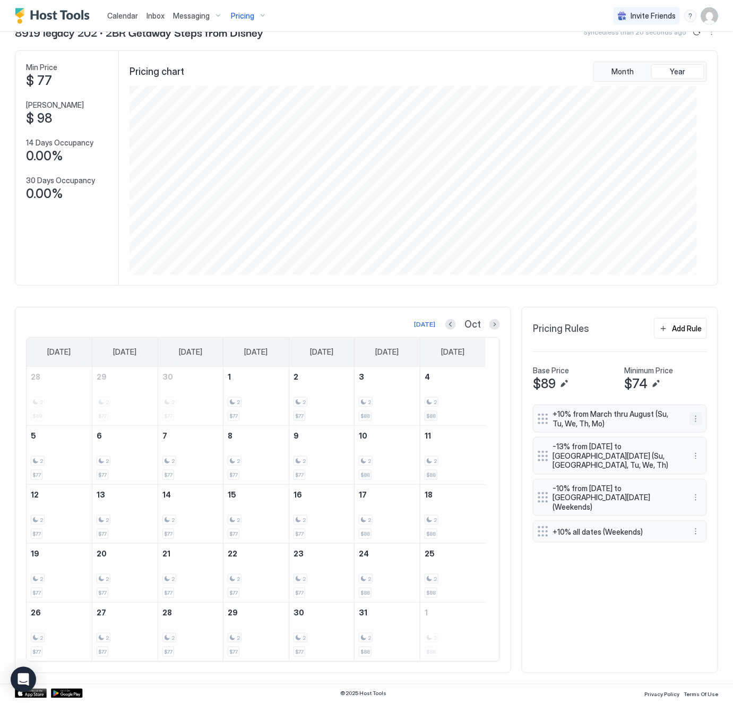
click at [690, 413] on button "More options" at bounding box center [696, 419] width 13 height 13
click at [705, 467] on span "Delete" at bounding box center [704, 466] width 20 height 8
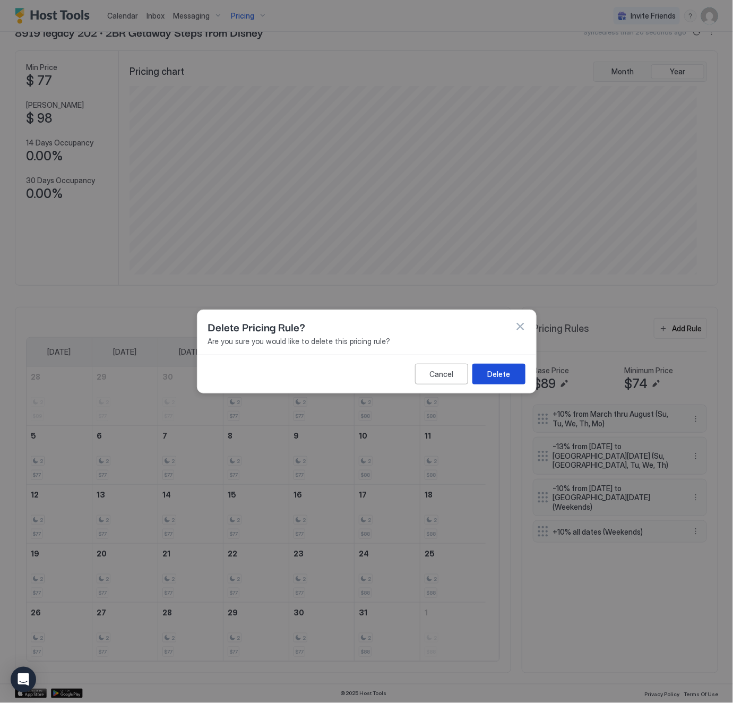
click at [509, 373] on div "Delete" at bounding box center [498, 373] width 23 height 11
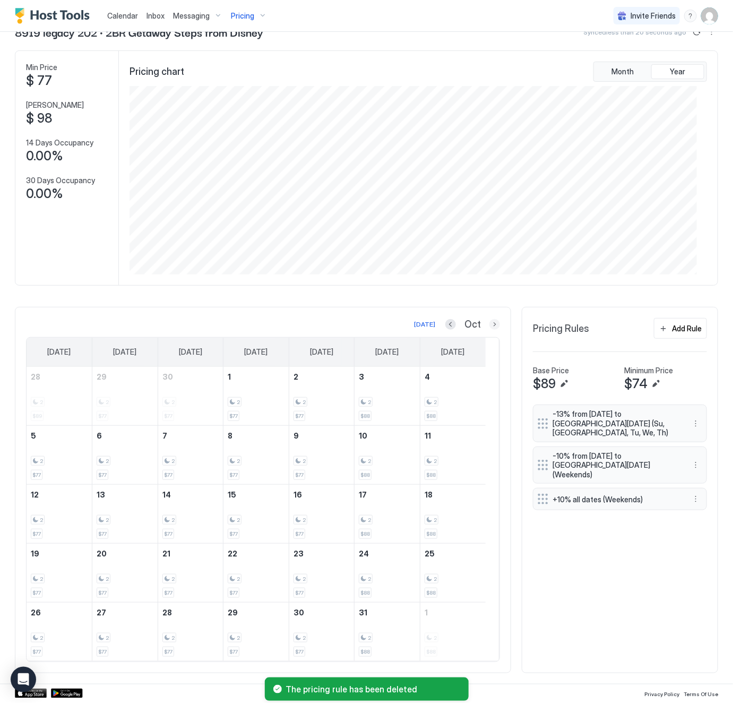
click at [490, 321] on button "Next month" at bounding box center [495, 324] width 11 height 11
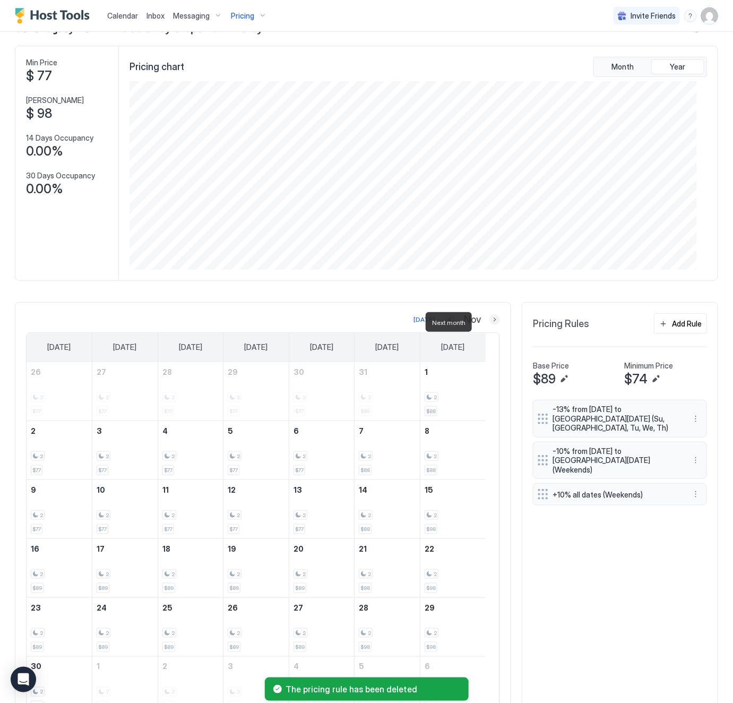
click at [490, 321] on button "Next month" at bounding box center [495, 319] width 11 height 11
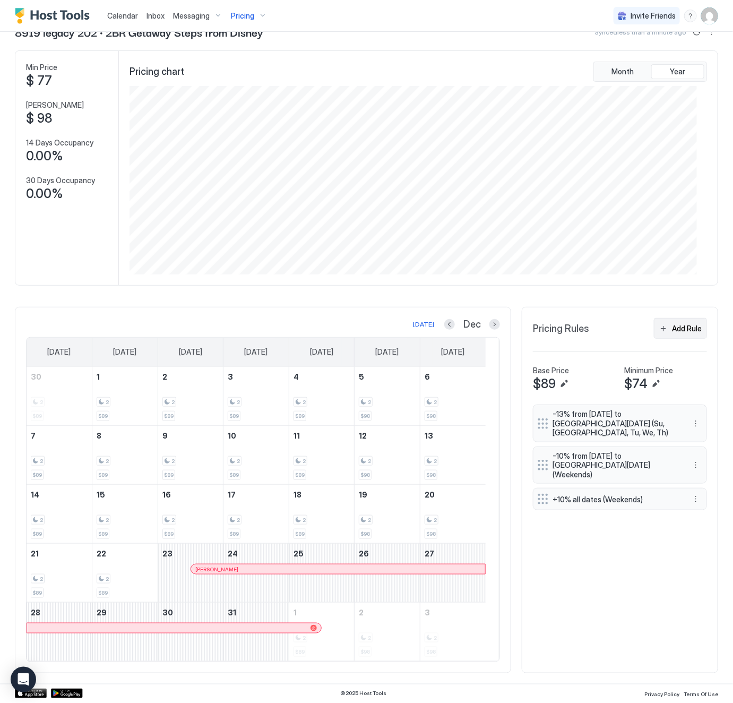
click at [672, 323] on div "Add Rule" at bounding box center [687, 328] width 30 height 11
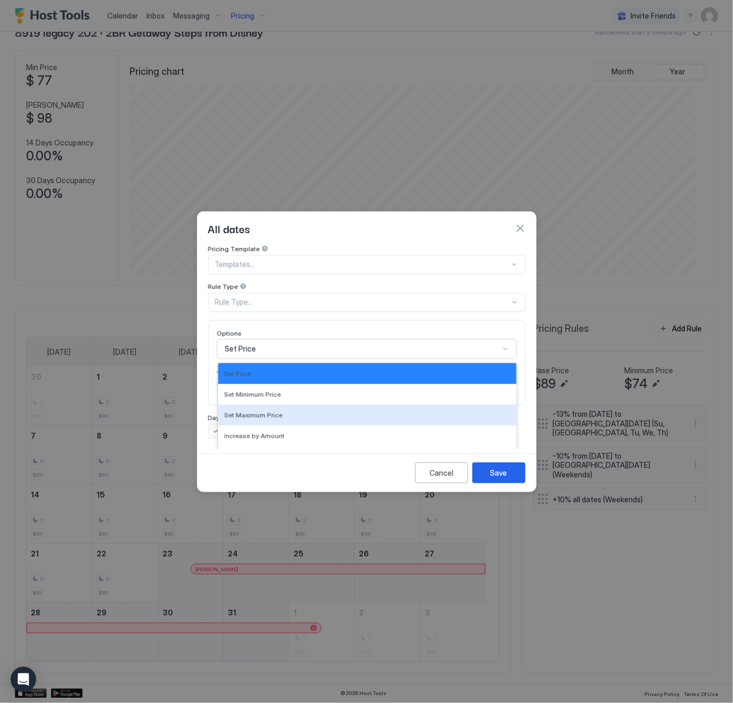
click at [287, 341] on div "17 results available. Use Up and Down to choose options, press Enter to select …" at bounding box center [366, 348] width 299 height 19
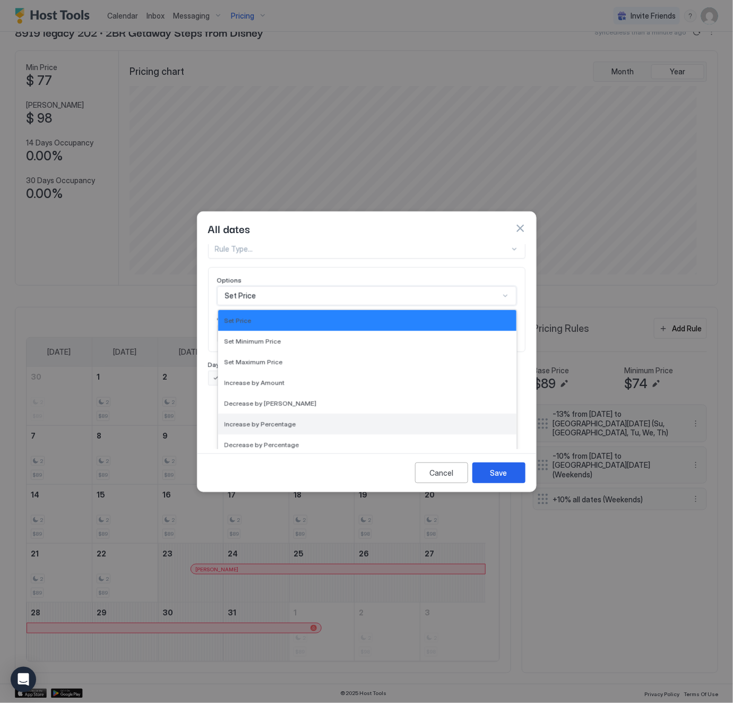
click at [286, 420] on span "Increase by Percentage" at bounding box center [261, 424] width 72 height 8
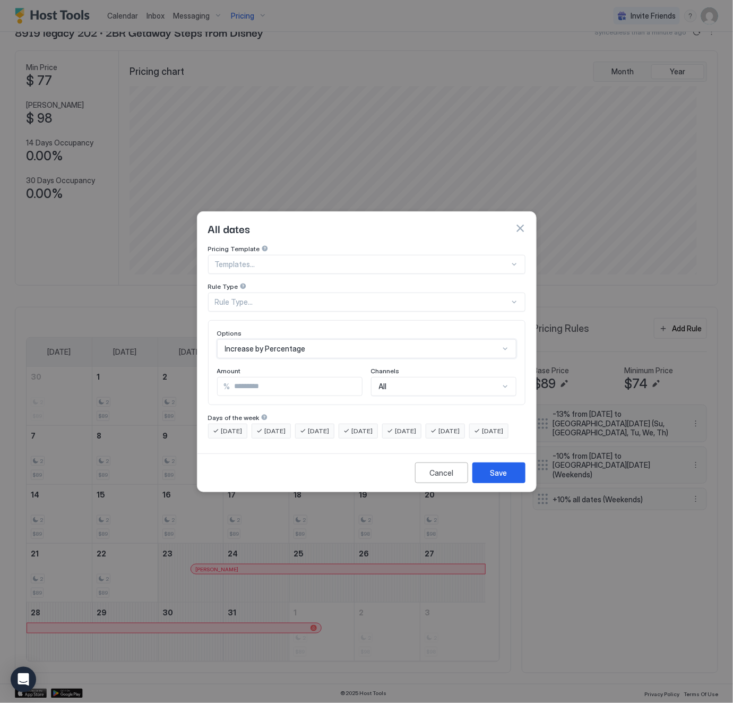
click at [265, 297] on div "Rule Type..." at bounding box center [362, 302] width 295 height 10
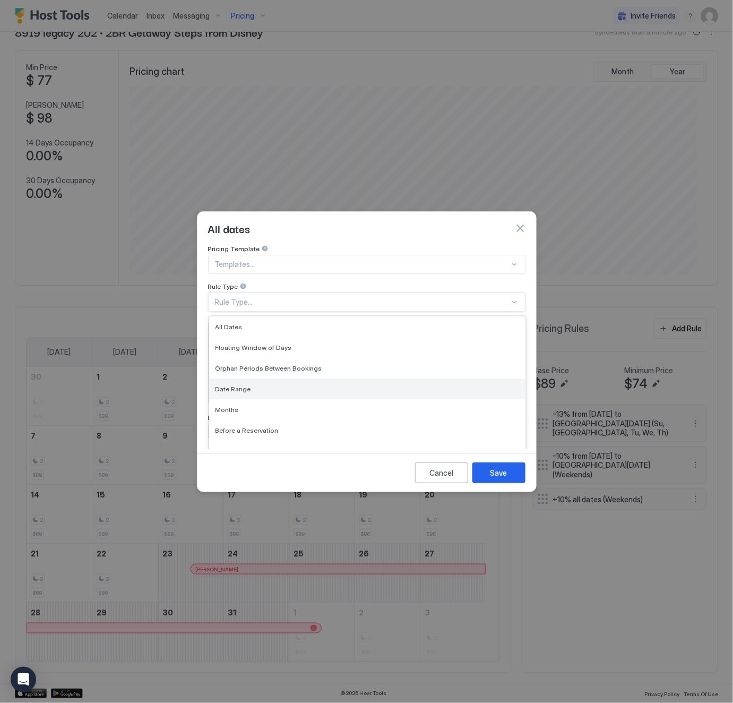
click at [260, 385] on div "Date Range" at bounding box center [368, 389] width 304 height 8
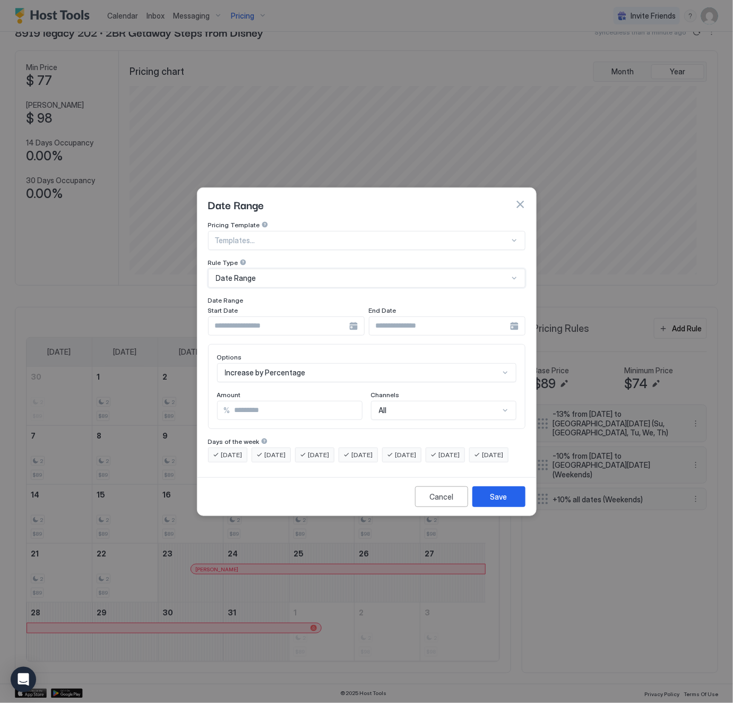
click at [351, 317] on div at bounding box center [286, 325] width 157 height 19
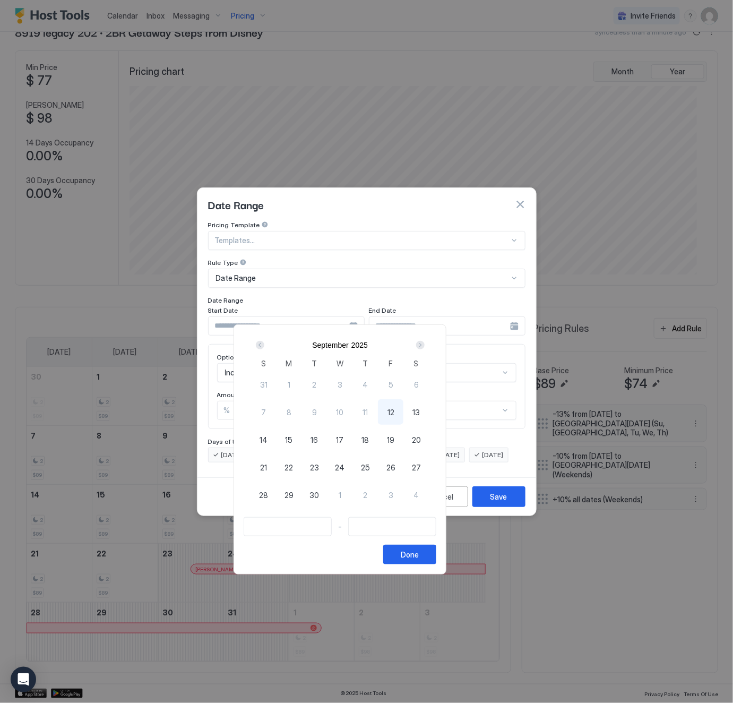
click at [425, 346] on div "Next" at bounding box center [420, 345] width 8 height 8
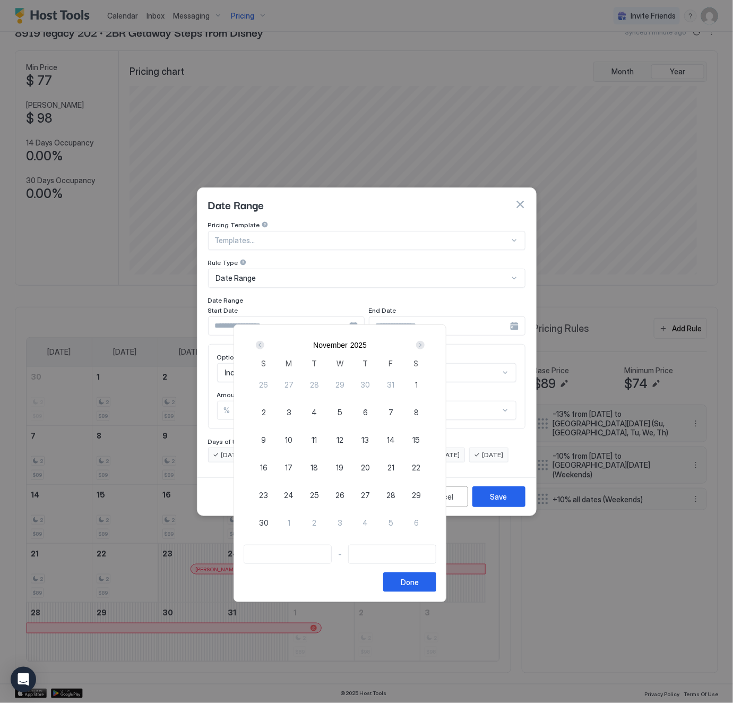
click at [268, 491] on span "23" at bounding box center [263, 495] width 9 height 11
type input "**********"
click at [269, 522] on span "30" at bounding box center [264, 522] width 10 height 11
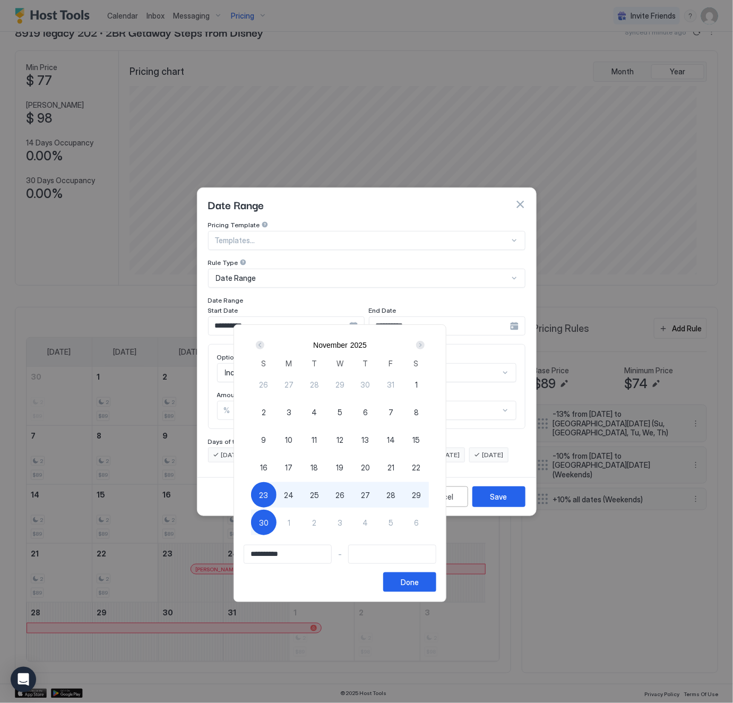
type input "**********"
click at [436, 583] on button "Done" at bounding box center [409, 582] width 53 height 20
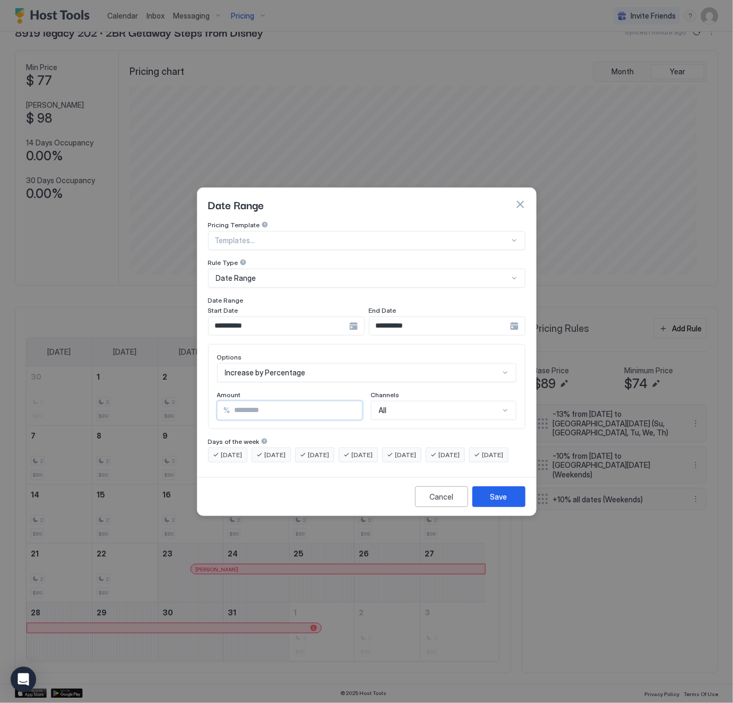
drag, startPoint x: 295, startPoint y: 402, endPoint x: 234, endPoint y: 403, distance: 61.1
click at [234, 403] on input "*" at bounding box center [296, 410] width 132 height 18
type input "**"
click at [510, 507] on button "Save" at bounding box center [499, 496] width 53 height 21
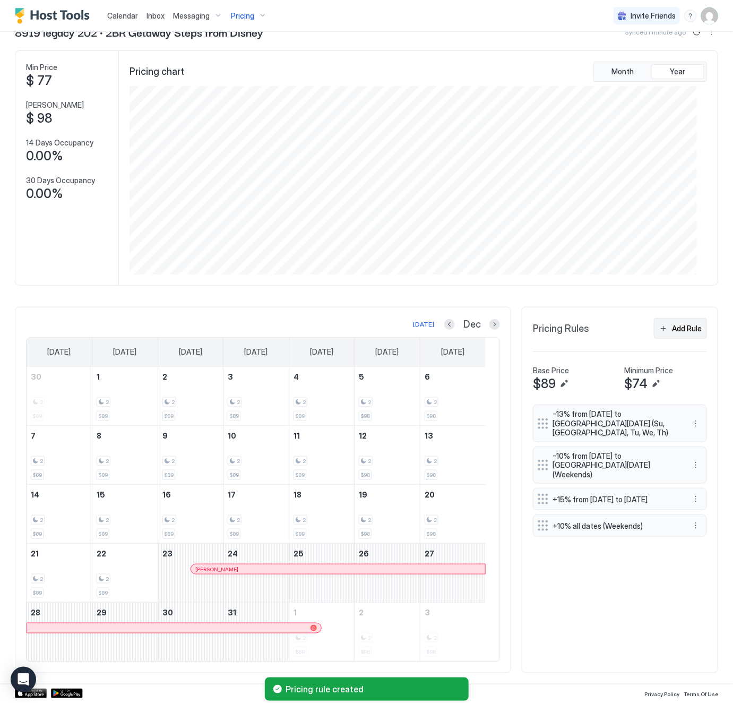
click at [685, 325] on div "Add Rule" at bounding box center [687, 328] width 30 height 11
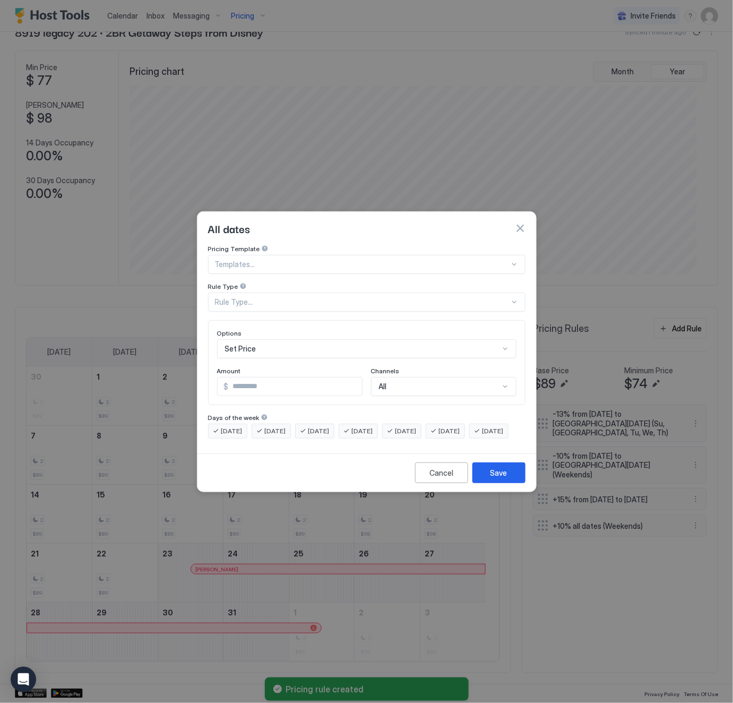
click at [307, 297] on div "Rule Type..." at bounding box center [367, 302] width 318 height 19
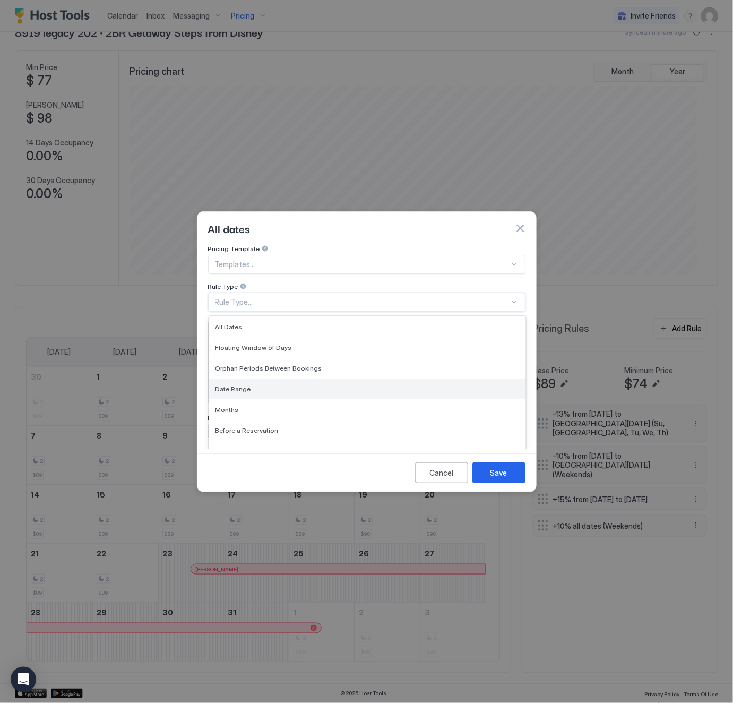
click at [286, 383] on div "Date Range" at bounding box center [367, 389] width 316 height 21
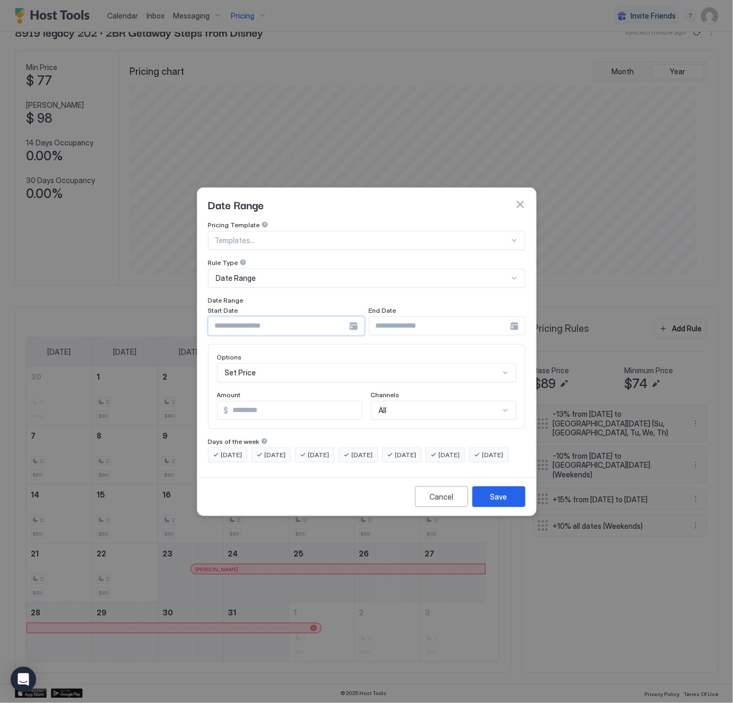
click at [279, 317] on input "Input Field" at bounding box center [279, 326] width 141 height 18
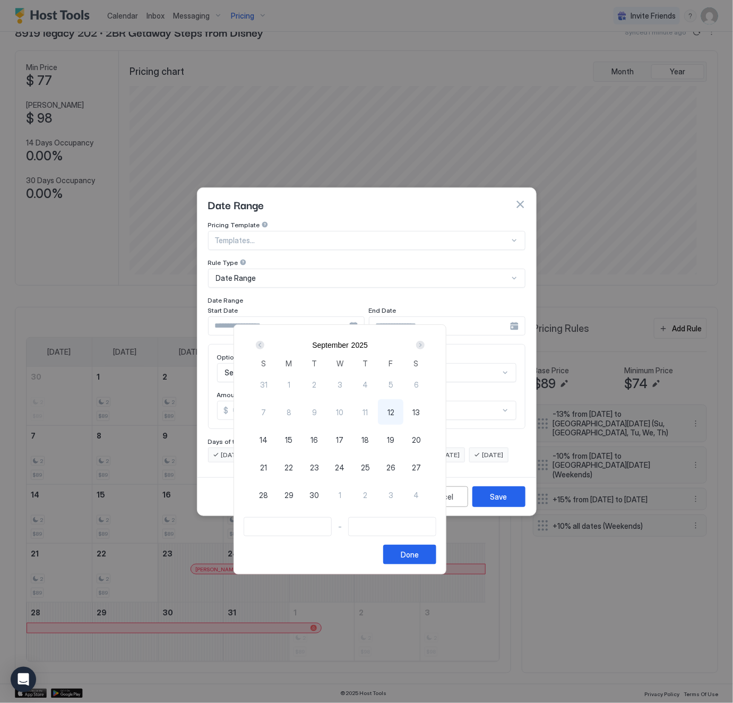
click at [425, 343] on div "Next" at bounding box center [420, 345] width 8 height 8
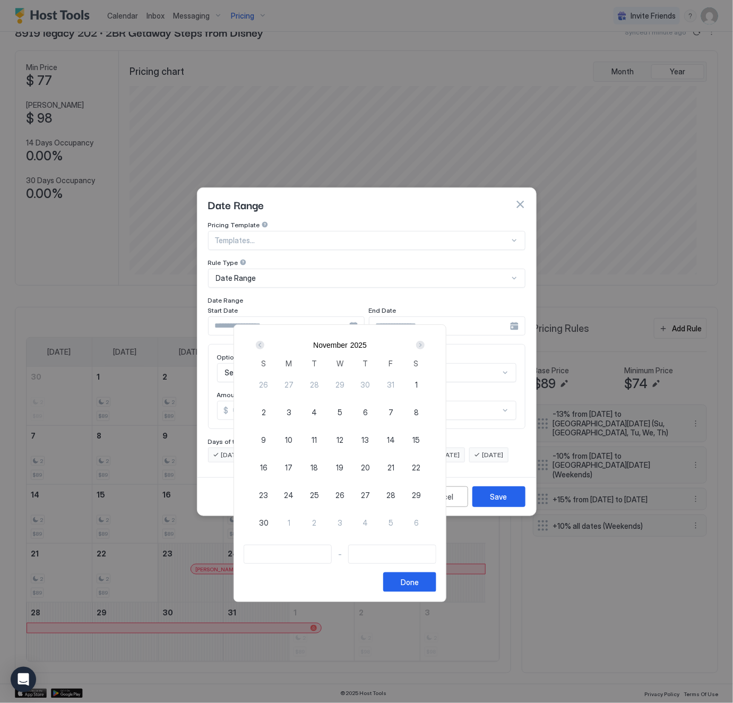
click at [425, 347] on div "Next" at bounding box center [420, 345] width 8 height 8
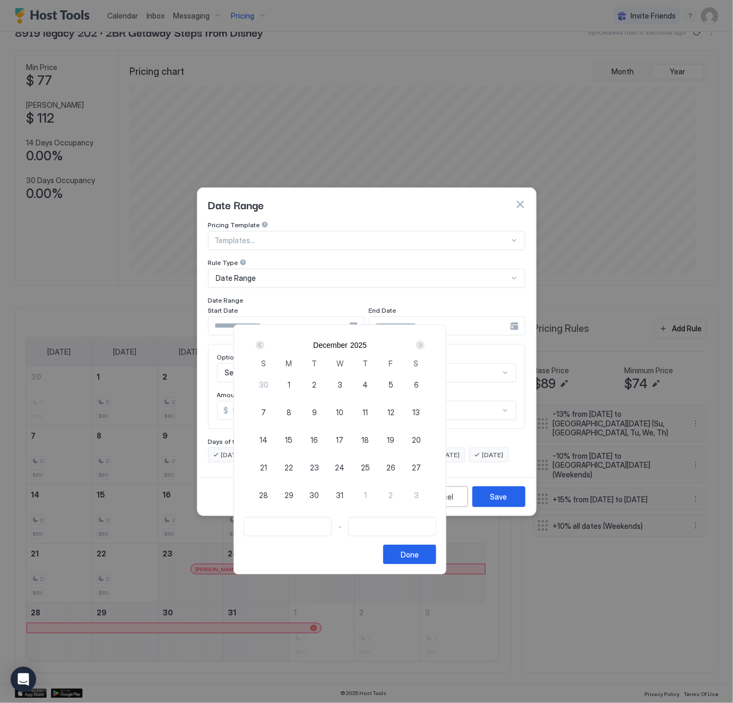
click at [421, 439] on span "20" at bounding box center [416, 439] width 9 height 11
type input "**********"
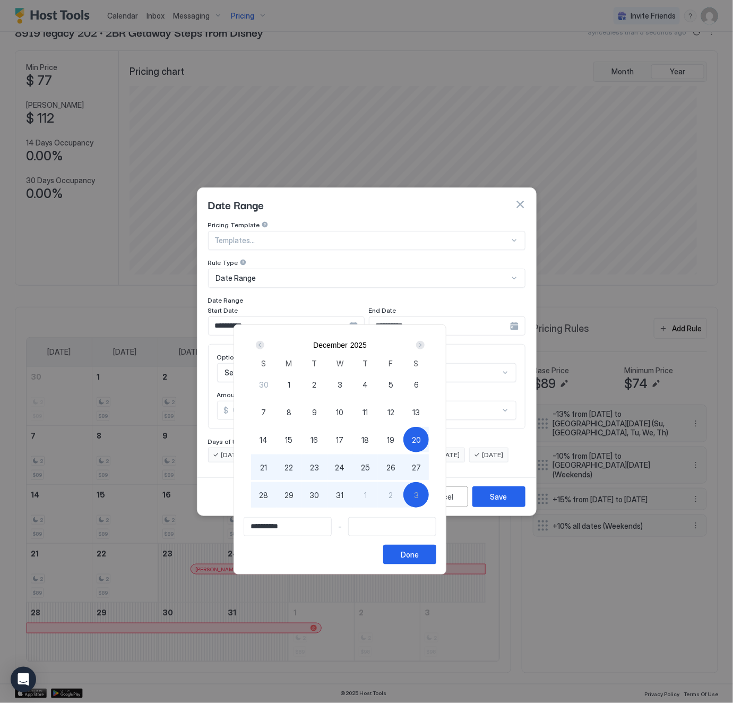
click at [419, 499] on span "3" at bounding box center [416, 495] width 5 height 11
type input "**********"
click at [419, 558] on div "Done" at bounding box center [410, 554] width 18 height 11
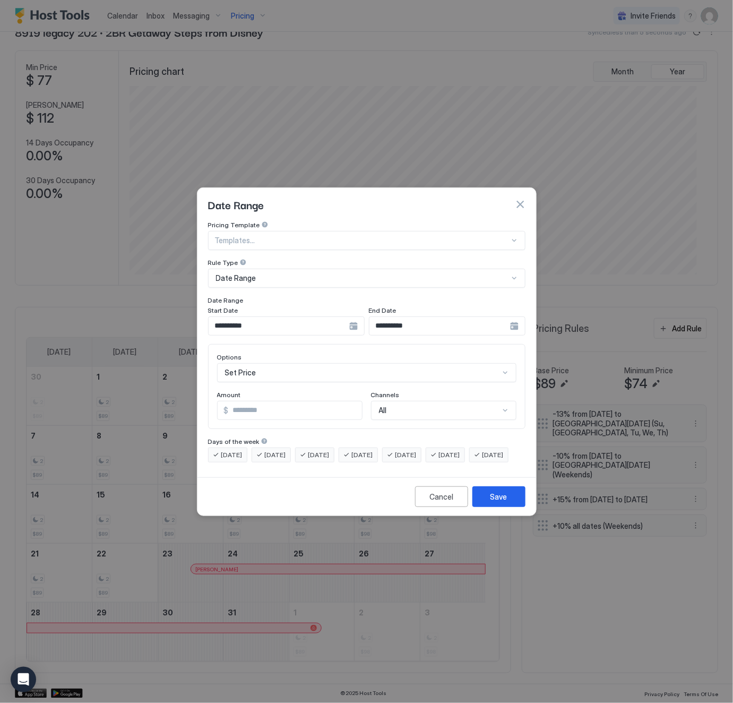
click at [287, 365] on div "Set Price" at bounding box center [366, 372] width 299 height 19
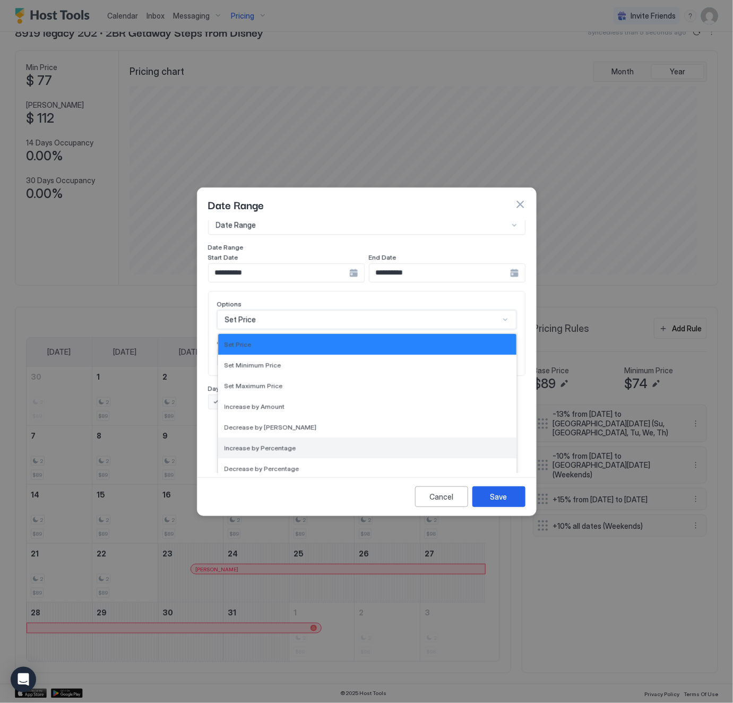
click at [294, 444] on div "Increase by Percentage" at bounding box center [368, 448] width 286 height 8
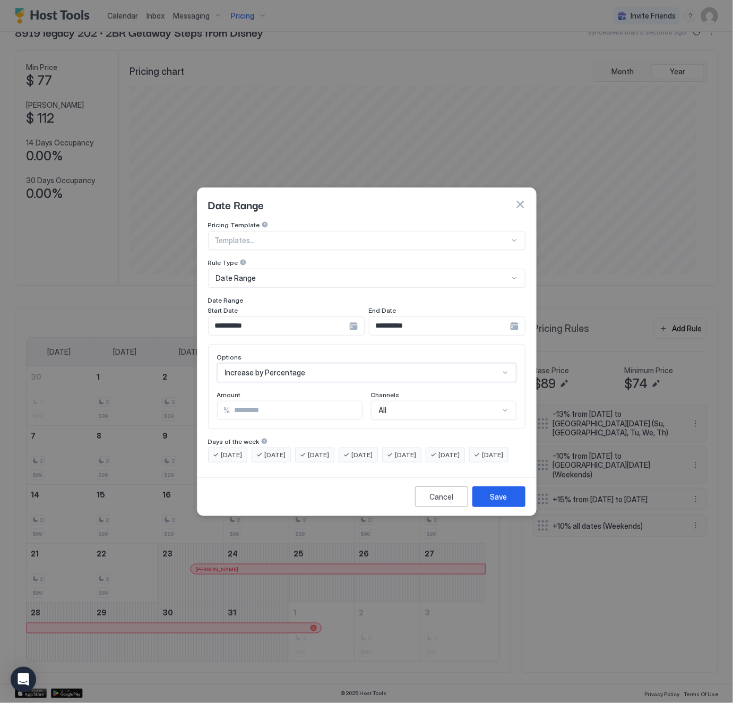
scroll to position [0, 0]
drag, startPoint x: 271, startPoint y: 395, endPoint x: 204, endPoint y: 399, distance: 67.5
click at [204, 399] on div "**********" at bounding box center [367, 347] width 339 height 252
type input "**"
click at [494, 502] on div "Save" at bounding box center [499, 496] width 17 height 11
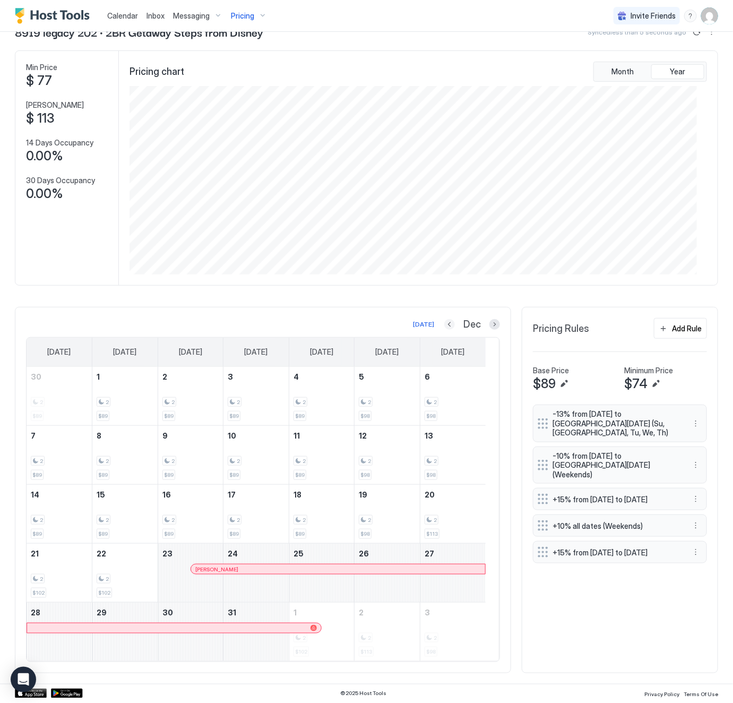
click at [444, 322] on button "Previous month" at bounding box center [449, 324] width 11 height 11
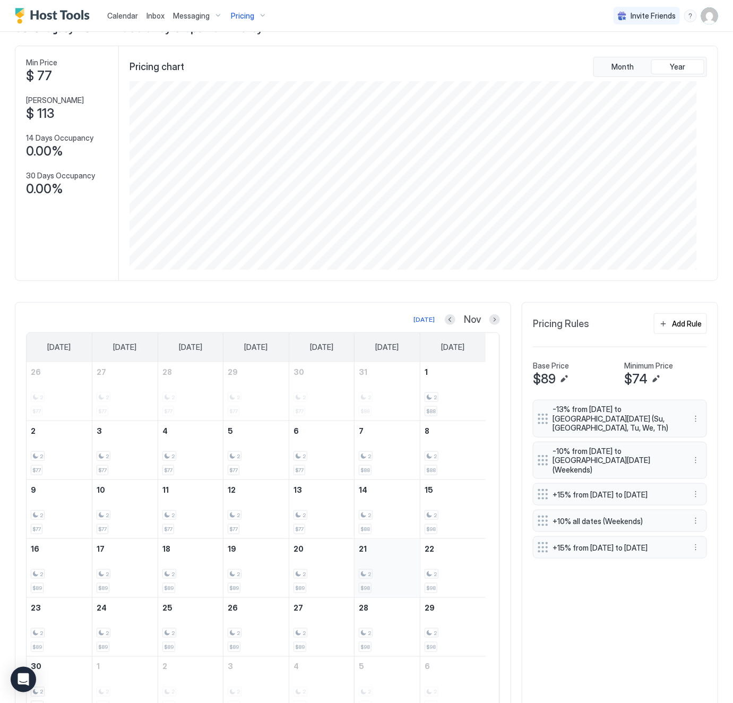
scroll to position [134, 0]
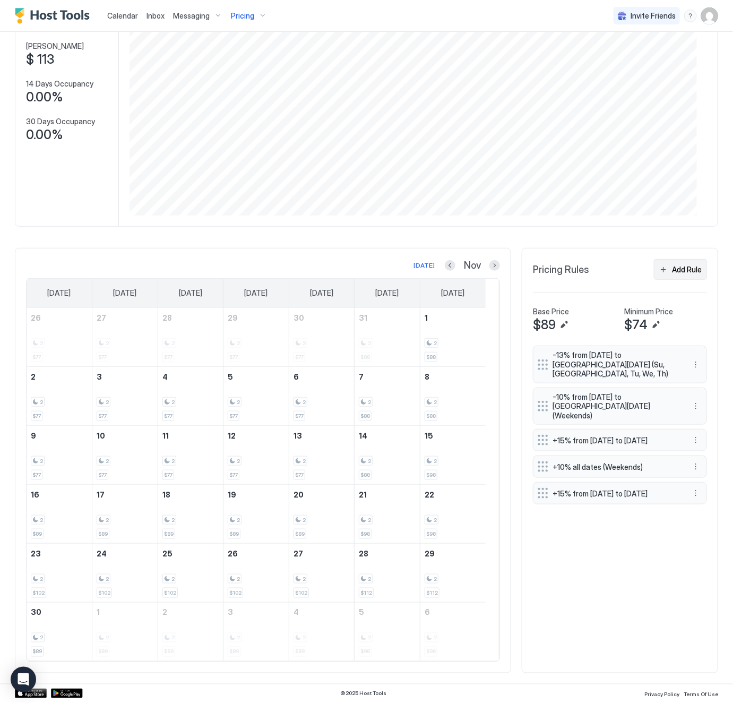
click at [672, 266] on div "Add Rule" at bounding box center [687, 269] width 30 height 11
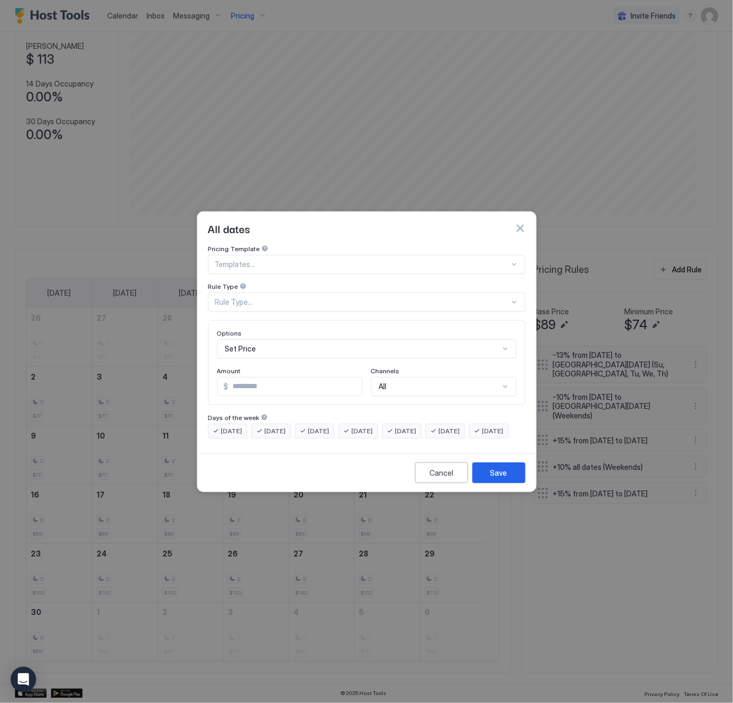
click at [292, 297] on div "Rule Type..." at bounding box center [362, 302] width 295 height 10
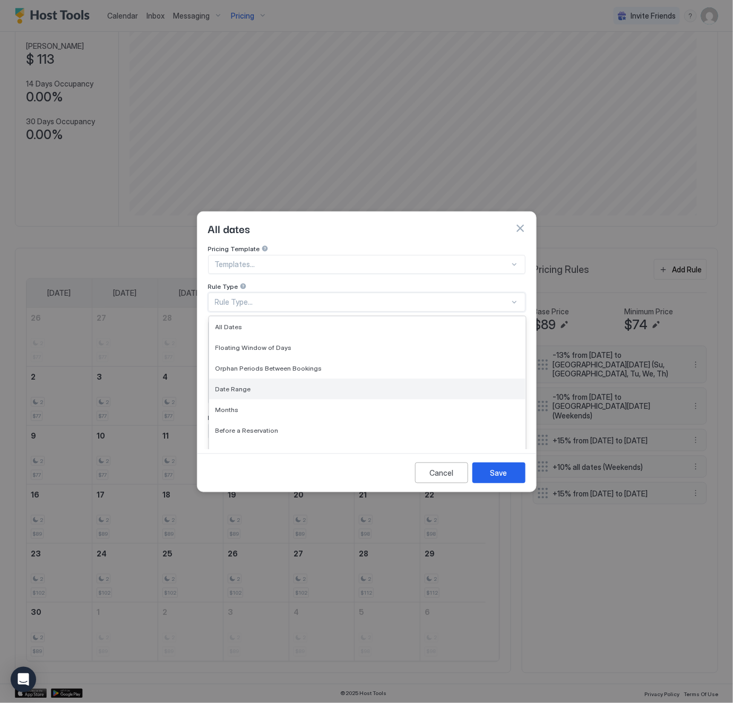
click at [279, 385] on div "Date Range" at bounding box center [368, 389] width 304 height 8
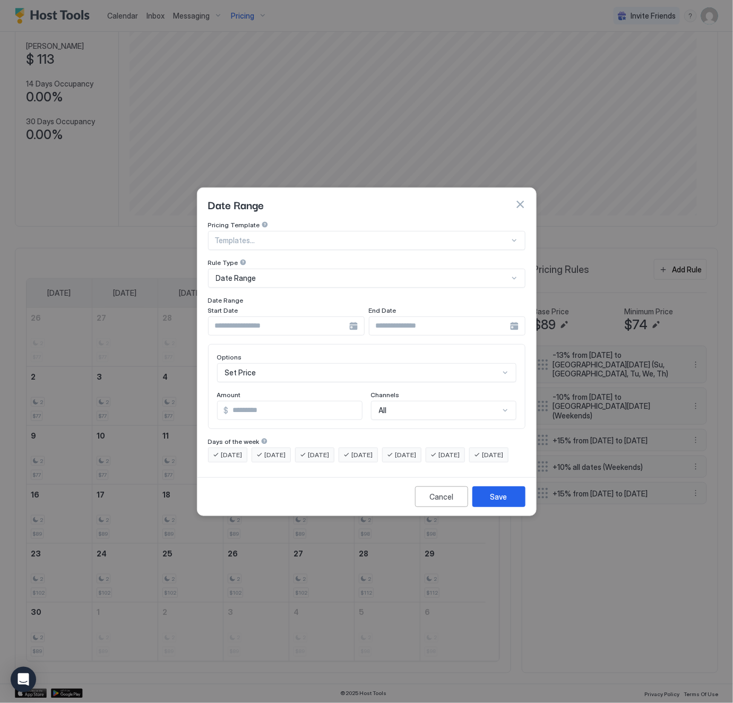
click at [354, 316] on div at bounding box center [286, 325] width 157 height 19
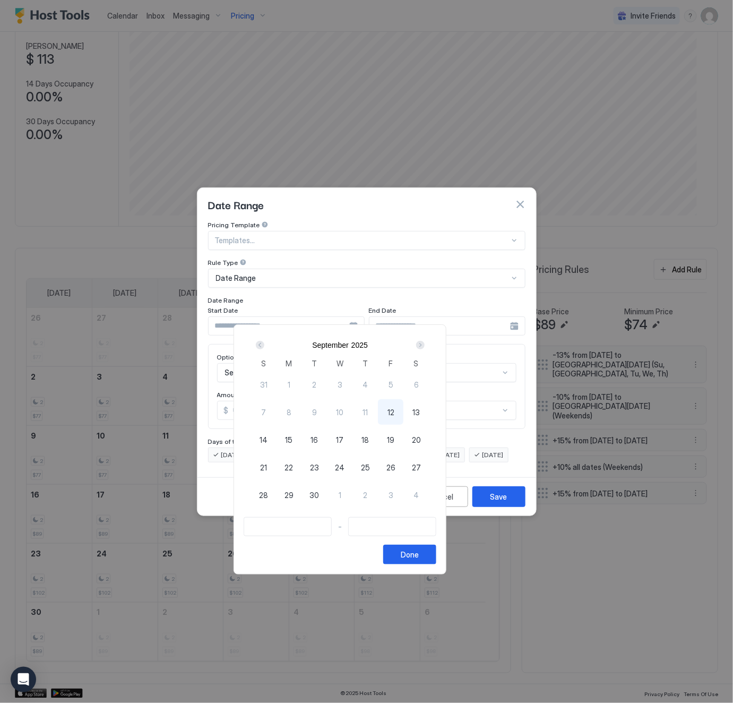
click at [425, 345] on div "Next" at bounding box center [420, 345] width 8 height 8
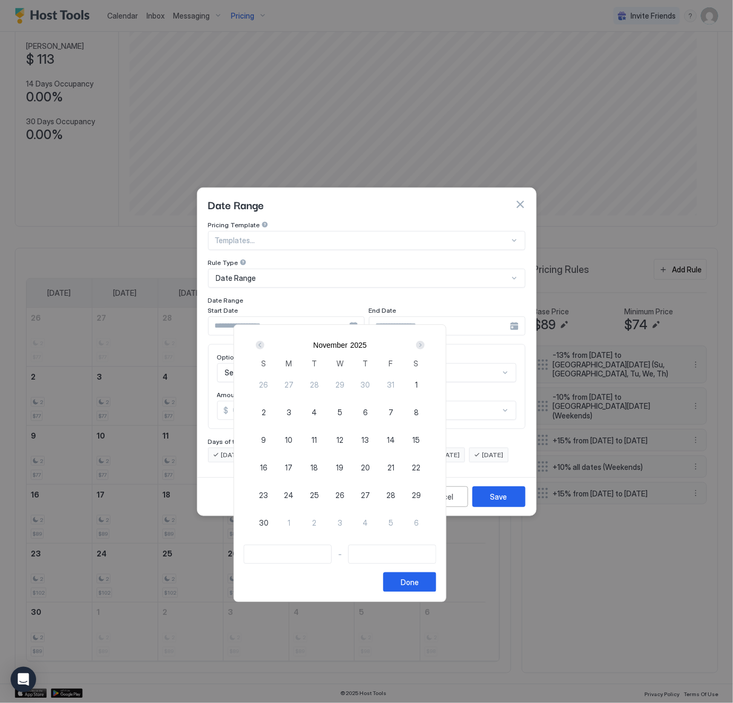
click at [268, 495] on span "23" at bounding box center [263, 495] width 9 height 11
type input "**********"
drag, startPoint x: 290, startPoint y: 518, endPoint x: 303, endPoint y: 520, distance: 12.8
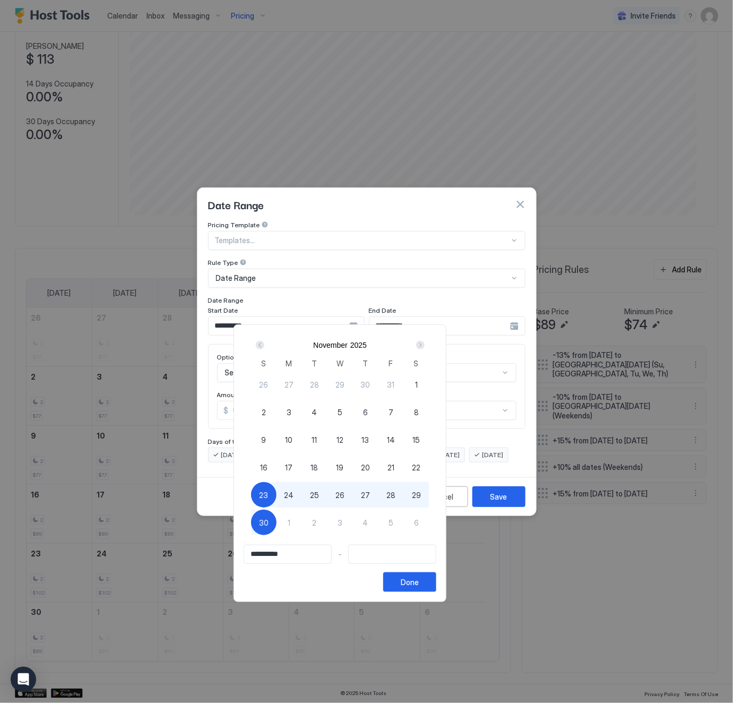
click at [269, 518] on span "30" at bounding box center [264, 522] width 10 height 11
type input "**********"
click at [419, 585] on div "Done" at bounding box center [410, 582] width 18 height 11
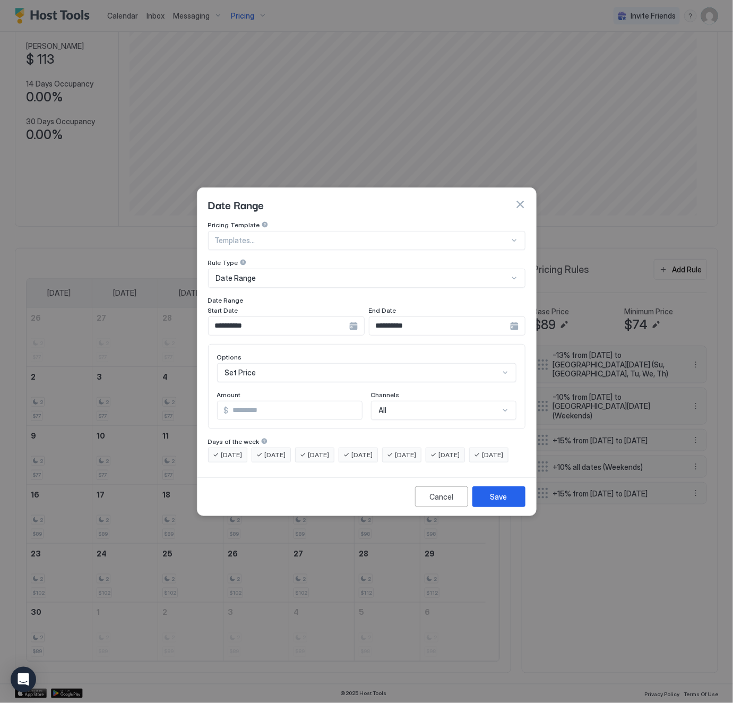
scroll to position [53, 0]
click at [290, 364] on div "Set Price" at bounding box center [366, 372] width 299 height 19
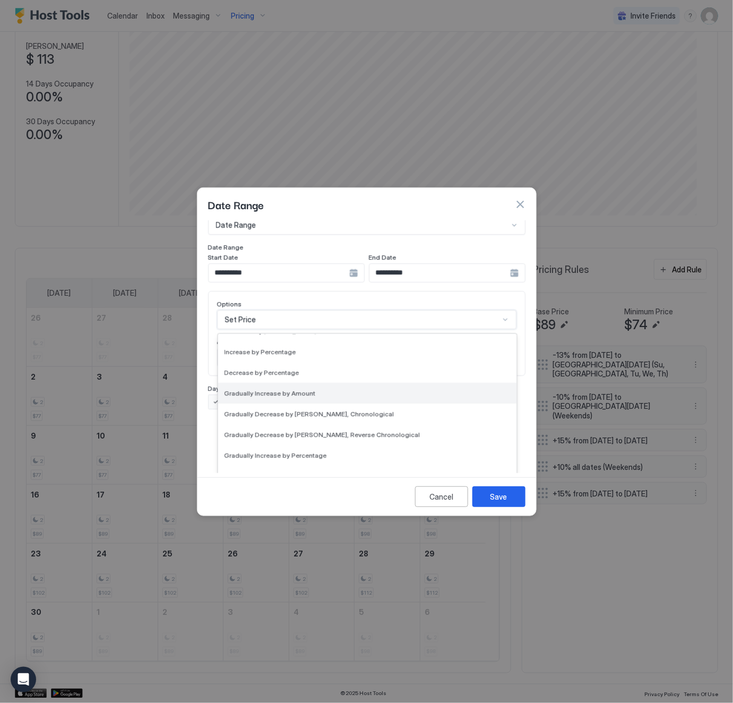
scroll to position [193, 0]
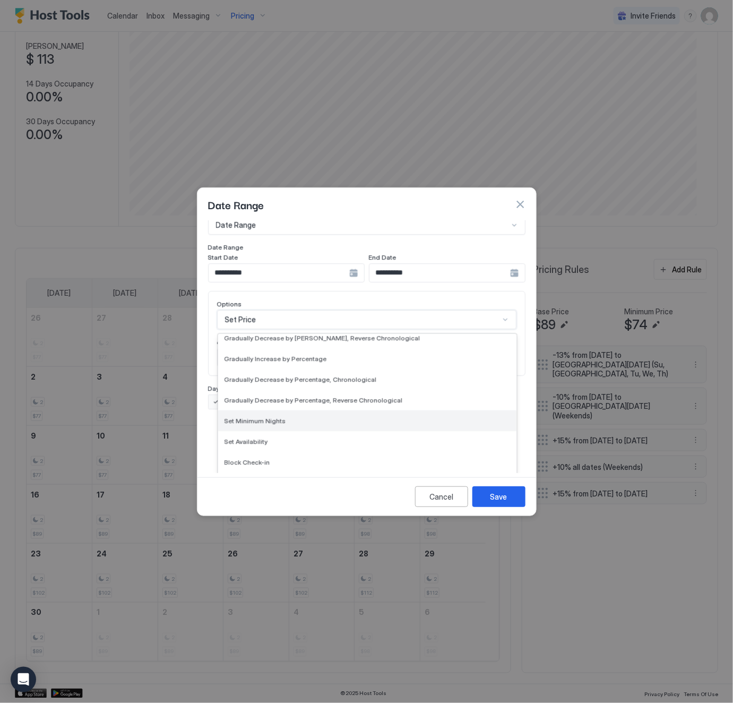
click at [291, 417] on div "Set Minimum Nights" at bounding box center [368, 421] width 286 height 8
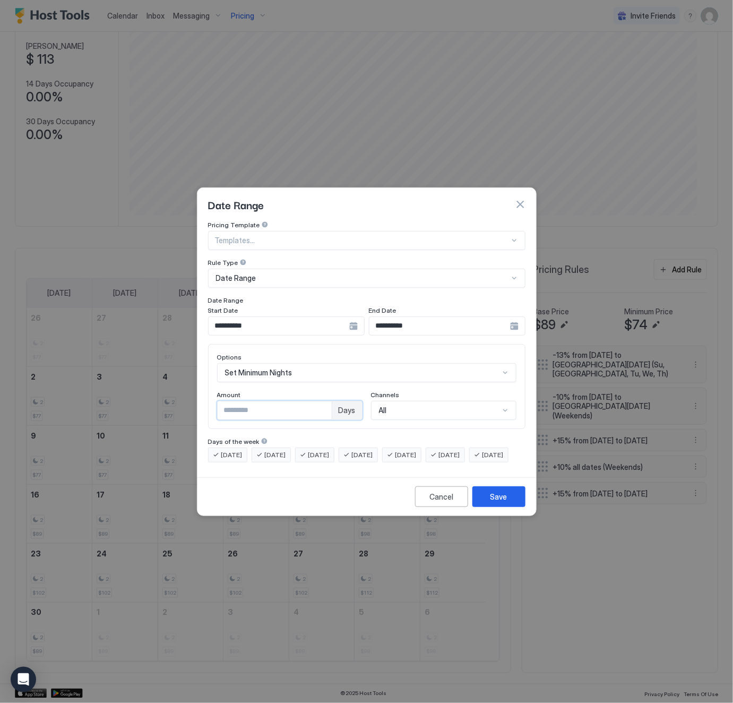
drag, startPoint x: 258, startPoint y: 401, endPoint x: 179, endPoint y: 402, distance: 79.1
click at [179, 402] on div "**********" at bounding box center [366, 351] width 733 height 703
type input "*"
click at [509, 499] on button "Save" at bounding box center [499, 496] width 53 height 21
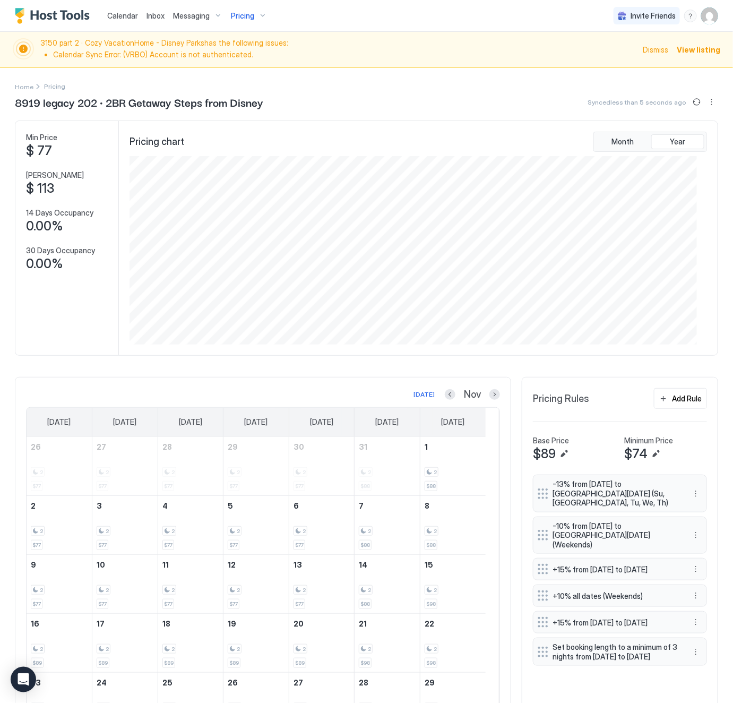
click at [245, 16] on span "Pricing" at bounding box center [242, 16] width 23 height 10
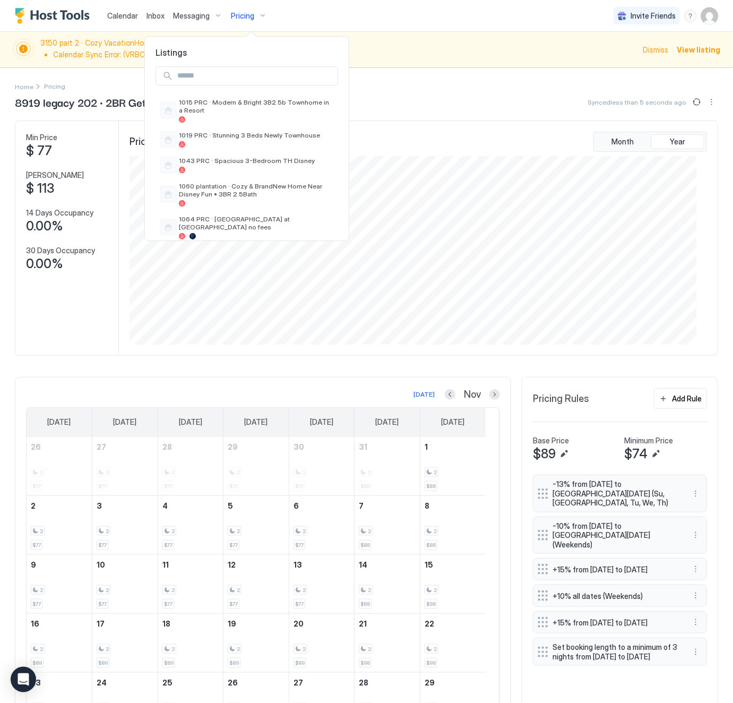
click at [232, 77] on input "Input Field" at bounding box center [255, 76] width 165 height 18
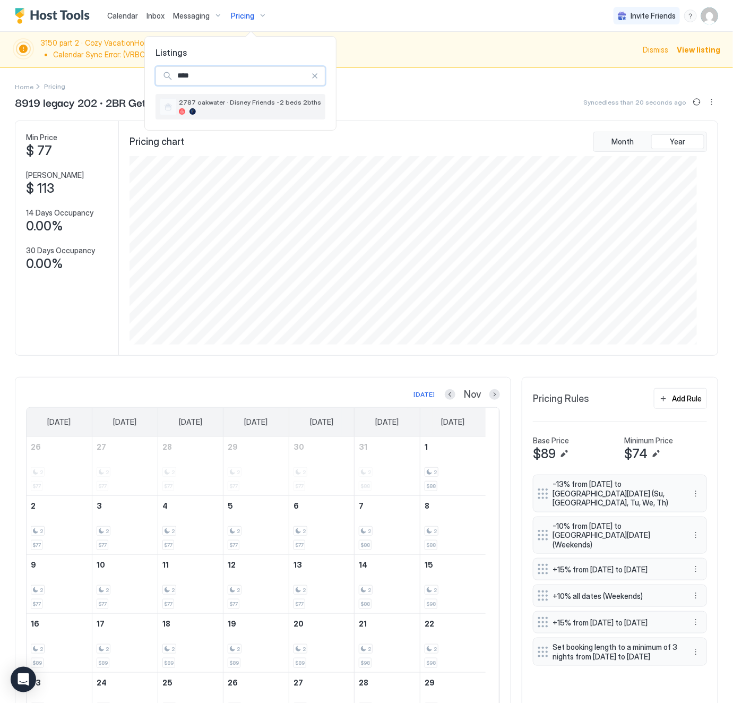
type input "****"
click at [282, 113] on div at bounding box center [250, 111] width 142 height 6
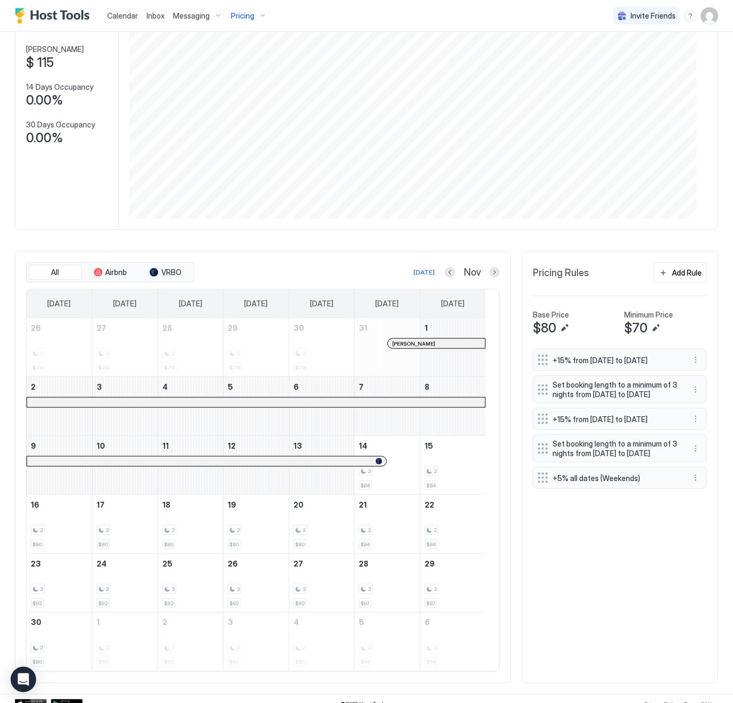
scroll to position [142, 0]
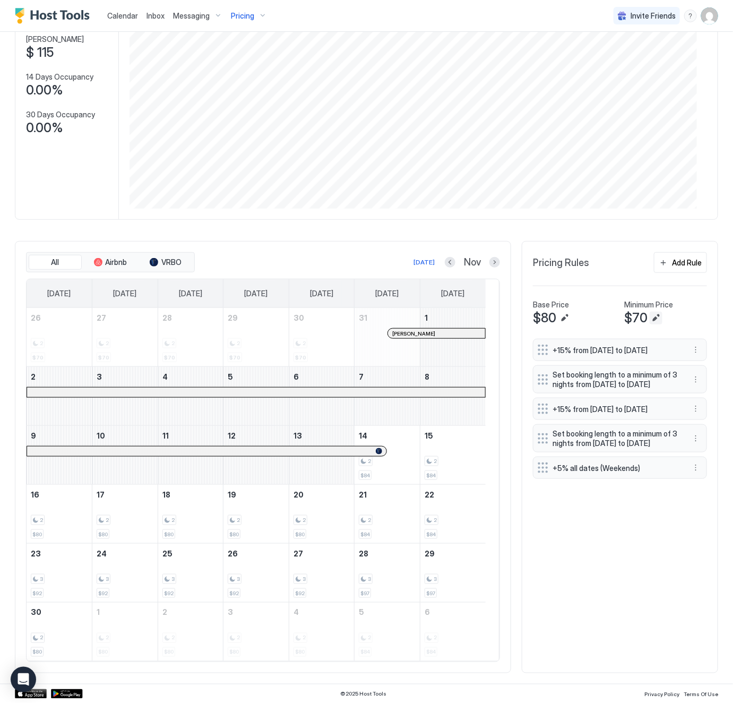
click at [650, 314] on button "Edit" at bounding box center [656, 318] width 13 height 13
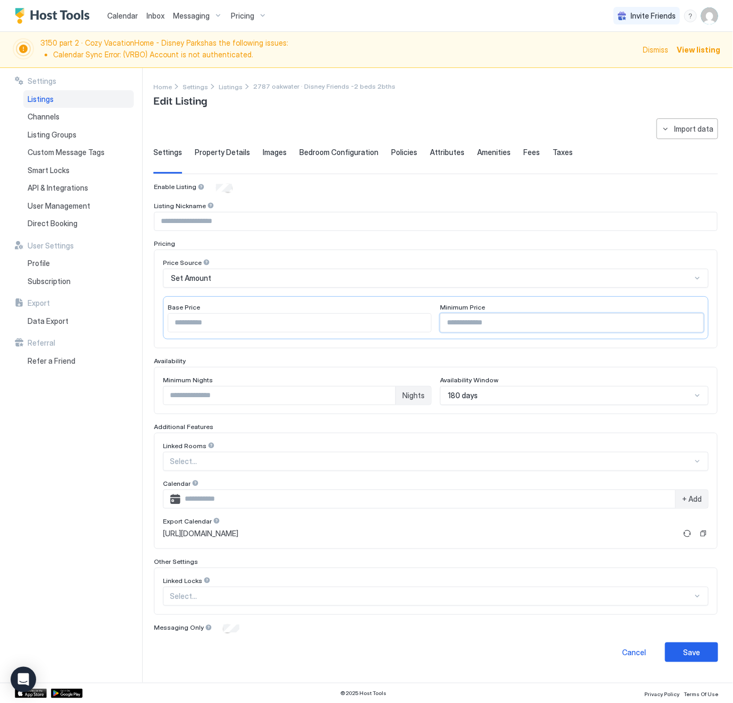
drag, startPoint x: 432, startPoint y: 330, endPoint x: 382, endPoint y: 329, distance: 49.9
click at [384, 329] on div "Base Price ** Minimum Price **" at bounding box center [436, 317] width 546 height 43
type input "**"
click at [698, 657] on div "Save" at bounding box center [691, 652] width 17 height 11
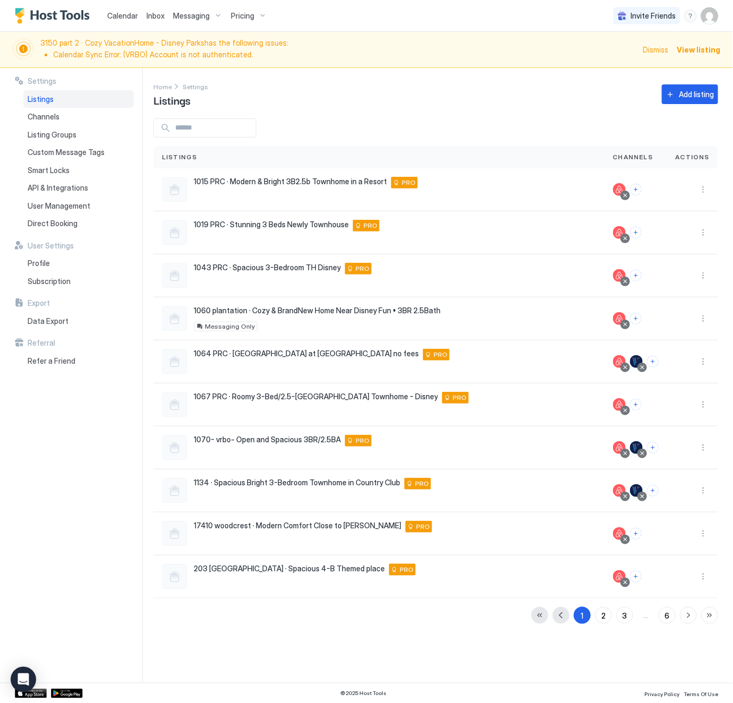
click at [247, 11] on span "Pricing" at bounding box center [242, 16] width 23 height 10
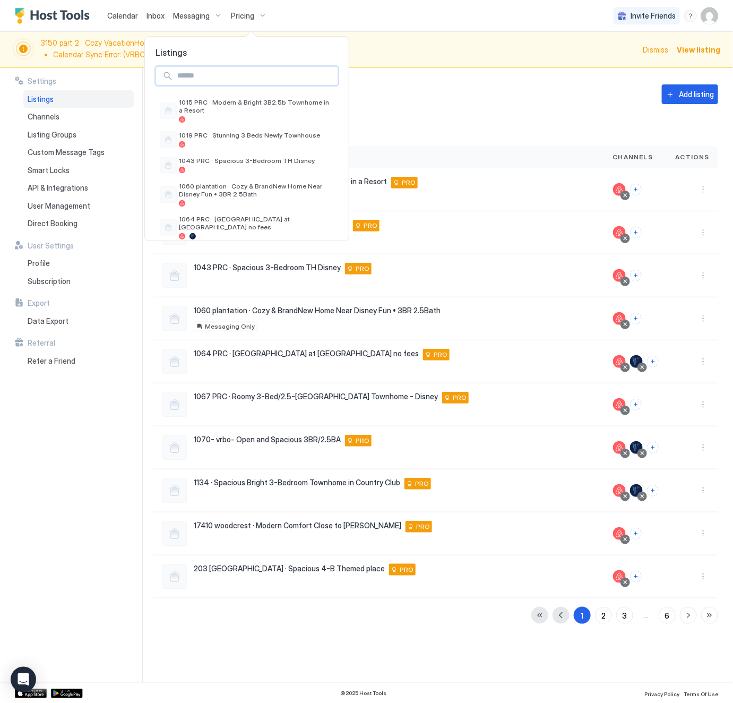
click at [211, 77] on input "Input Field" at bounding box center [255, 76] width 165 height 18
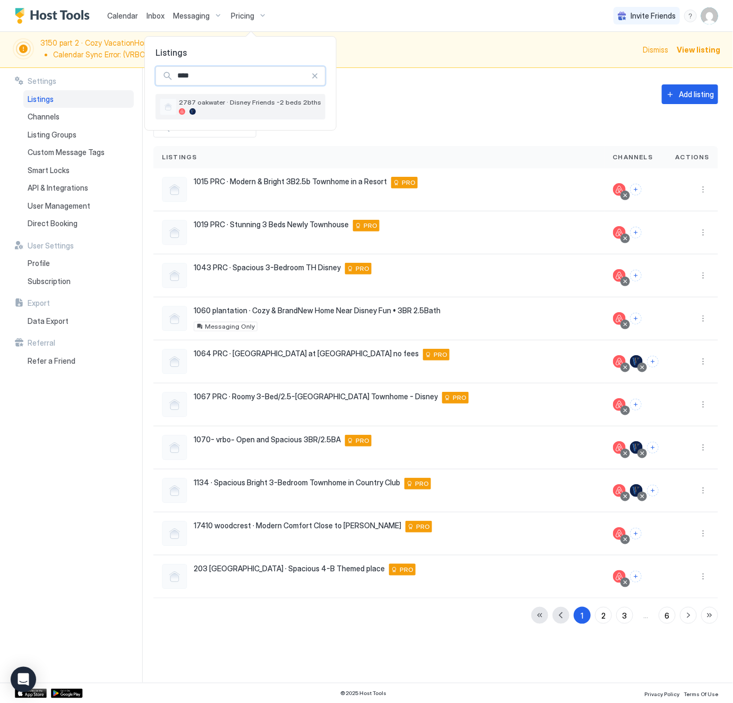
type input "****"
click at [212, 104] on span "2787 oakwater · Disney Friends -2 beds 2bths" at bounding box center [250, 102] width 142 height 8
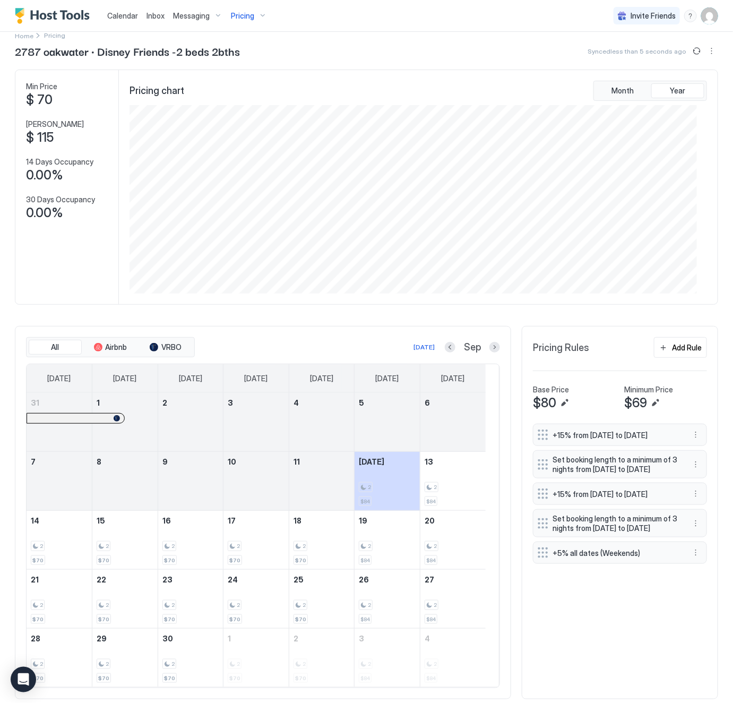
scroll to position [80, 0]
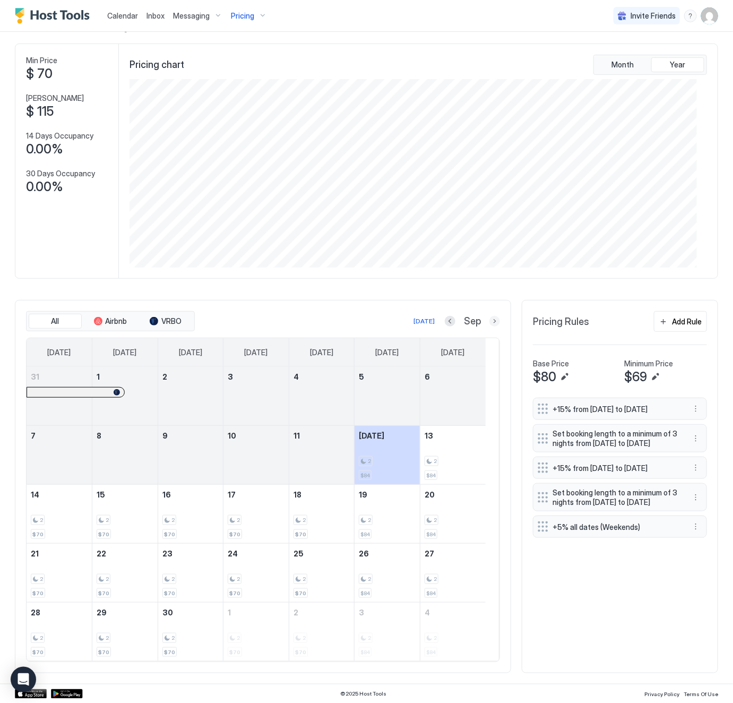
click at [490, 319] on button "Next month" at bounding box center [495, 321] width 11 height 11
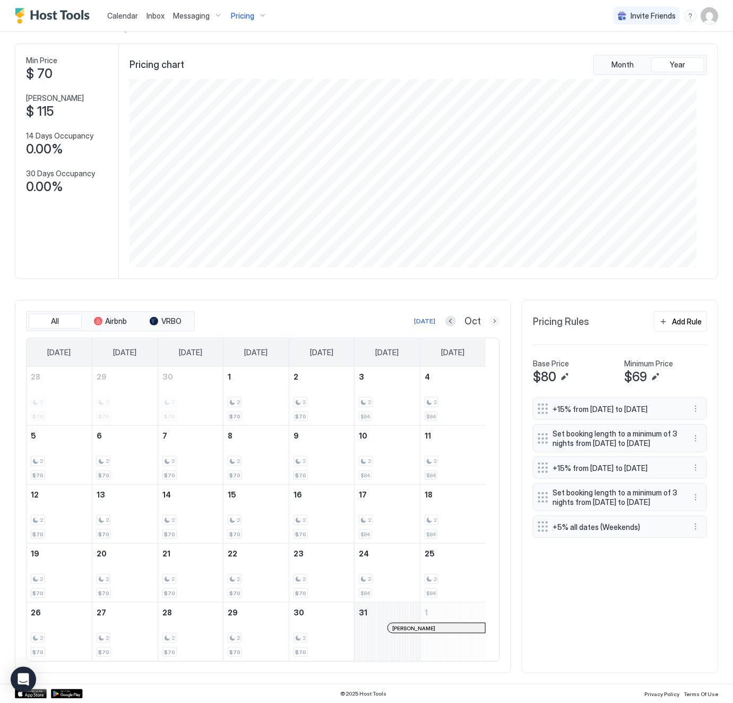
click at [490, 324] on button "Next month" at bounding box center [495, 321] width 11 height 11
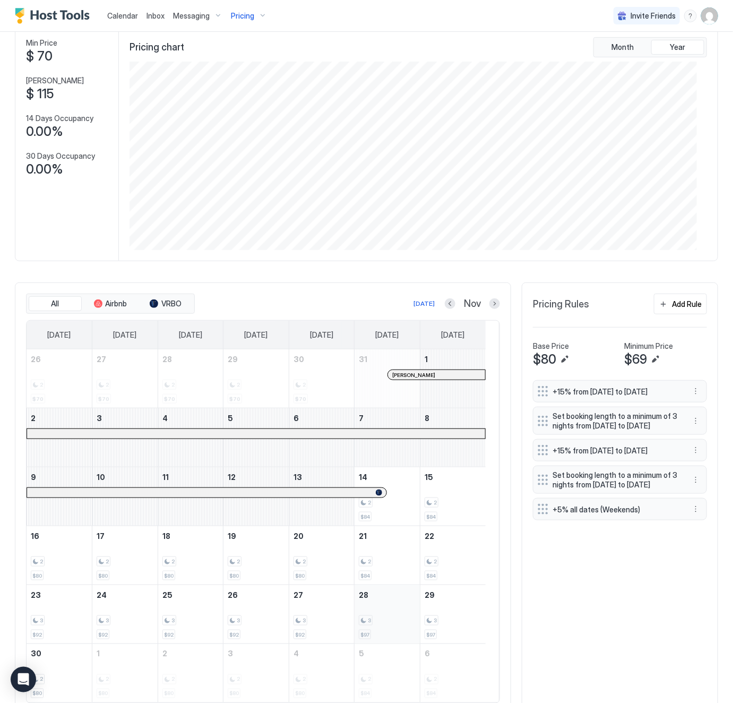
scroll to position [142, 0]
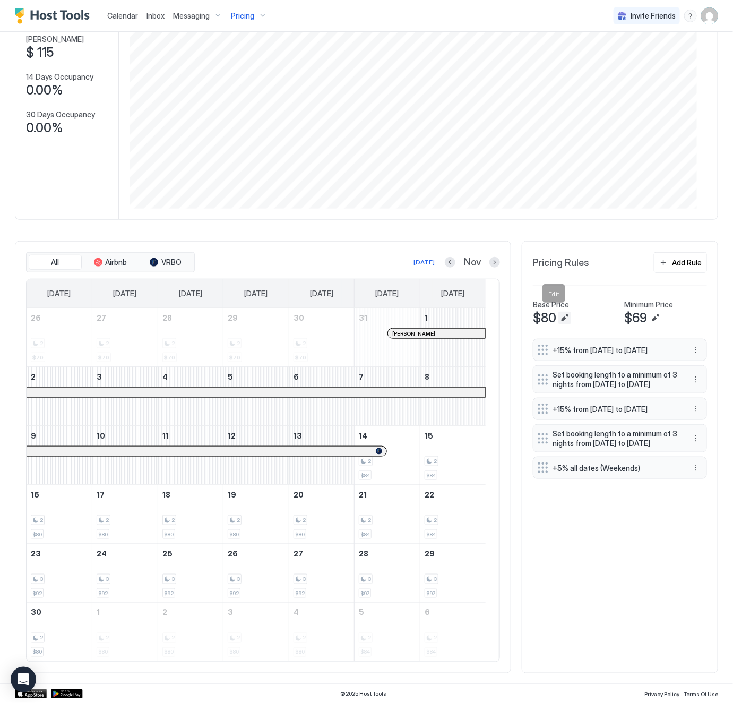
click at [559, 312] on button "Edit" at bounding box center [565, 318] width 13 height 13
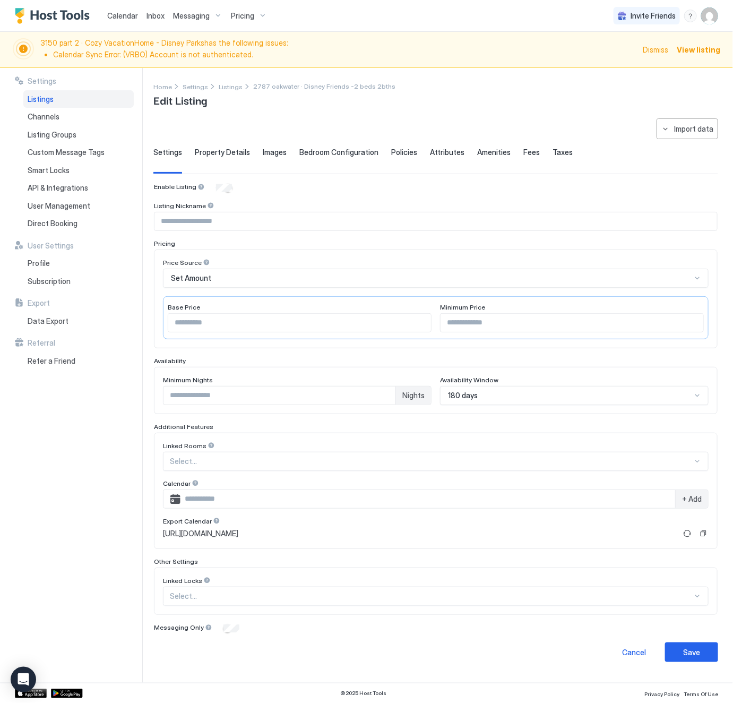
type input "**"
drag, startPoint x: 224, startPoint y: 327, endPoint x: 166, endPoint y: 325, distance: 57.9
click at [166, 325] on div "Base Price ** Minimum Price **" at bounding box center [436, 317] width 546 height 43
type input "**"
click at [693, 655] on div "Save" at bounding box center [691, 652] width 17 height 11
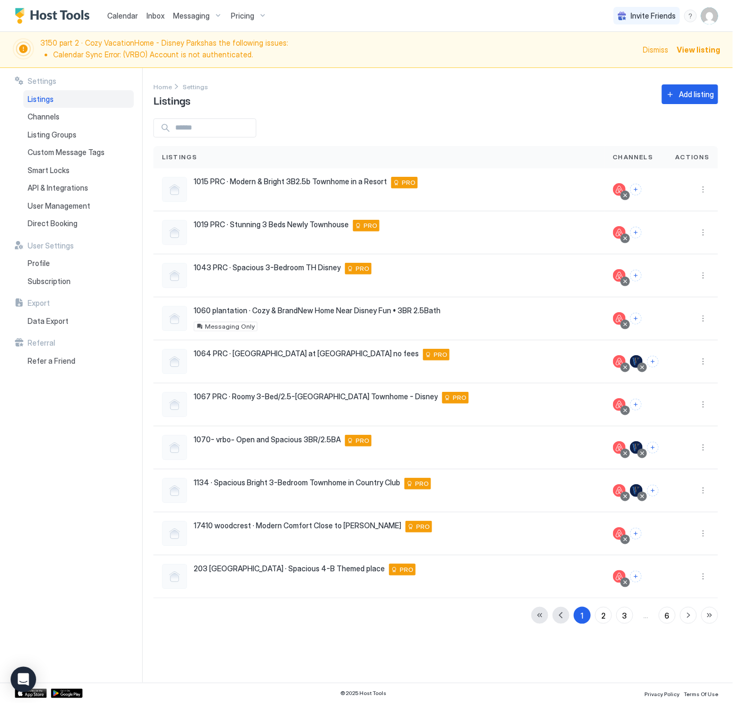
click at [247, 16] on span "Pricing" at bounding box center [242, 16] width 23 height 10
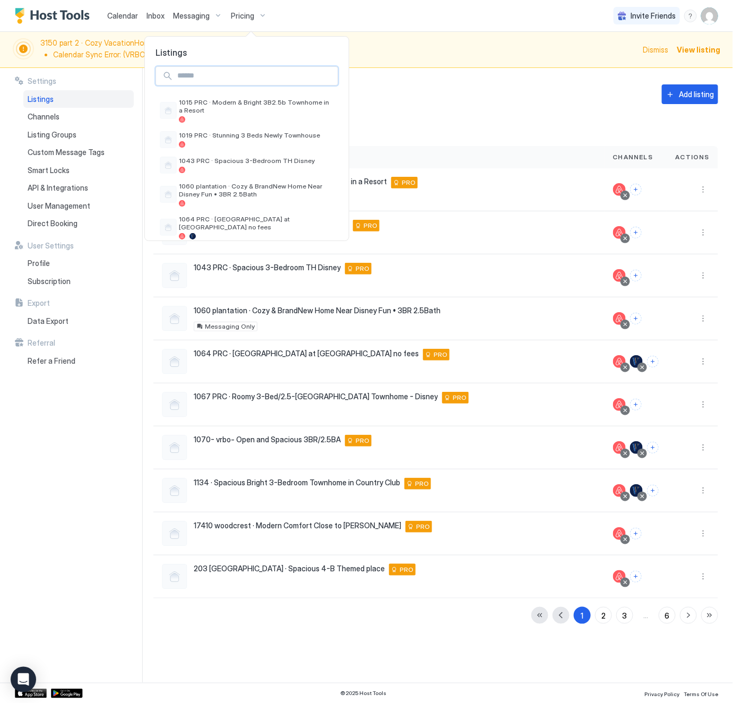
click at [220, 83] on input "Input Field" at bounding box center [255, 76] width 165 height 18
type input "*"
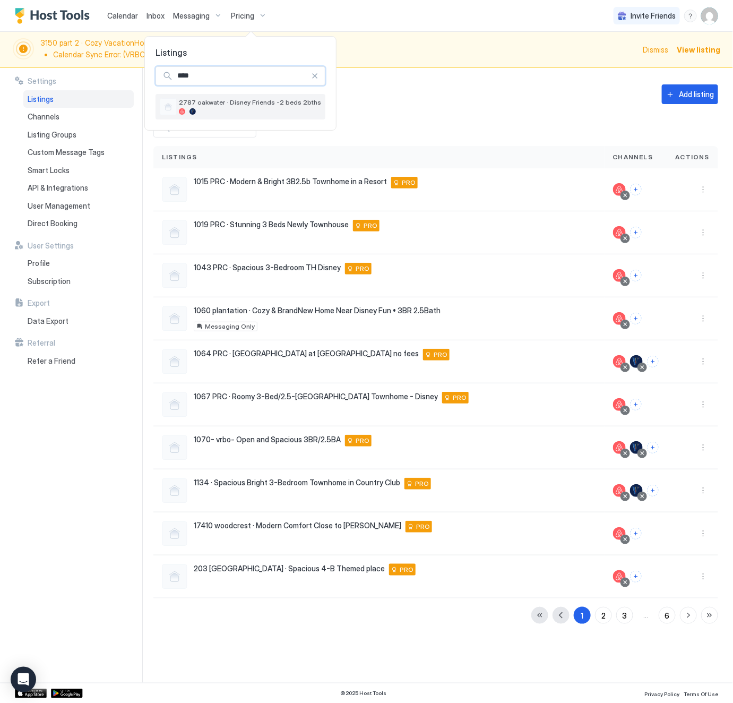
type input "****"
click at [248, 106] on span "2787 oakwater · Disney Friends -2 beds 2bths" at bounding box center [250, 102] width 142 height 8
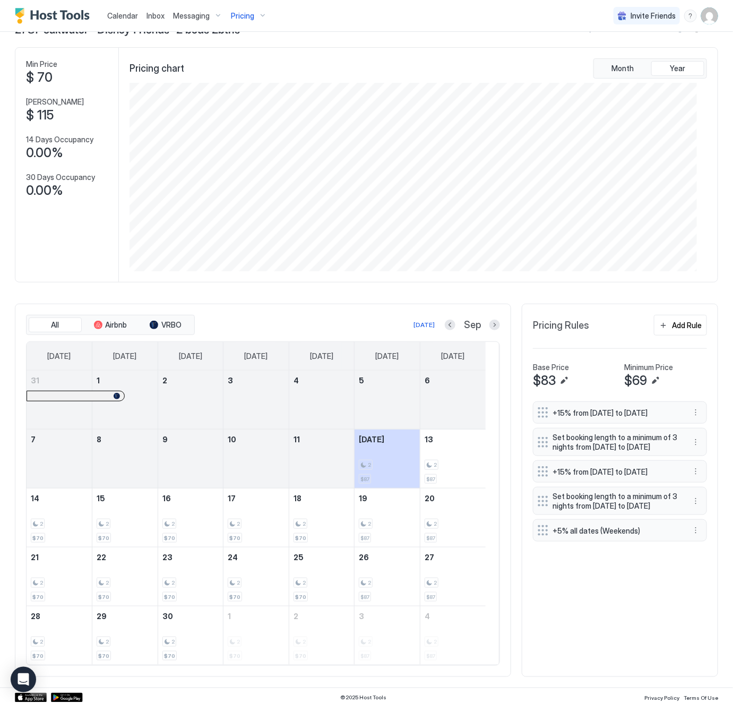
scroll to position [82, 0]
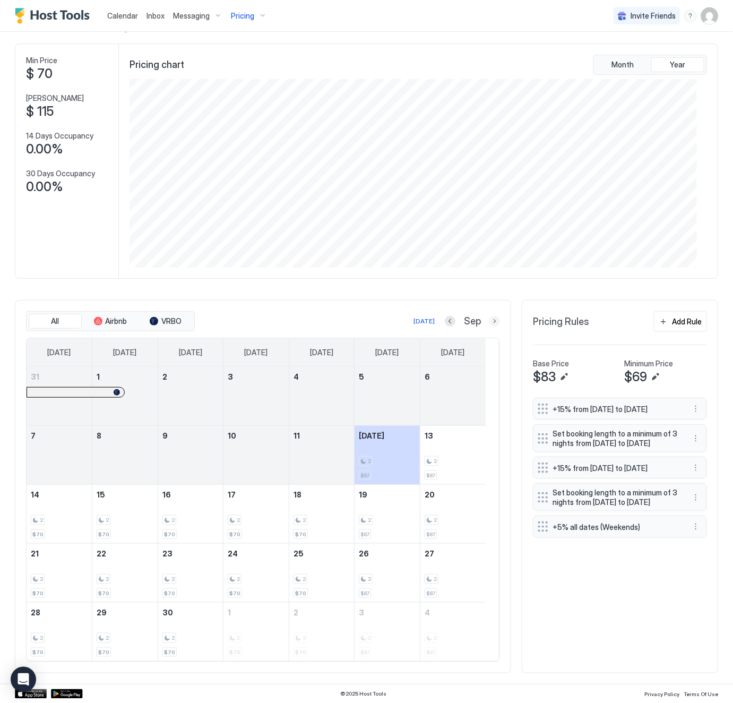
click at [490, 316] on button "Next month" at bounding box center [495, 321] width 11 height 11
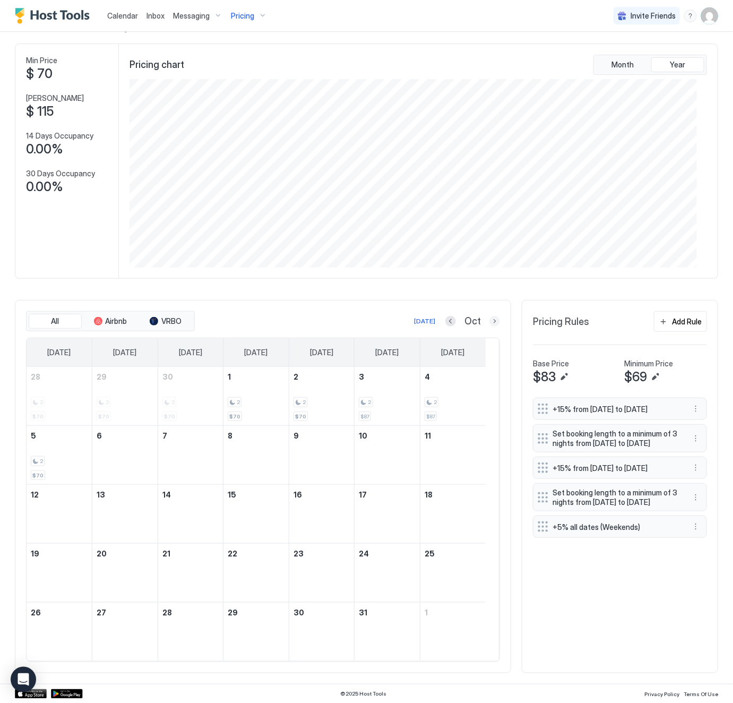
click at [490, 316] on button "Next month" at bounding box center [495, 321] width 11 height 11
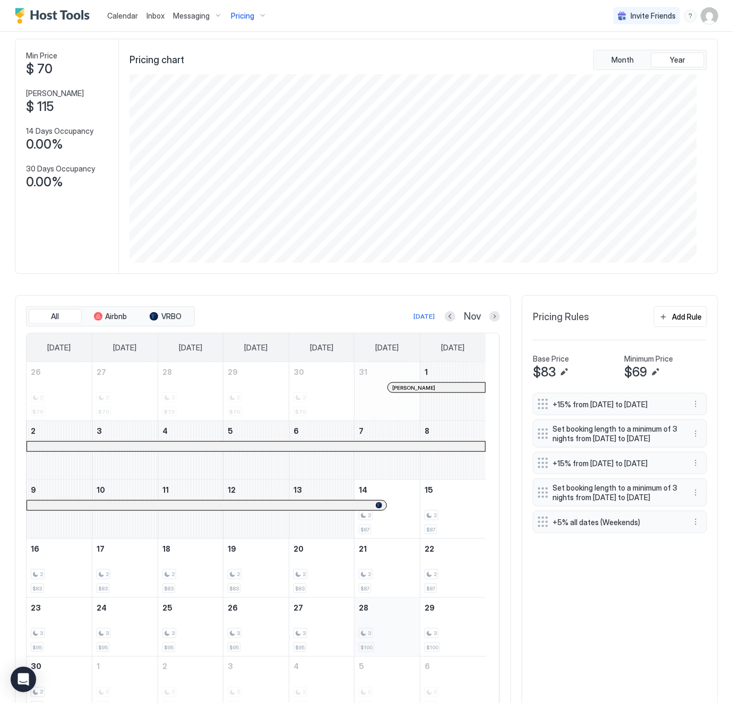
scroll to position [142, 0]
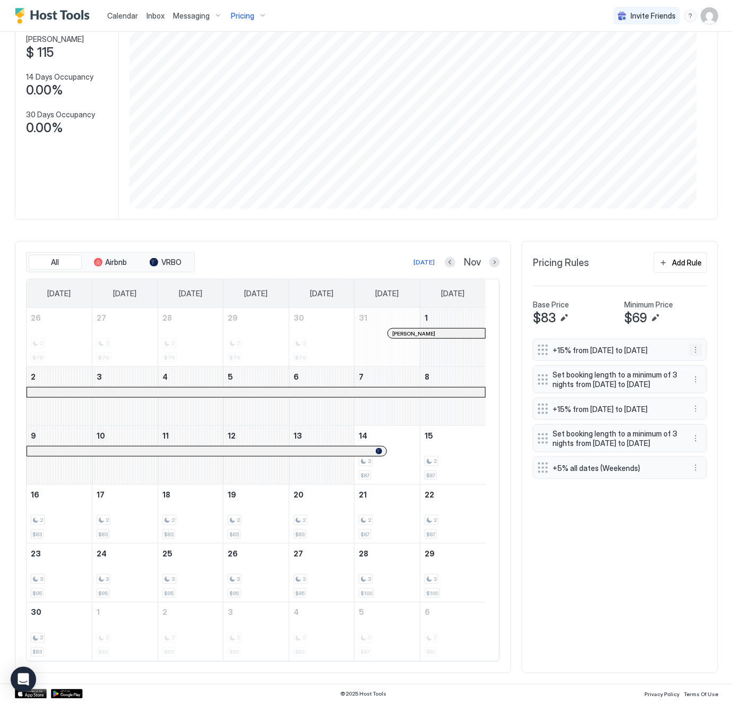
click at [690, 349] on button "More options" at bounding box center [696, 350] width 13 height 13
click at [698, 368] on span "Edit" at bounding box center [700, 365] width 12 height 8
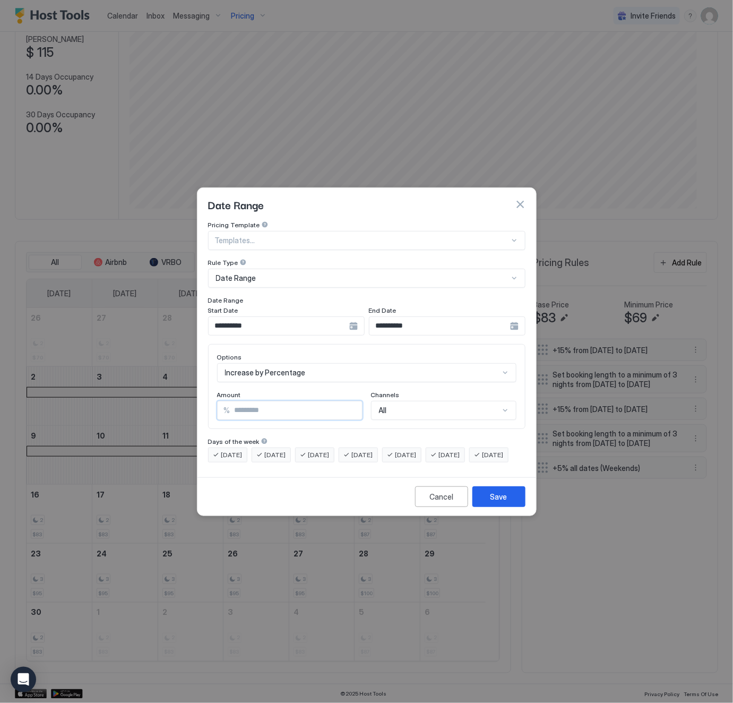
drag, startPoint x: 261, startPoint y: 400, endPoint x: 212, endPoint y: 405, distance: 49.0
click at [212, 405] on div "Options Increase by Percentage Amount % ** Channels All" at bounding box center [367, 386] width 318 height 85
type input "**"
click at [499, 502] on div "Save" at bounding box center [499, 496] width 17 height 11
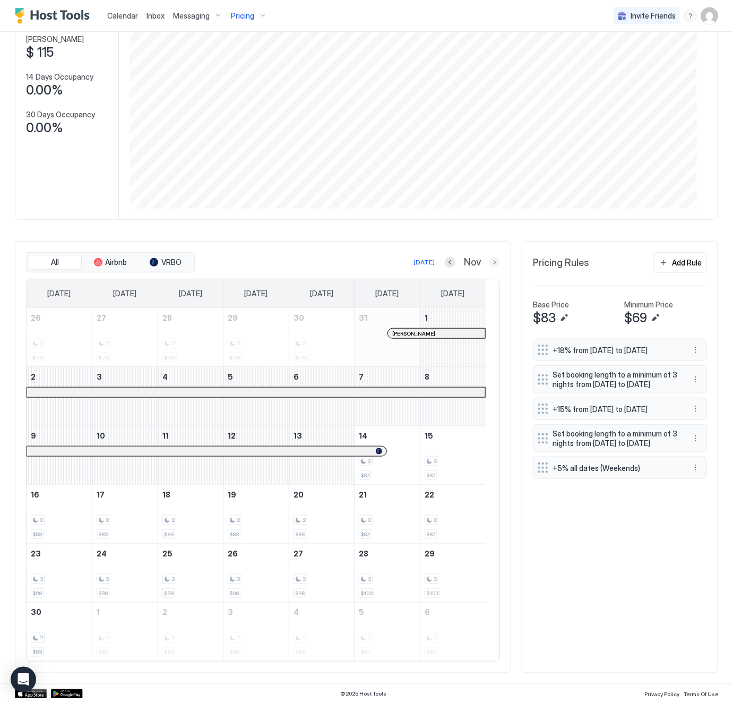
click at [490, 259] on button "Next month" at bounding box center [495, 262] width 11 height 11
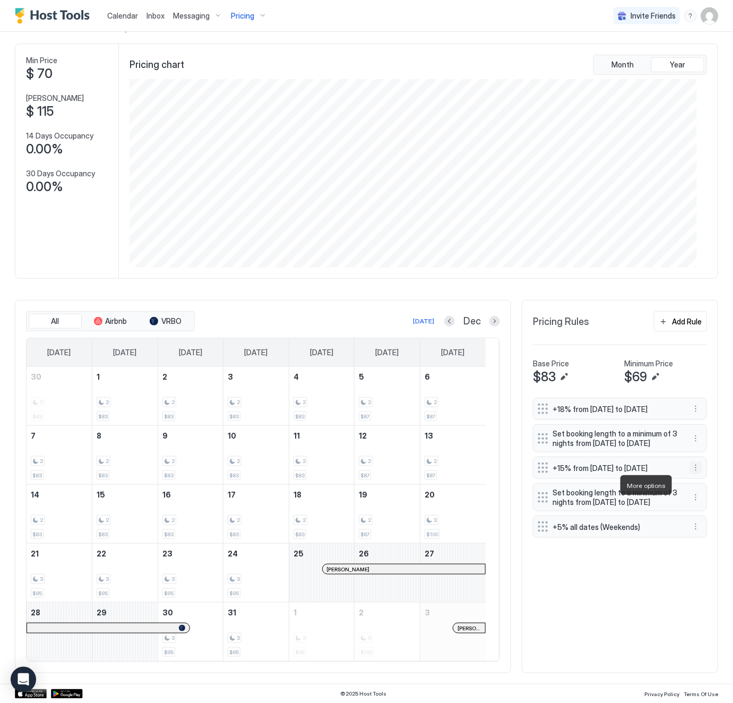
click at [690, 474] on button "More options" at bounding box center [696, 467] width 13 height 13
click at [697, 502] on span "Edit" at bounding box center [700, 500] width 12 height 8
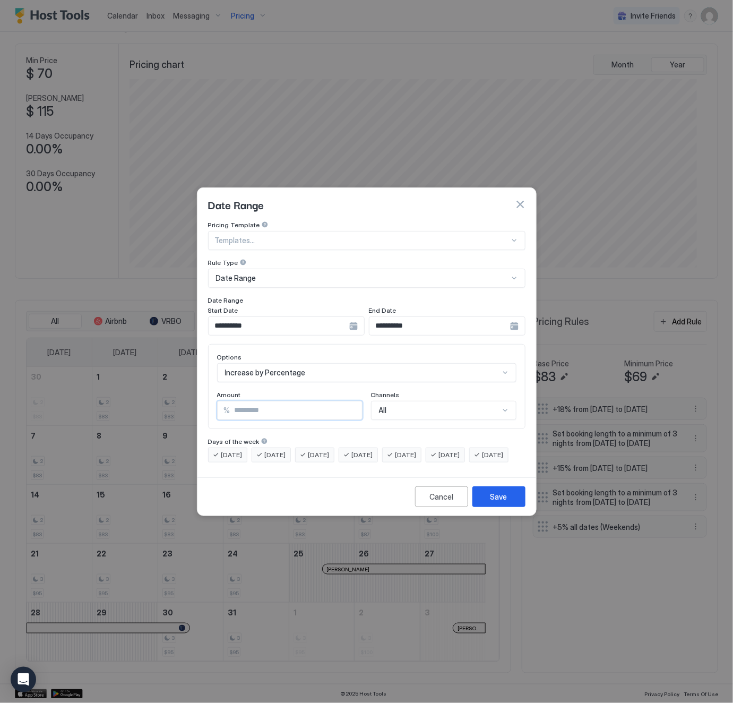
drag, startPoint x: 276, startPoint y: 398, endPoint x: 206, endPoint y: 408, distance: 70.2
click at [206, 408] on div "**********" at bounding box center [367, 347] width 339 height 252
type input "**"
click at [507, 502] on div "Save" at bounding box center [499, 496] width 17 height 11
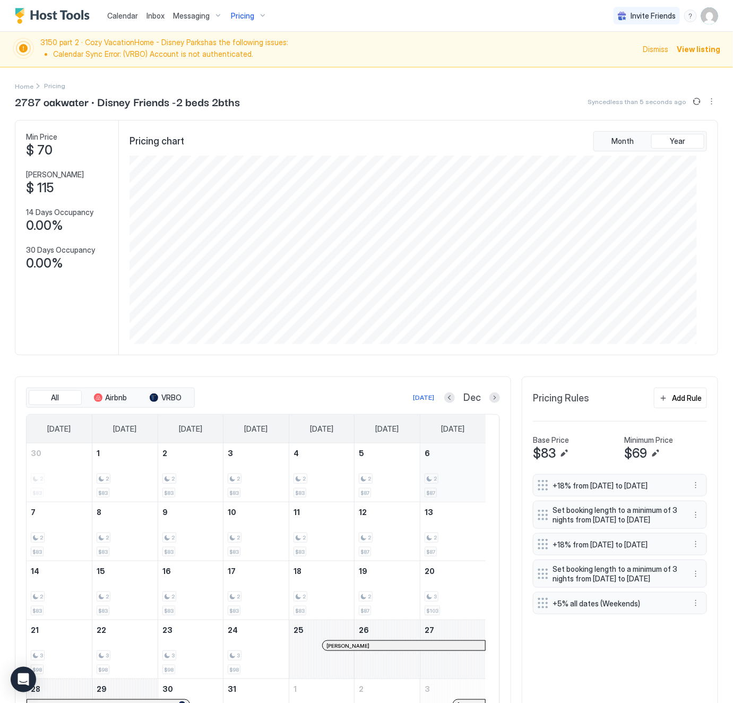
scroll to position [0, 0]
